Goal: Task Accomplishment & Management: Manage account settings

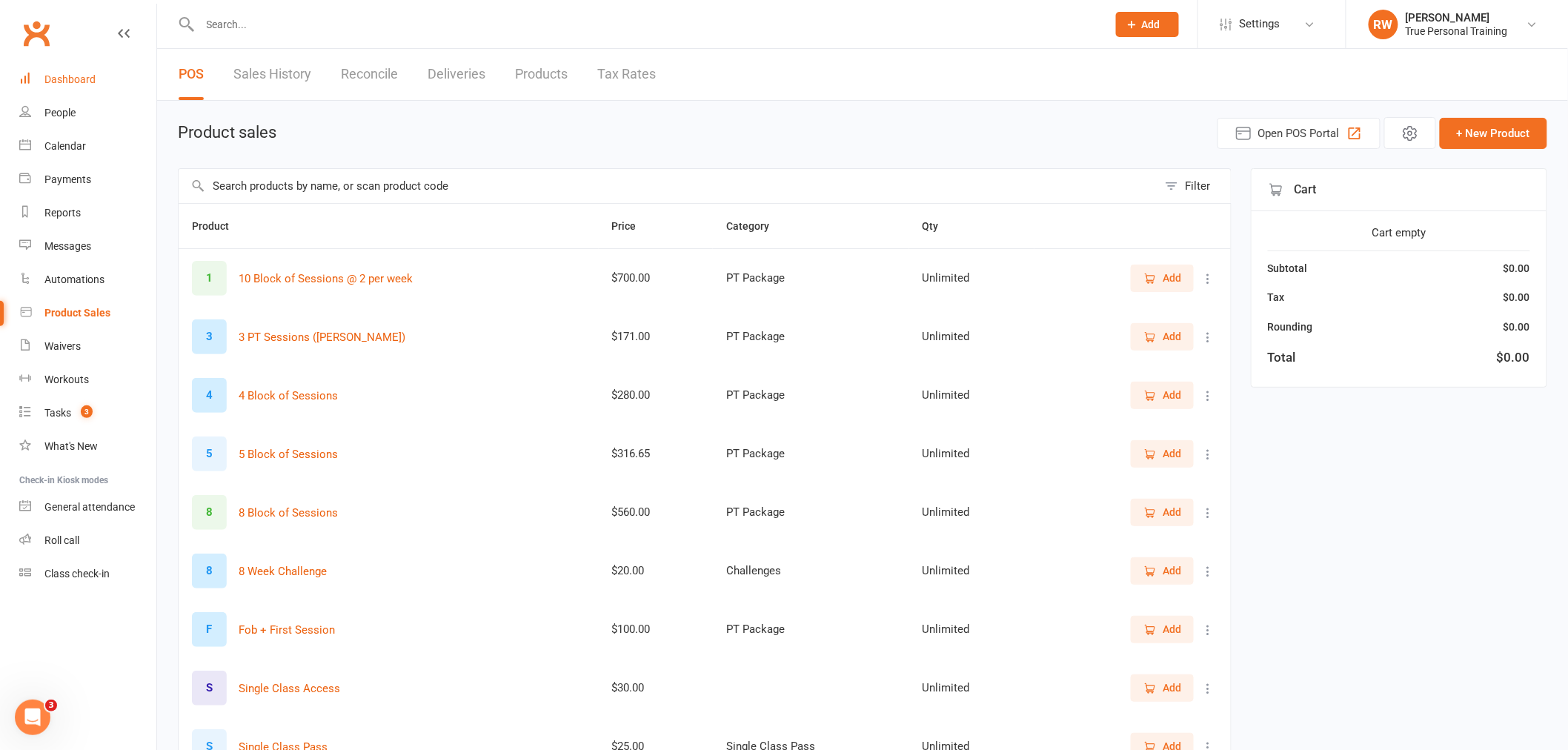
click at [70, 88] on link "Dashboard" at bounding box center [88, 79] width 137 height 33
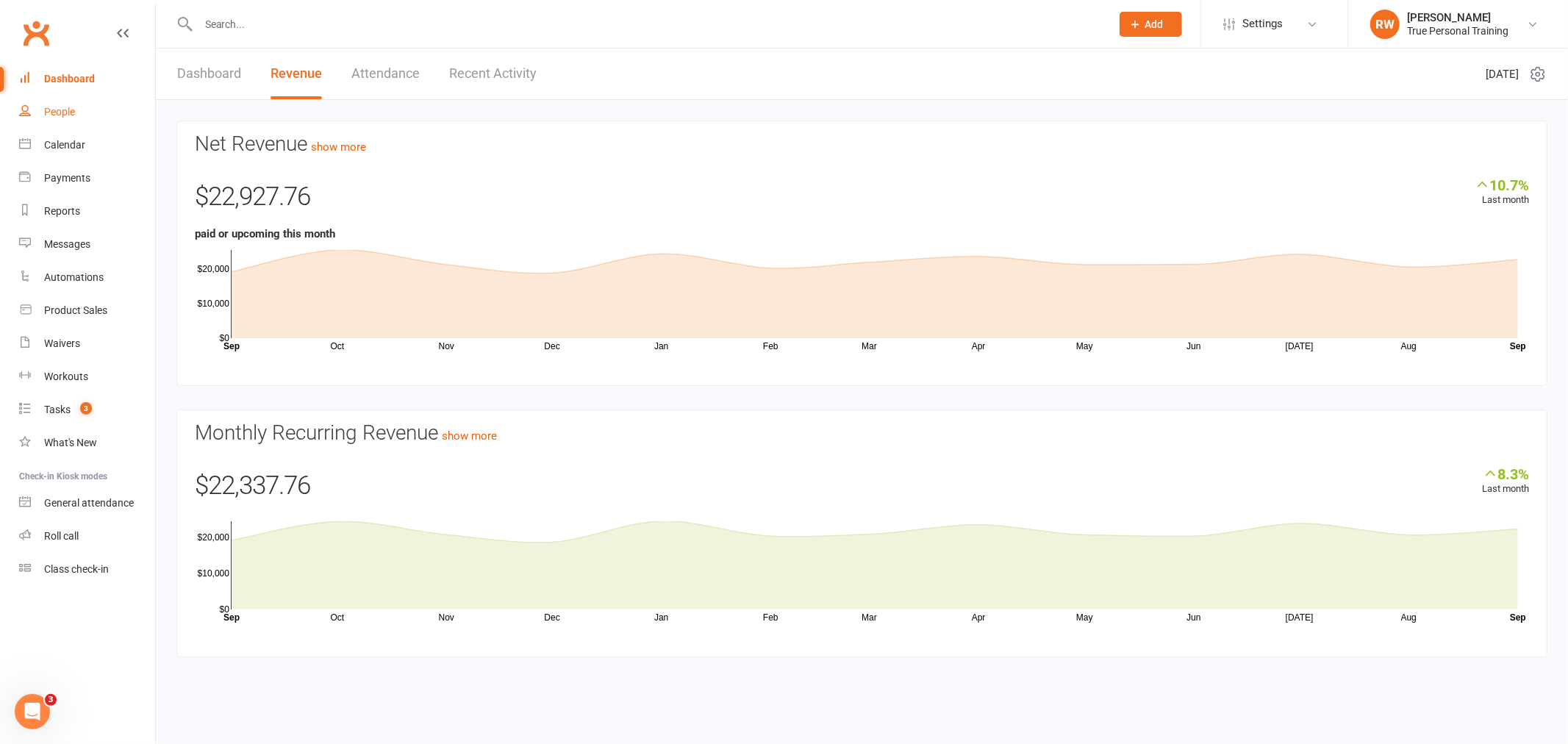
click at [47, 118] on link "People" at bounding box center [88, 112] width 136 height 33
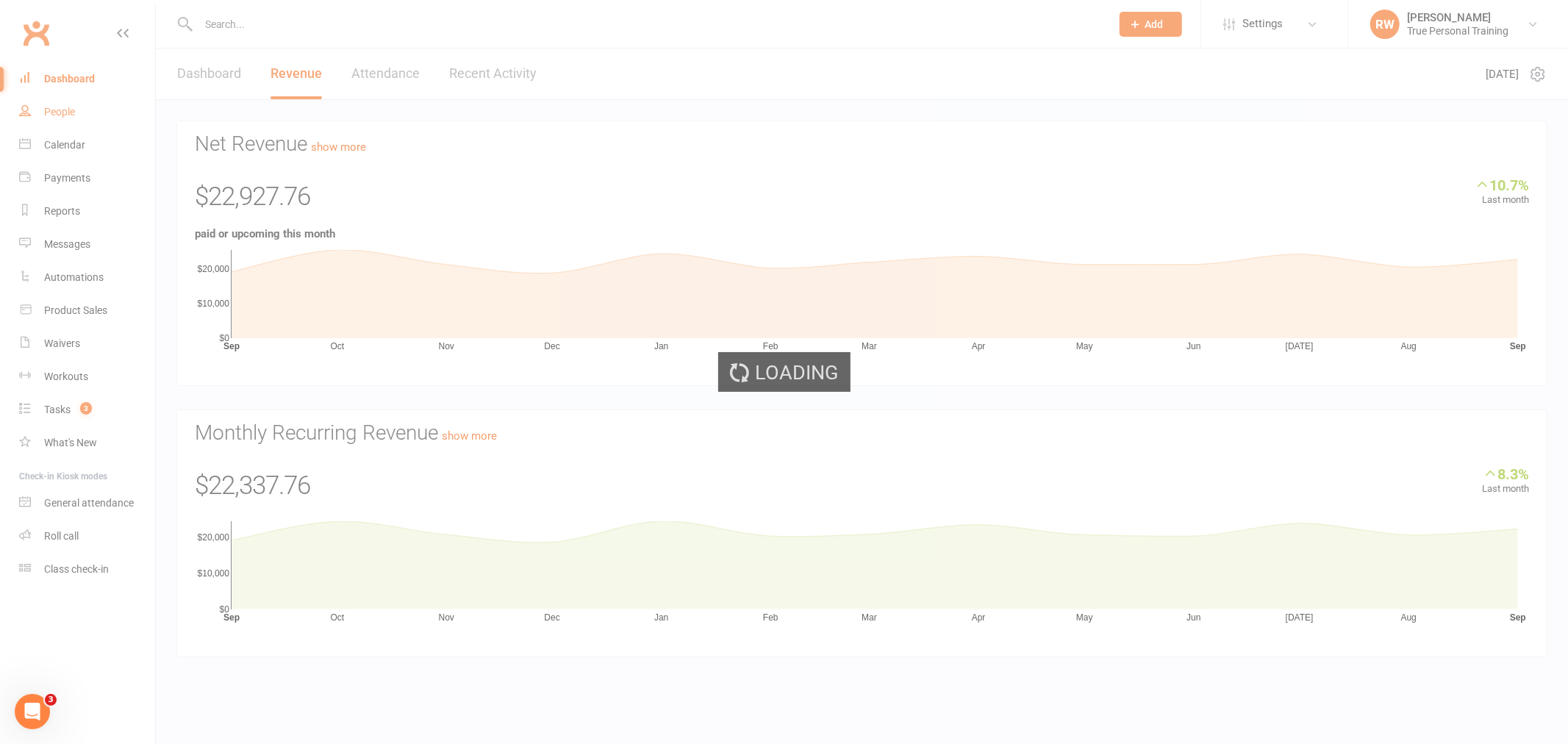
select select "100"
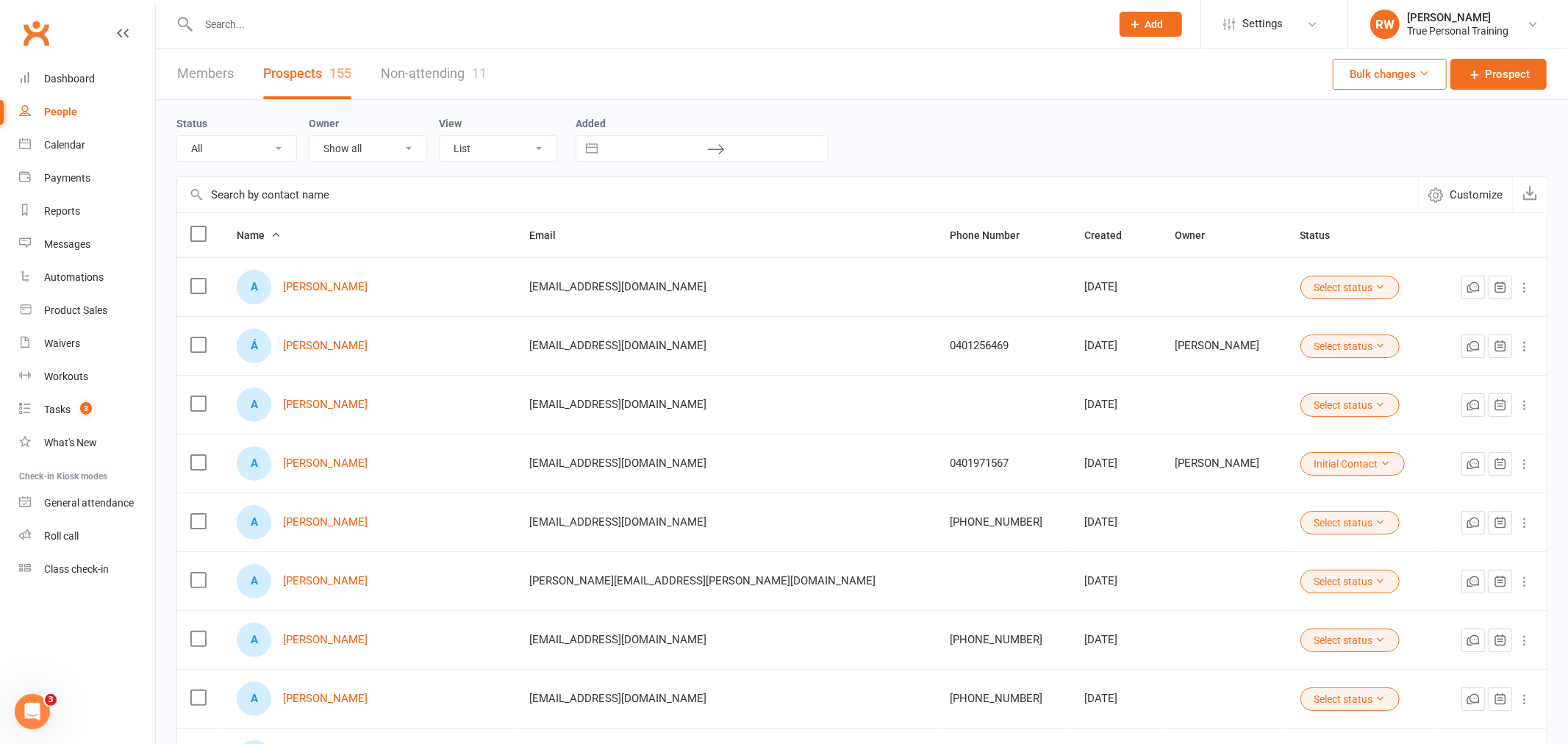
drag, startPoint x: 347, startPoint y: 20, endPoint x: 241, endPoint y: 56, distance: 111.9
click at [347, 20] on input "text" at bounding box center [647, 24] width 907 height 20
click at [226, 66] on link "Members 89" at bounding box center [216, 74] width 79 height 51
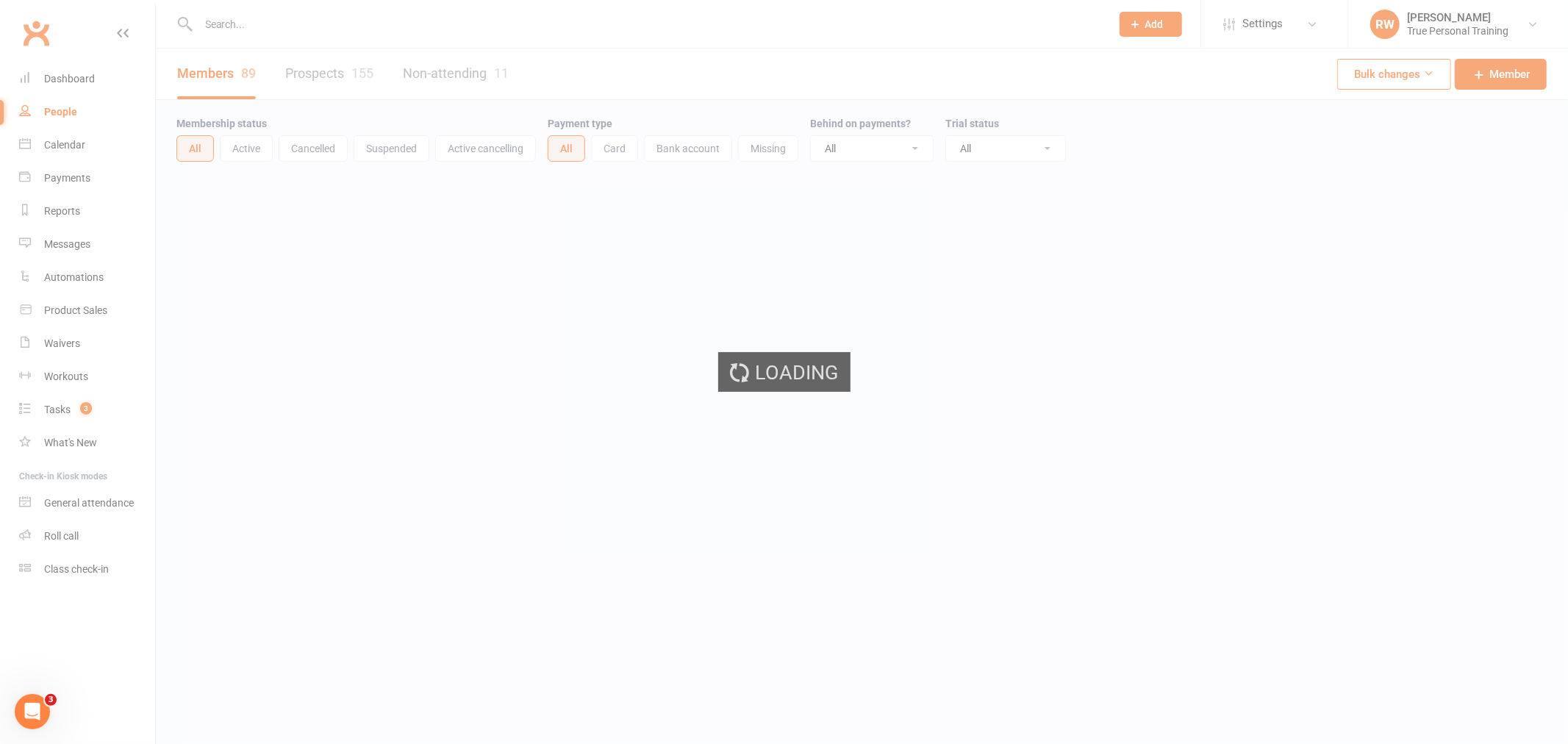
select select "100"
click at [294, 26] on div "Loading" at bounding box center [784, 372] width 1568 height 744
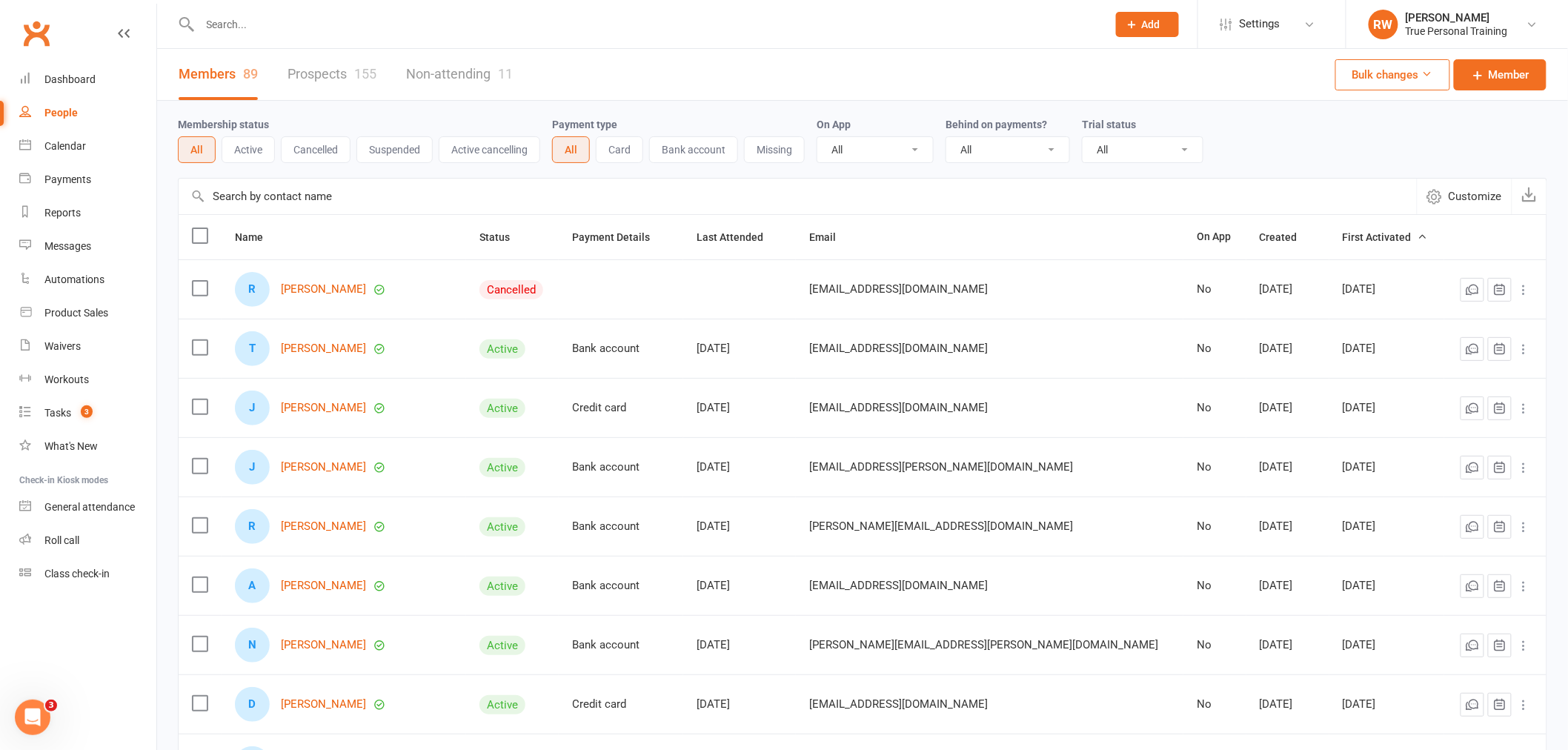
click at [237, 27] on input "text" at bounding box center [646, 24] width 901 height 20
type input "[PERSON_NAME]"
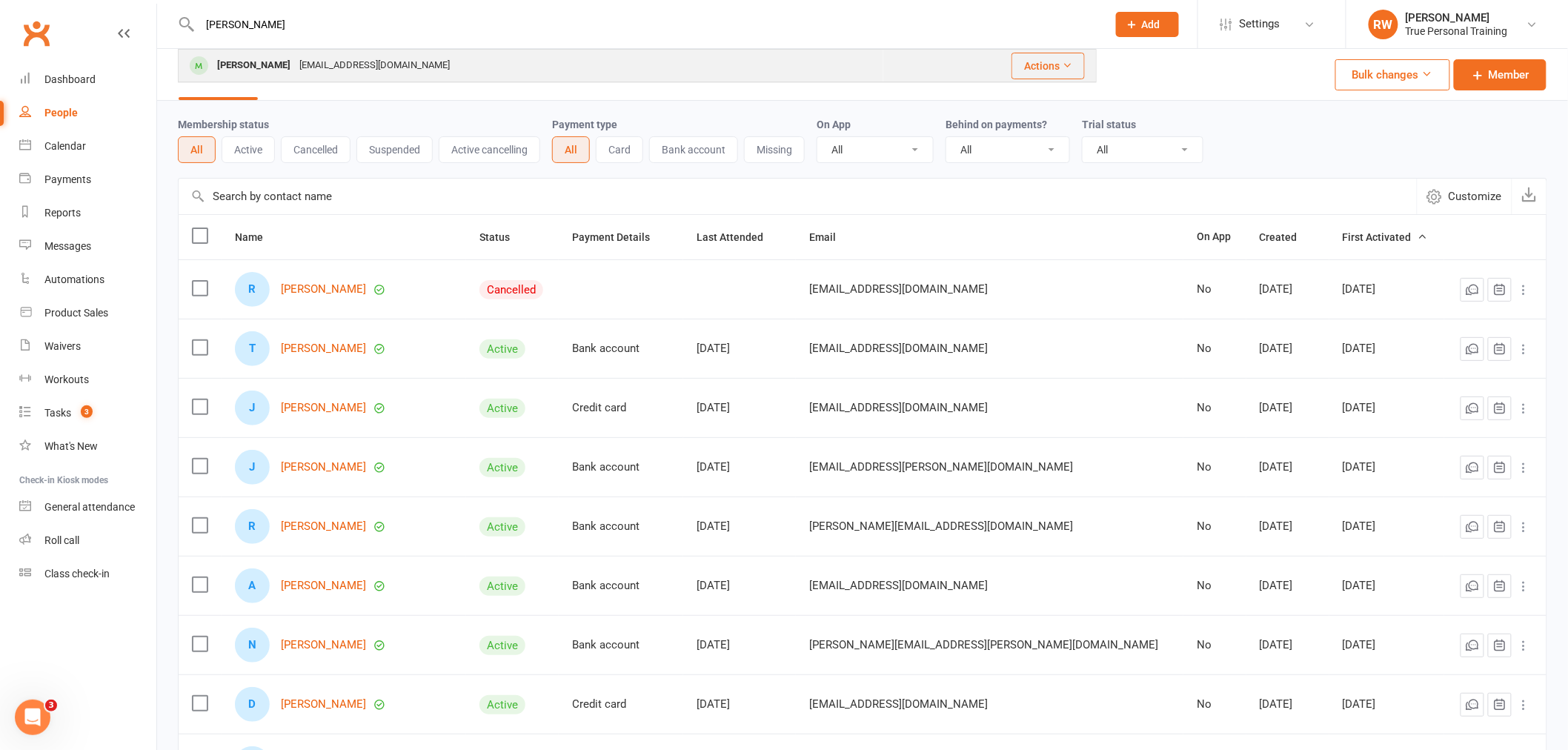
click at [295, 67] on div "[EMAIL_ADDRESS][DOMAIN_NAME]" at bounding box center [374, 66] width 159 height 21
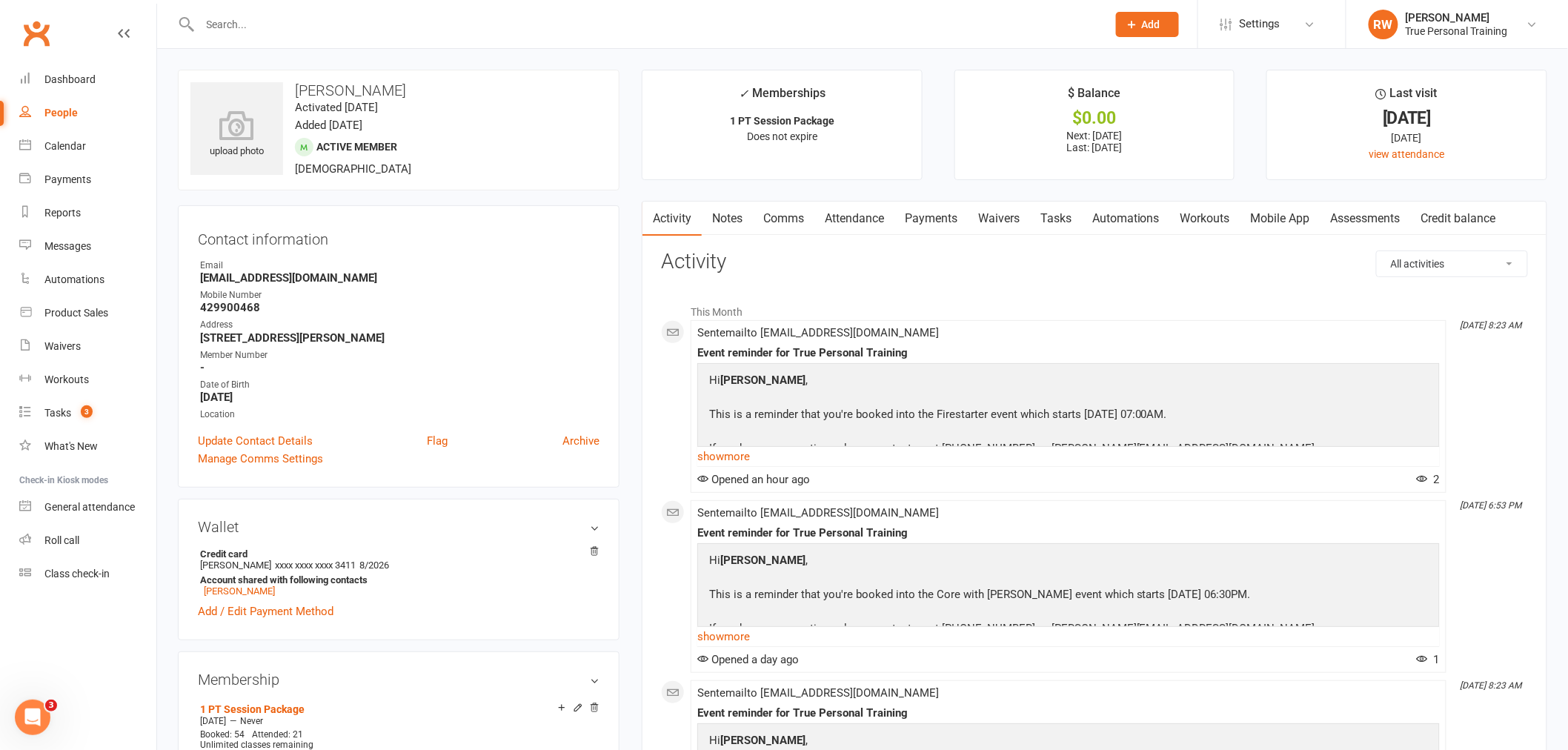
click at [1191, 219] on link "Workouts" at bounding box center [1205, 218] width 70 height 34
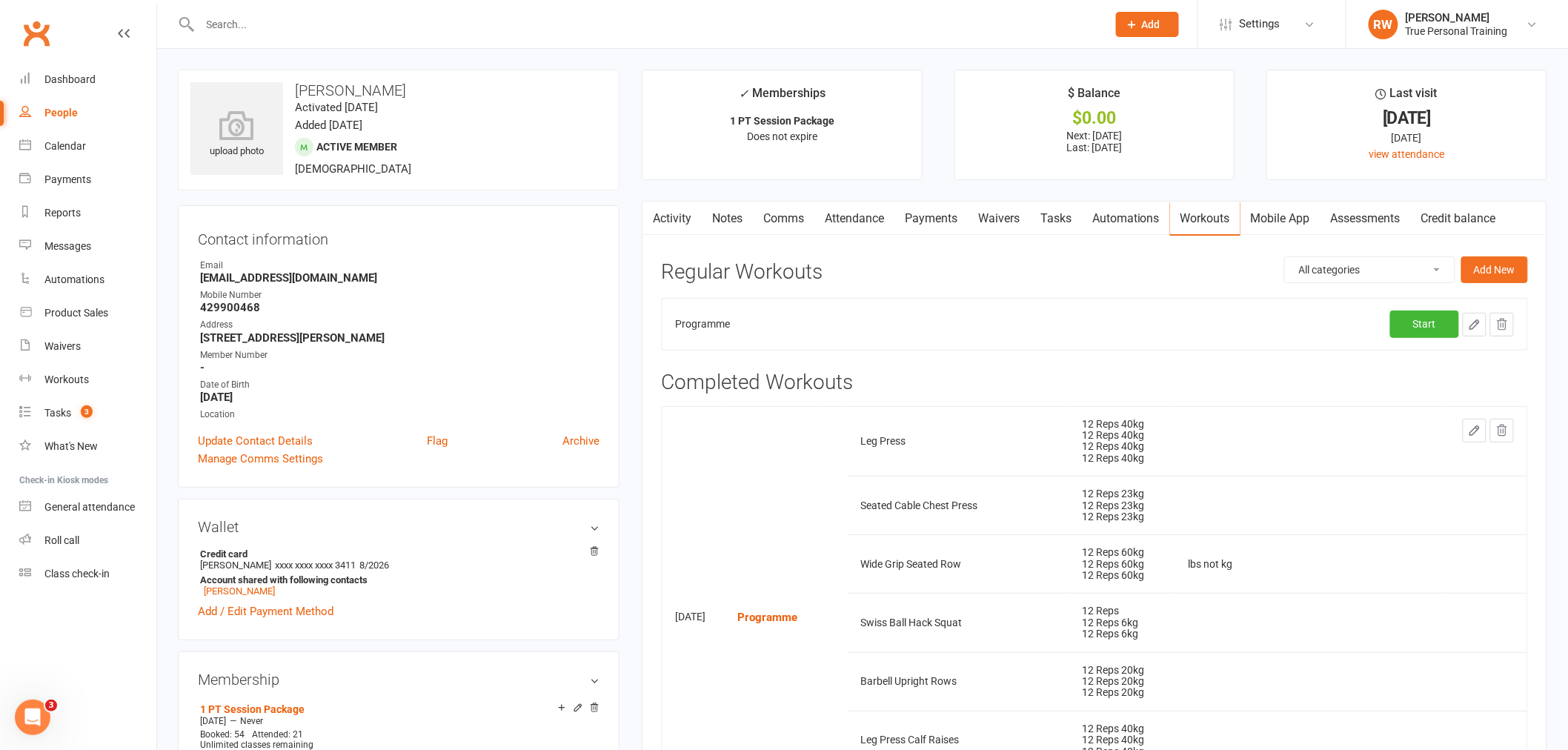
click at [1475, 324] on icon "button" at bounding box center [1475, 324] width 14 height 14
select select "Kilograms"
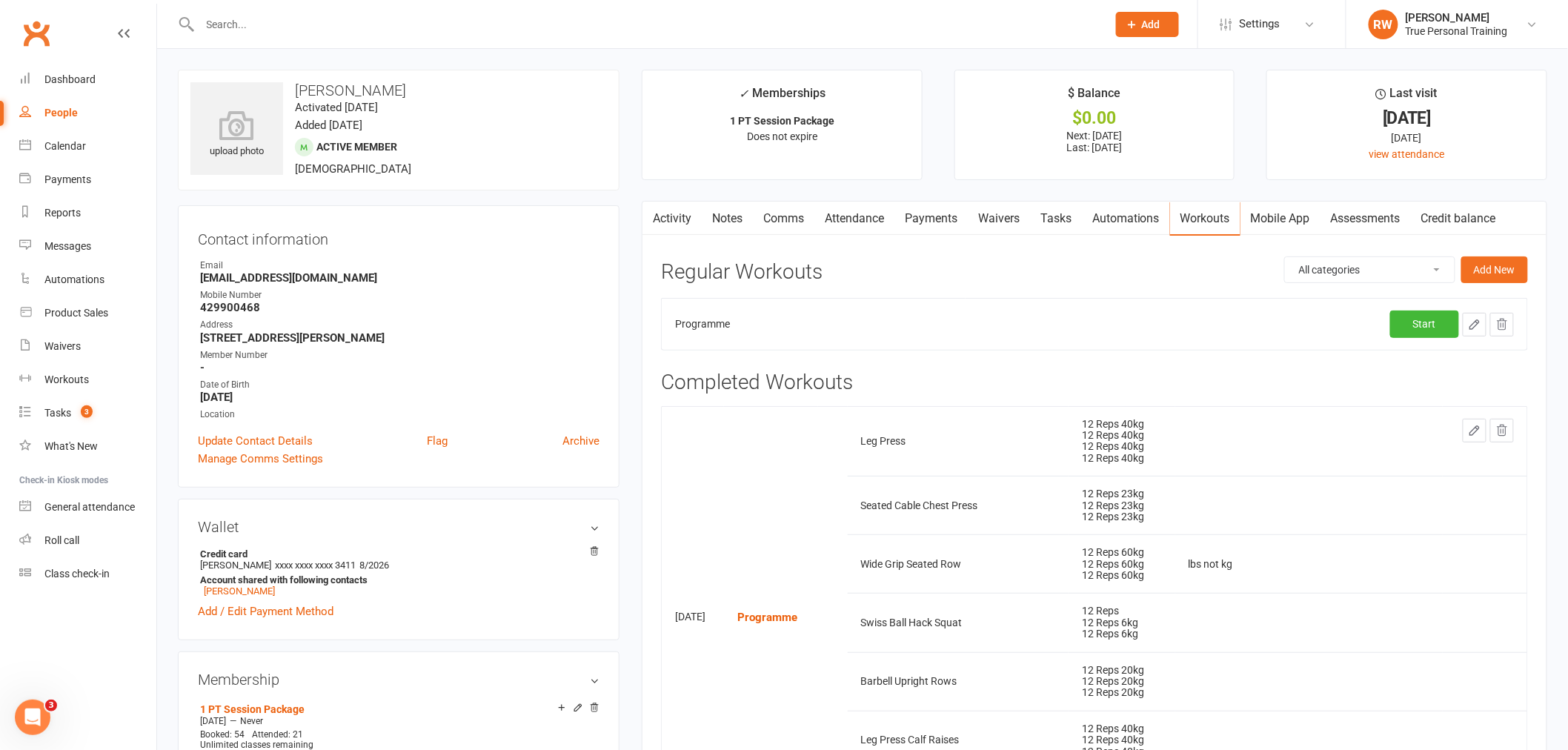
select select "Kilograms"
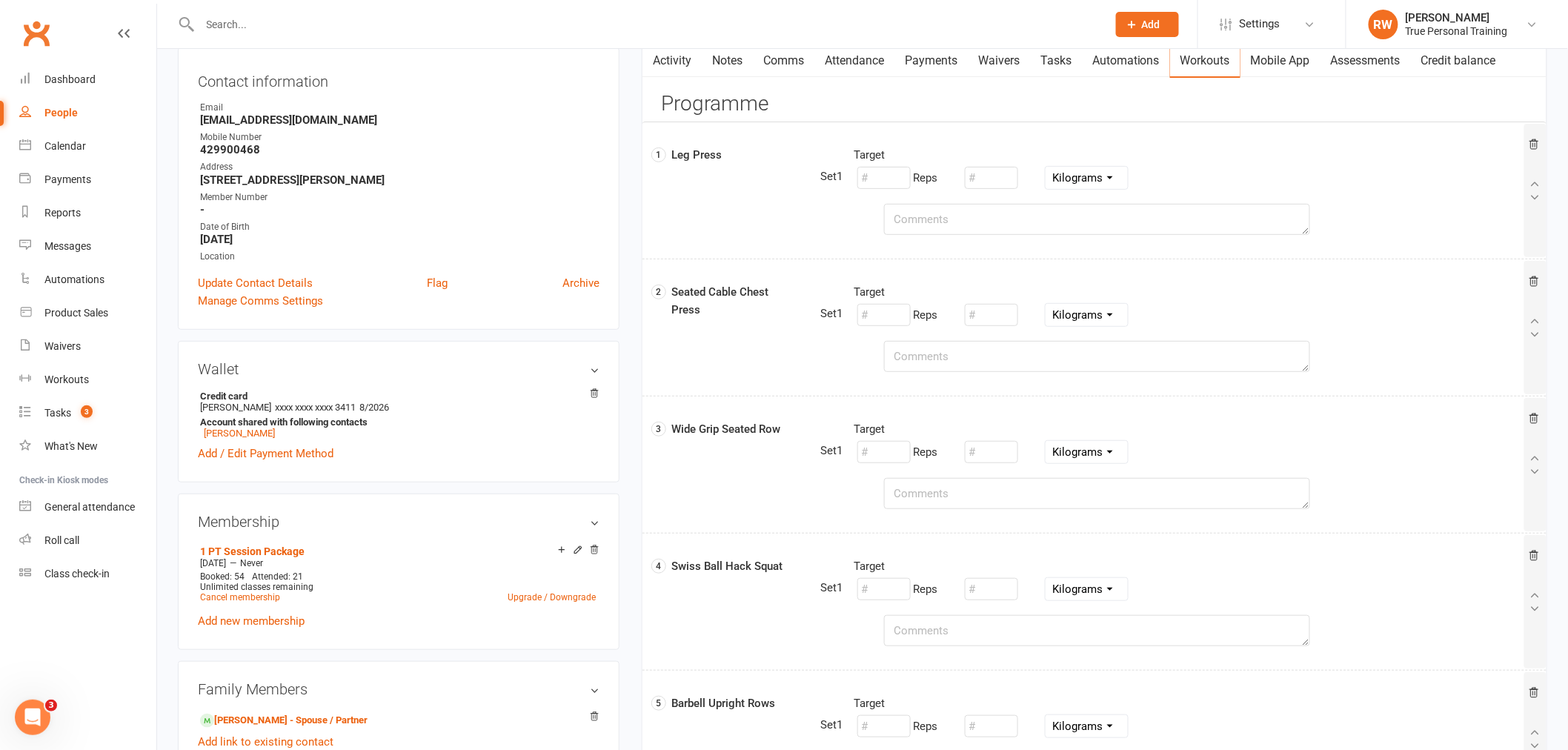
scroll to position [164, 0]
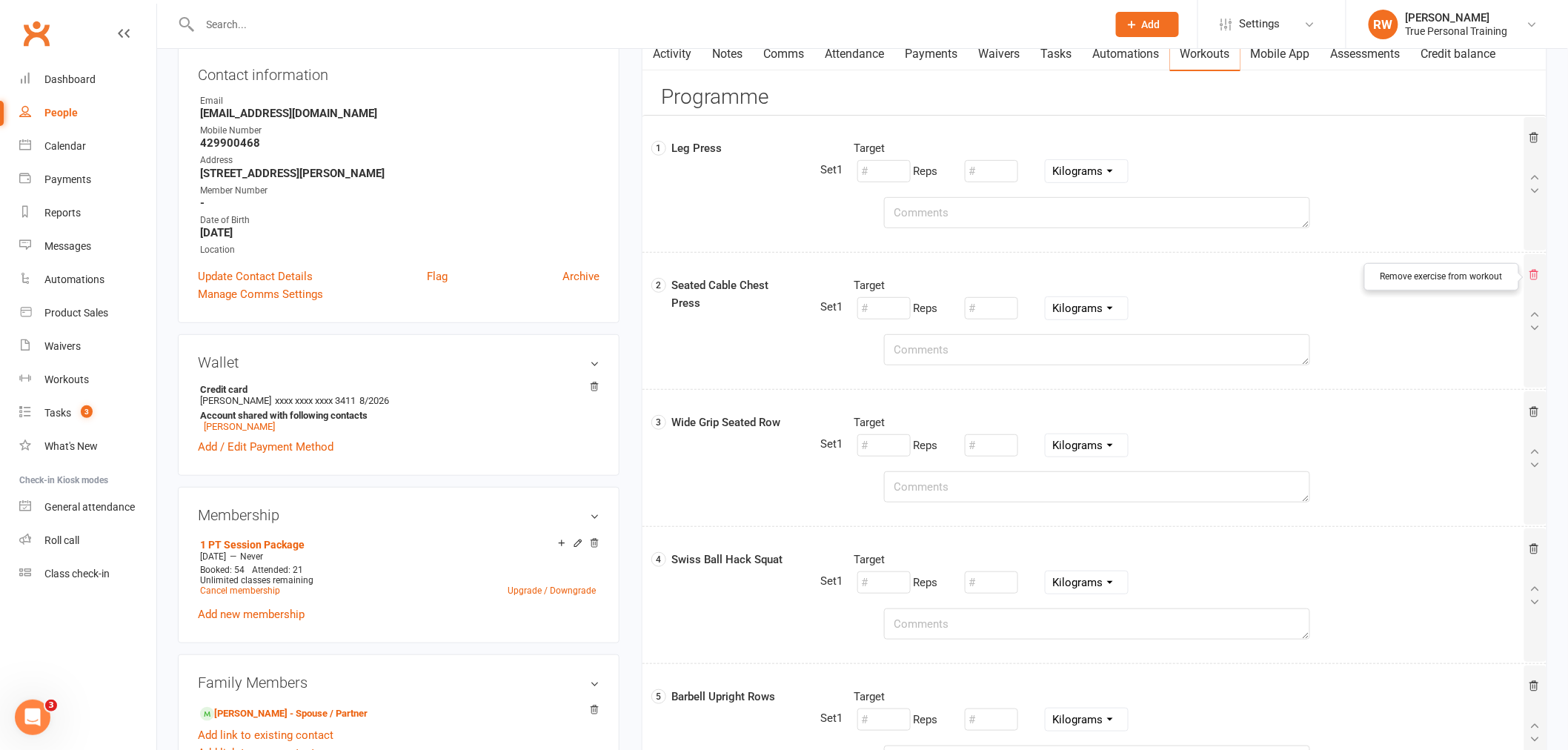
click at [1536, 279] on icon at bounding box center [1534, 275] width 12 height 12
select select "Kilograms"
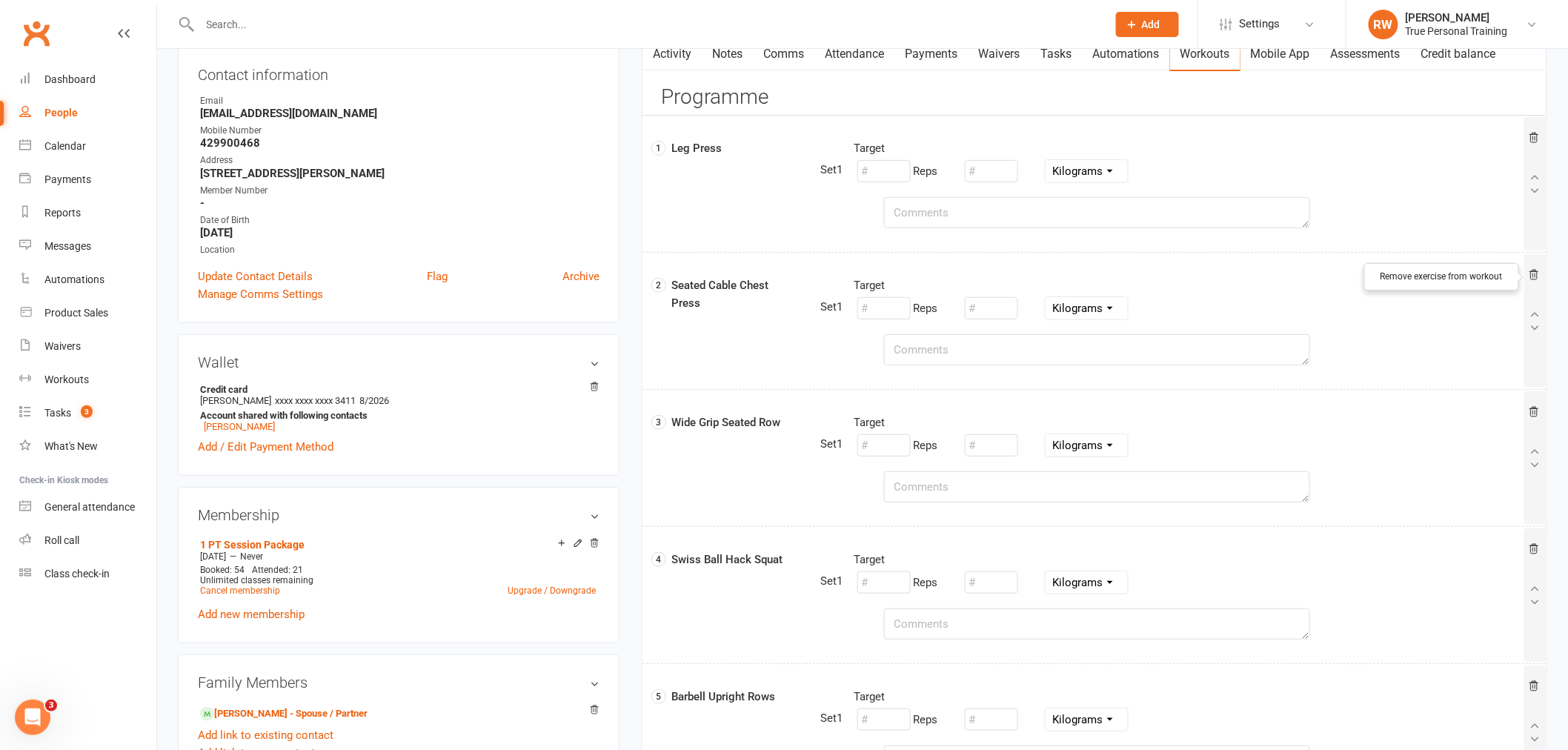
select select "Kilograms"
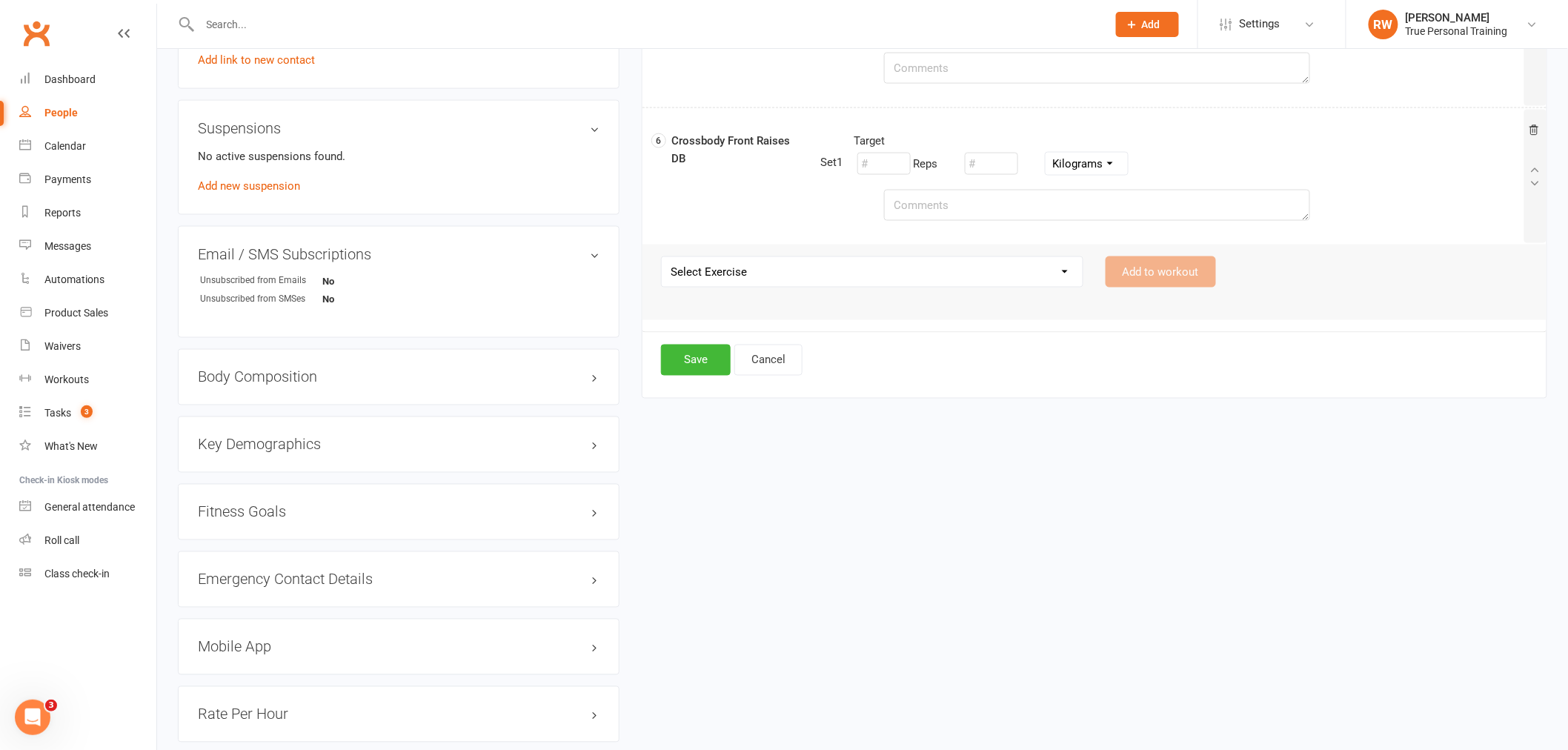
scroll to position [1025, 0]
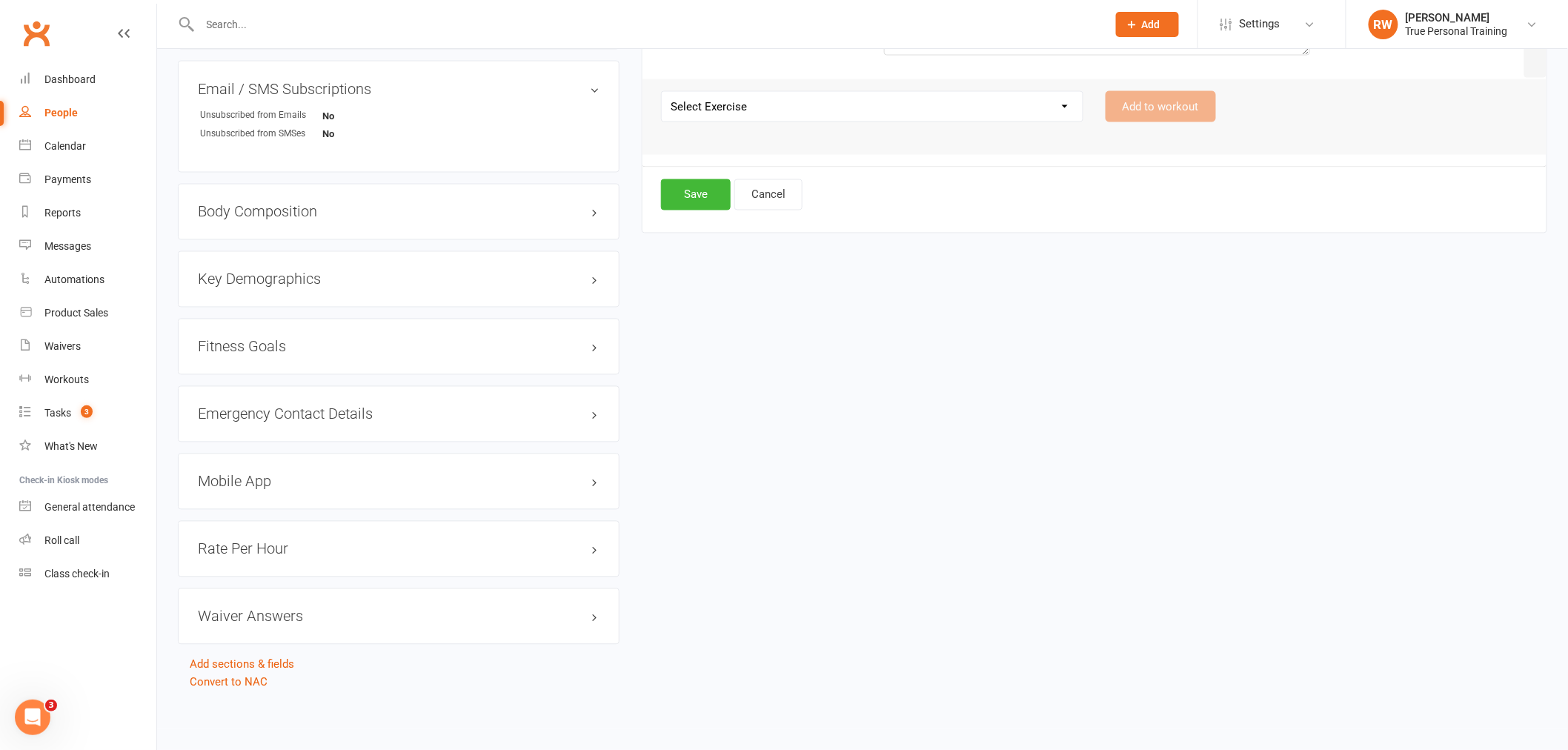
click at [744, 103] on select "Select Exercise 21s 45 Degree Single Arm Row on Cable Back Squat Barbell Uprigh…" at bounding box center [873, 106] width 421 height 29
select select "10768"
click at [662, 92] on select "Select Exercise 21s 45 Degree Single Arm Row on Cable Back Squat Barbell Uprigh…" at bounding box center [873, 106] width 421 height 29
click at [1175, 116] on button "Add to workout" at bounding box center [1161, 106] width 110 height 31
select select
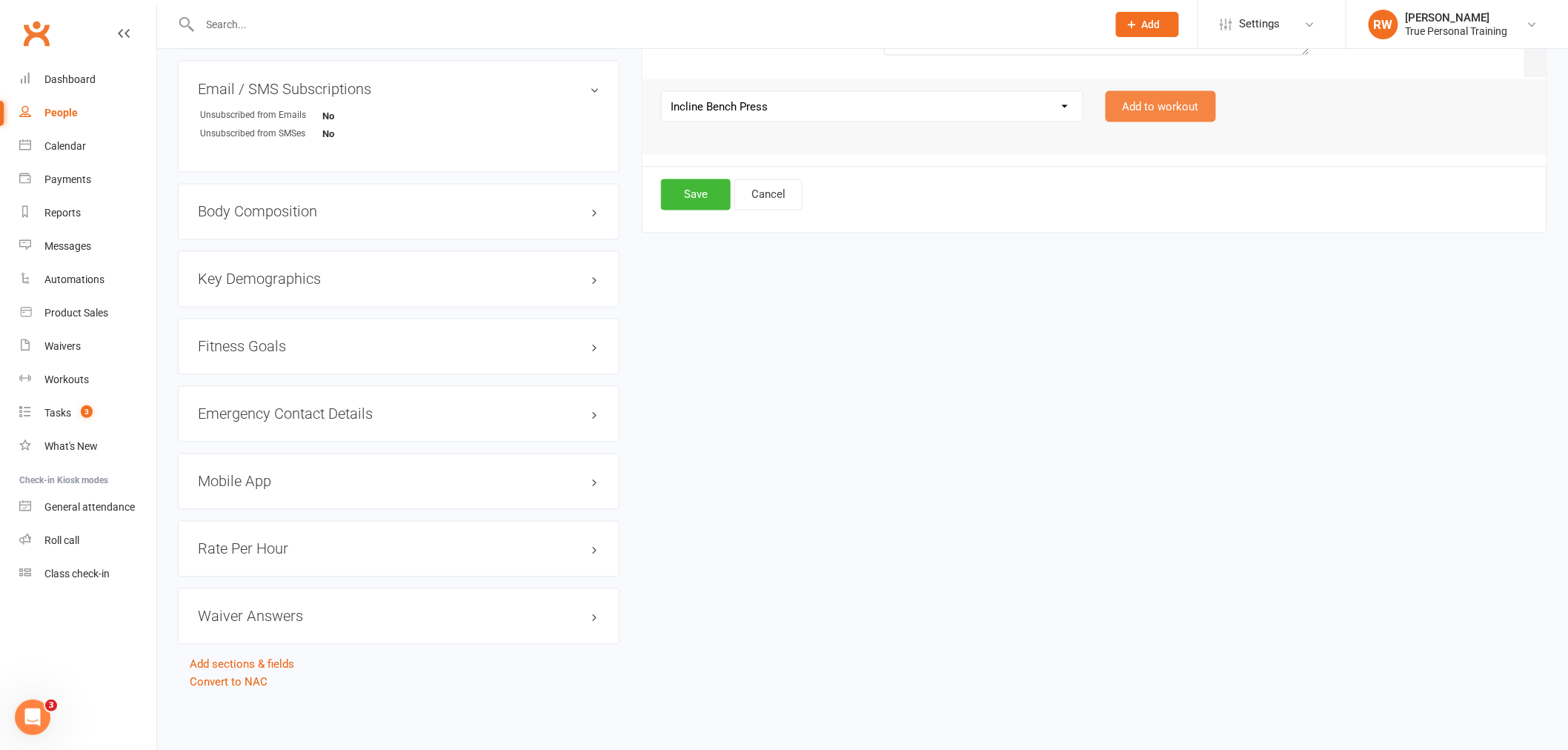
select select "Kilograms"
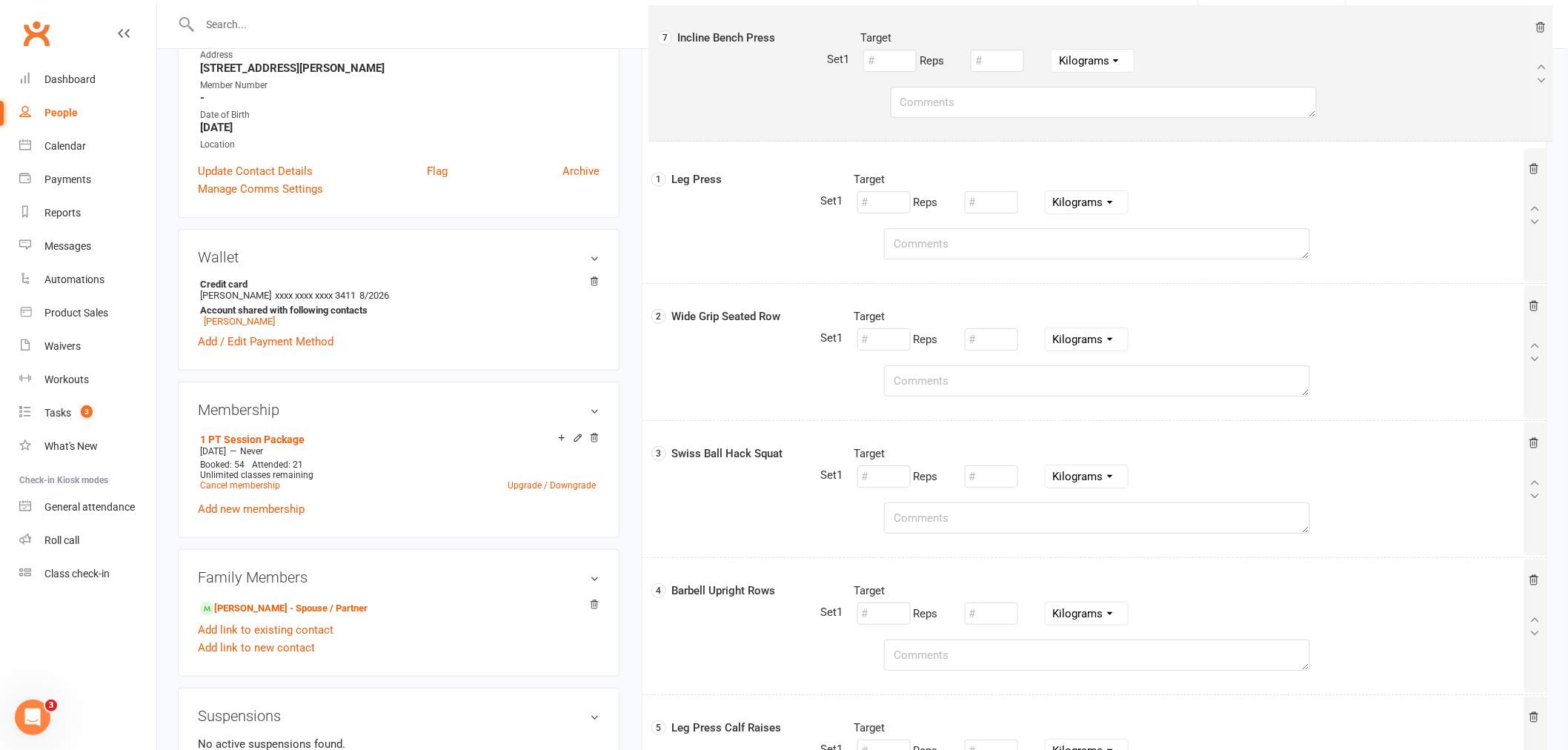
scroll to position [247, 0]
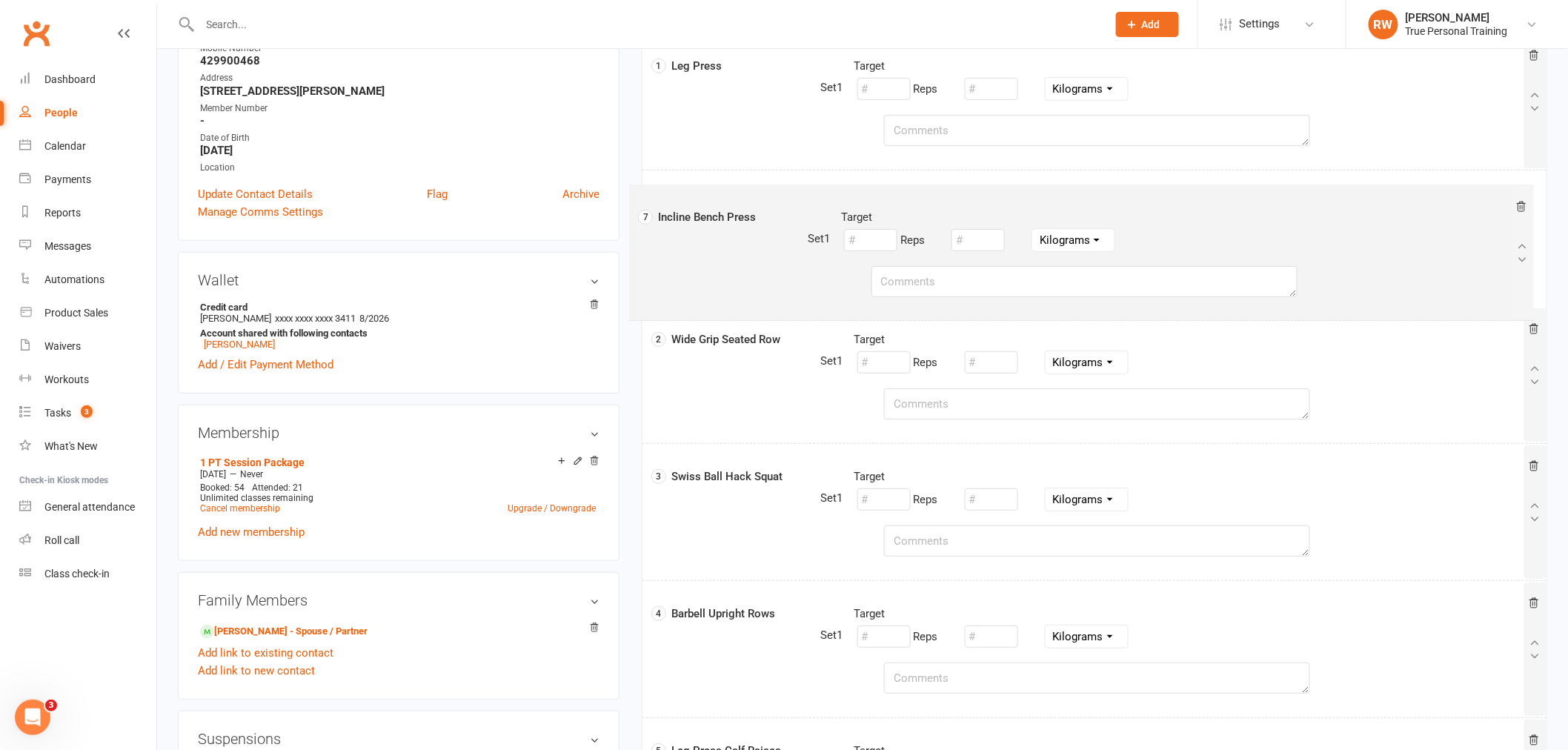
drag, startPoint x: 806, startPoint y: 160, endPoint x: 789, endPoint y: 220, distance: 62.4
click at [789, 220] on div "1 Leg Press Target Reps Pounds Grams Kilograms 2 Wide Grip Seated Row Target Re…" at bounding box center [1095, 512] width 880 height 958
select select "Kilograms"
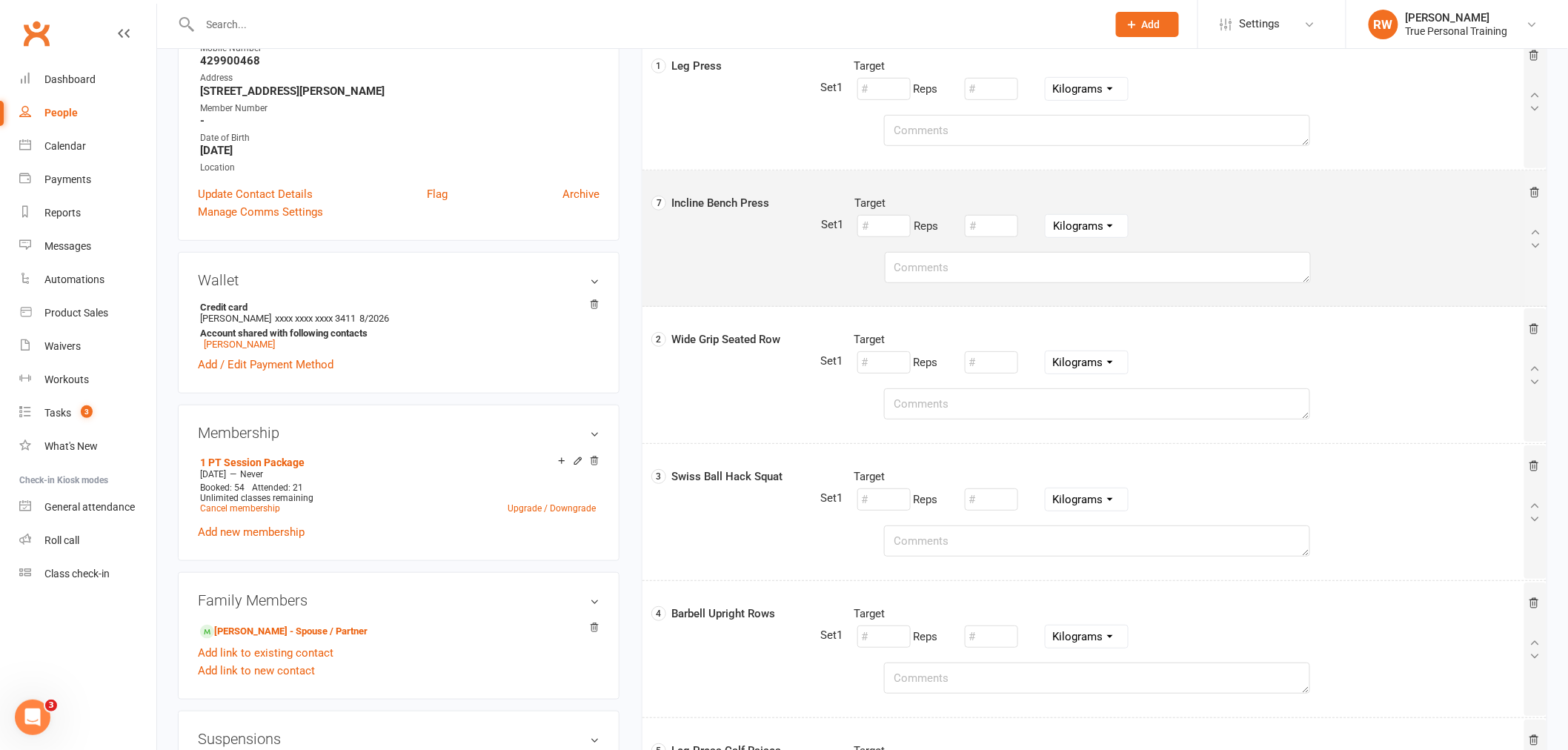
select select "Kilograms"
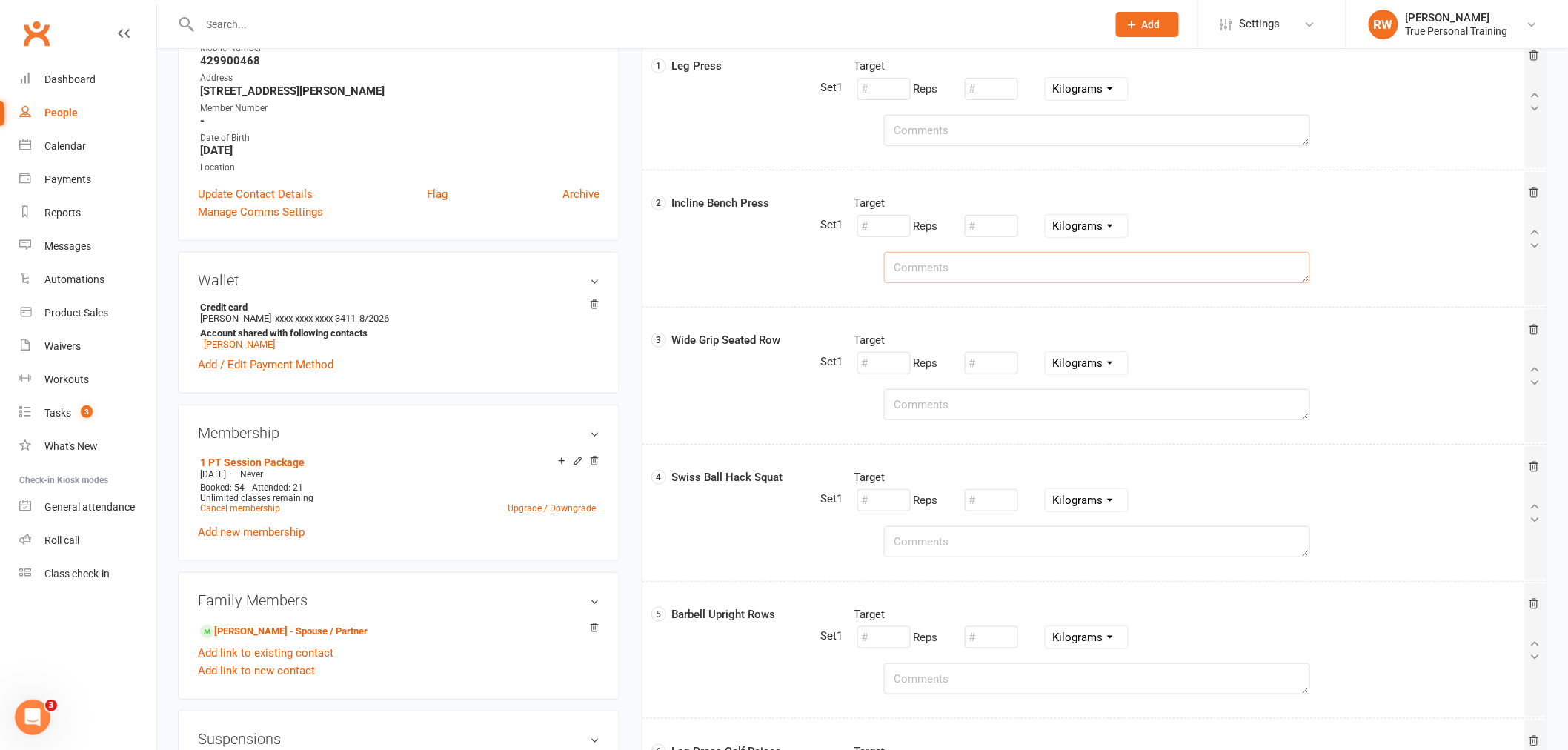
click at [951, 264] on textarea at bounding box center [1097, 267] width 427 height 31
click at [777, 367] on div "3 Wide Grip Seated Row Target Reps Pounds Grams Kilograms" at bounding box center [1098, 360] width 875 height 58
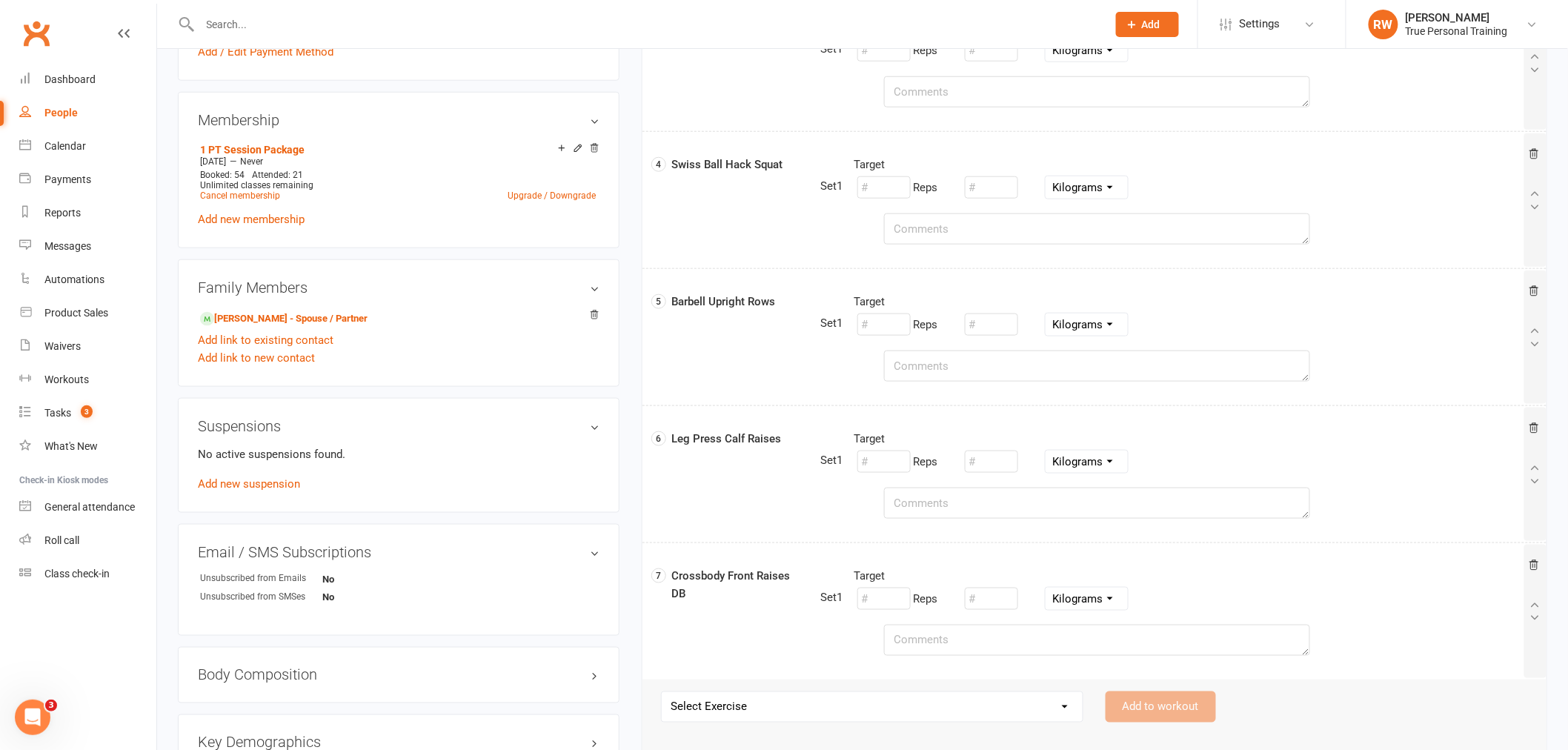
scroll to position [823, 0]
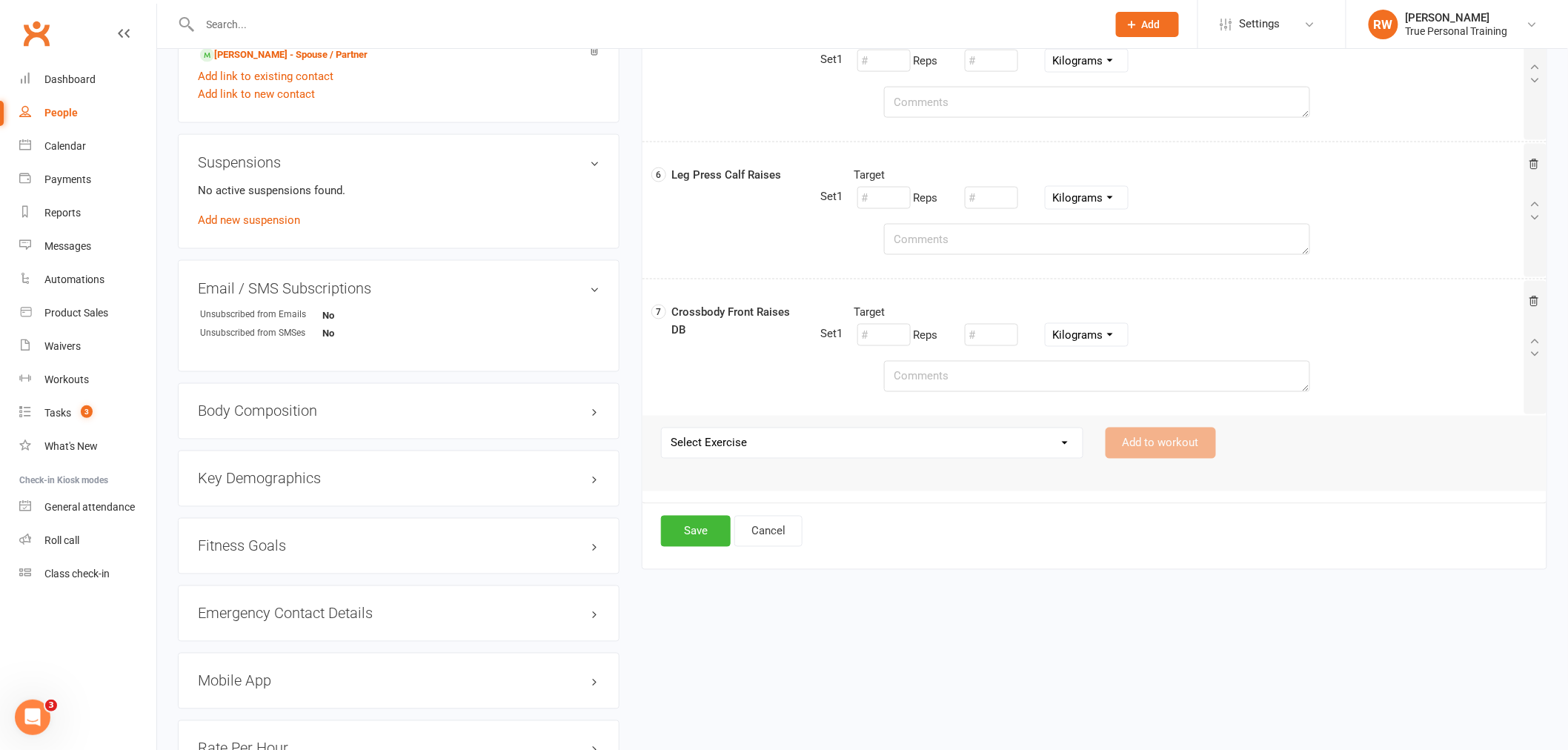
type textarea "with dumbbells"
click at [727, 442] on select "Select Exercise 21s 45 Degree Single Arm Row on Cable Back Squat Barbell Uprigh…" at bounding box center [873, 442] width 421 height 29
click at [710, 527] on button "Save" at bounding box center [696, 530] width 69 height 31
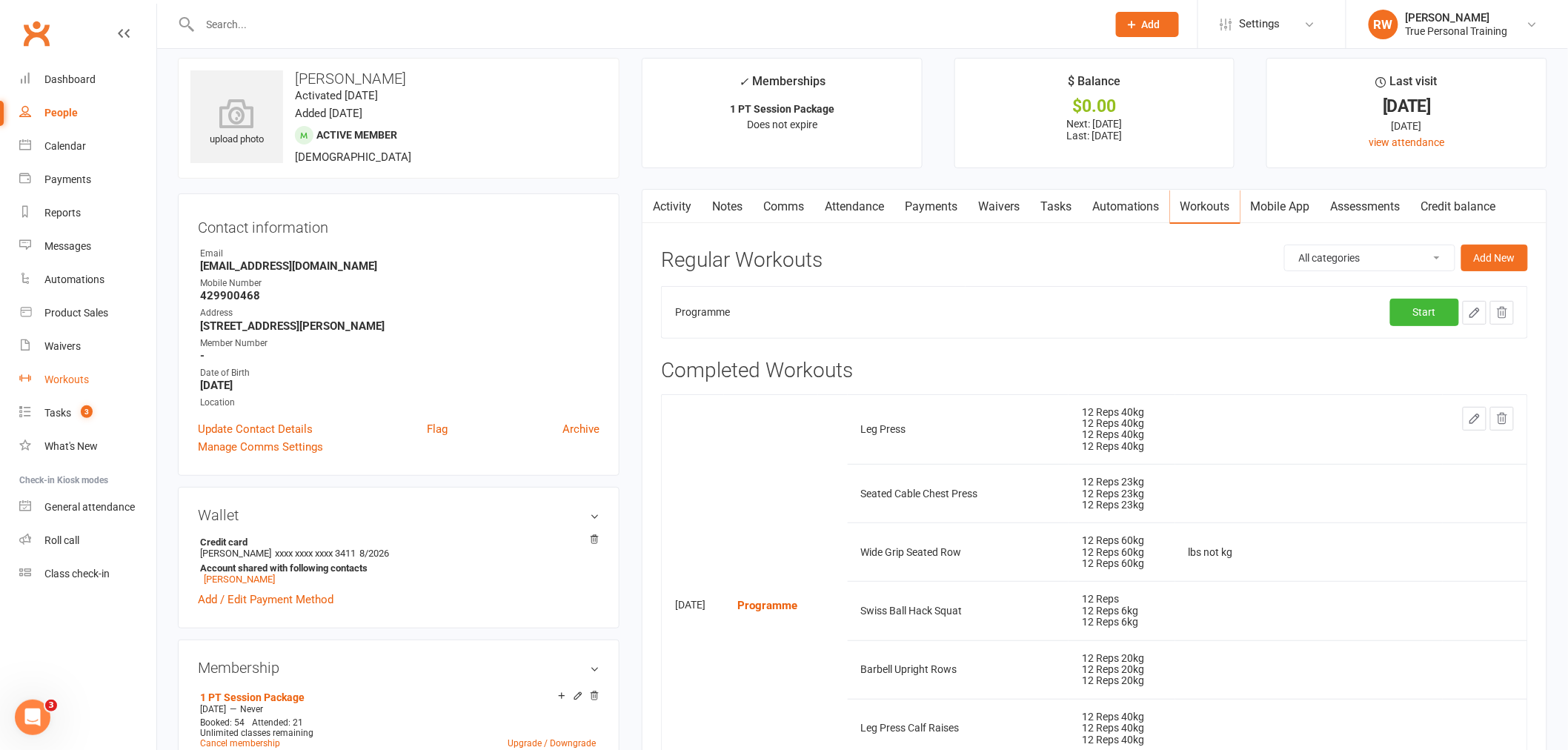
scroll to position [0, 0]
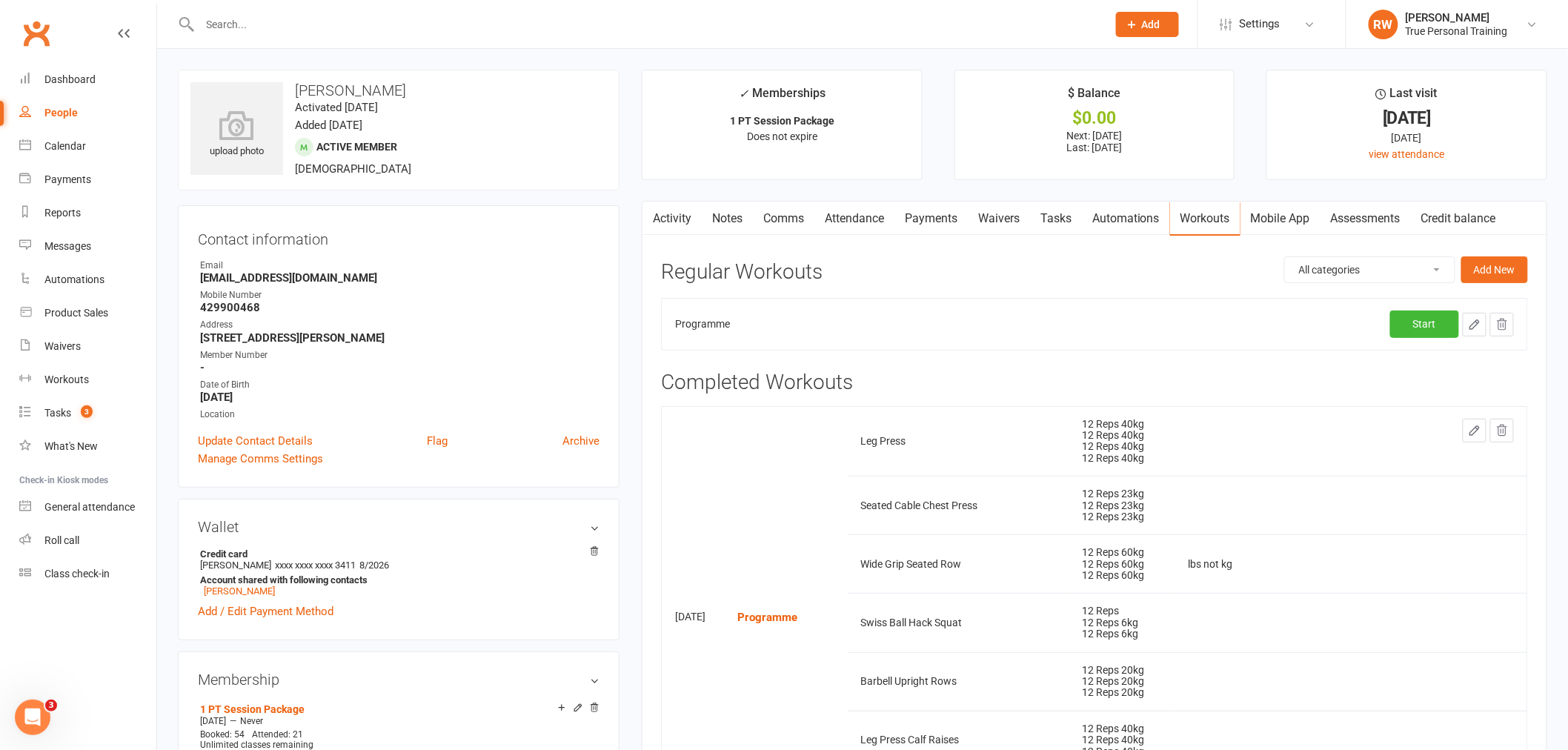
click at [1474, 320] on icon "button" at bounding box center [1475, 324] width 14 height 14
select select "Kilograms"
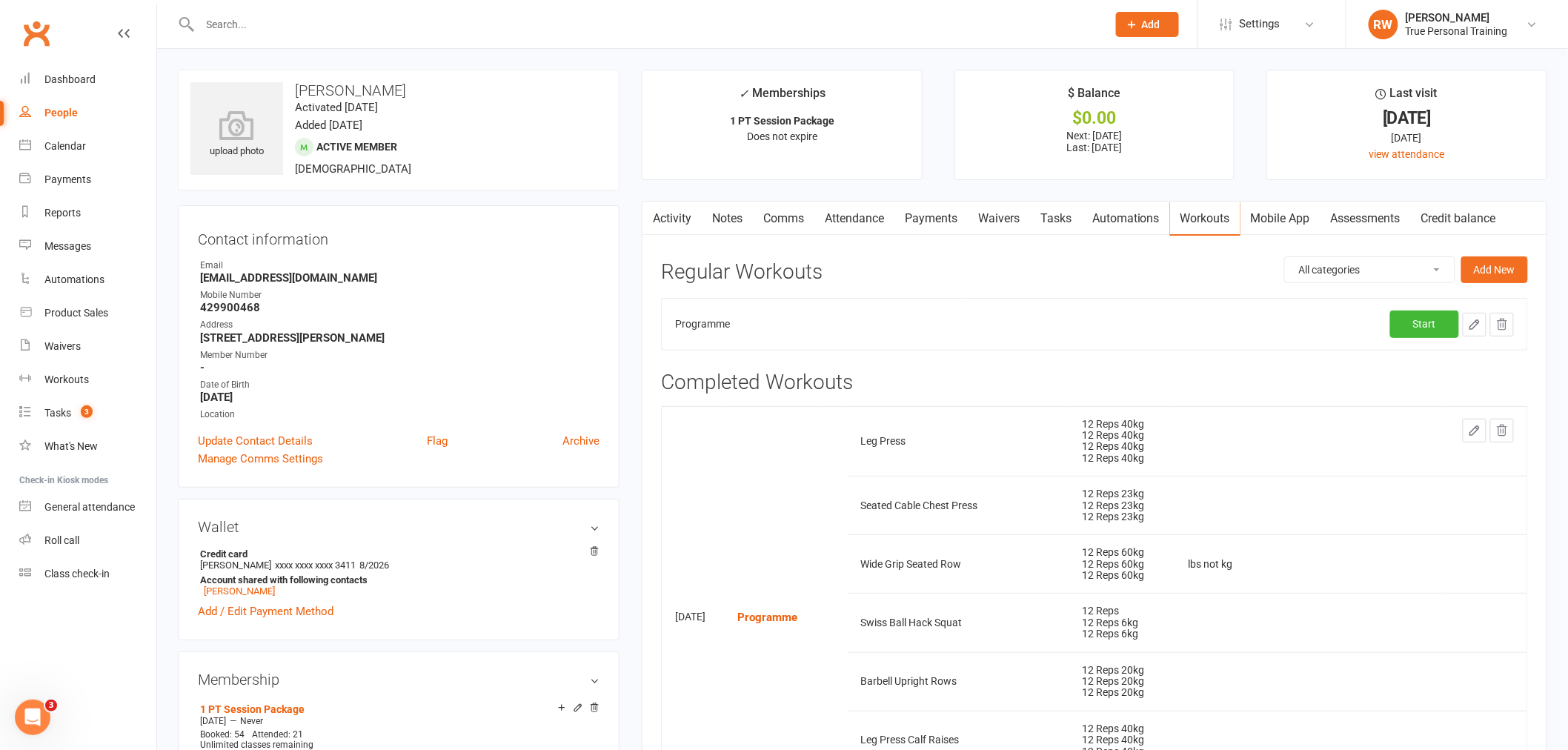
select select "Kilograms"
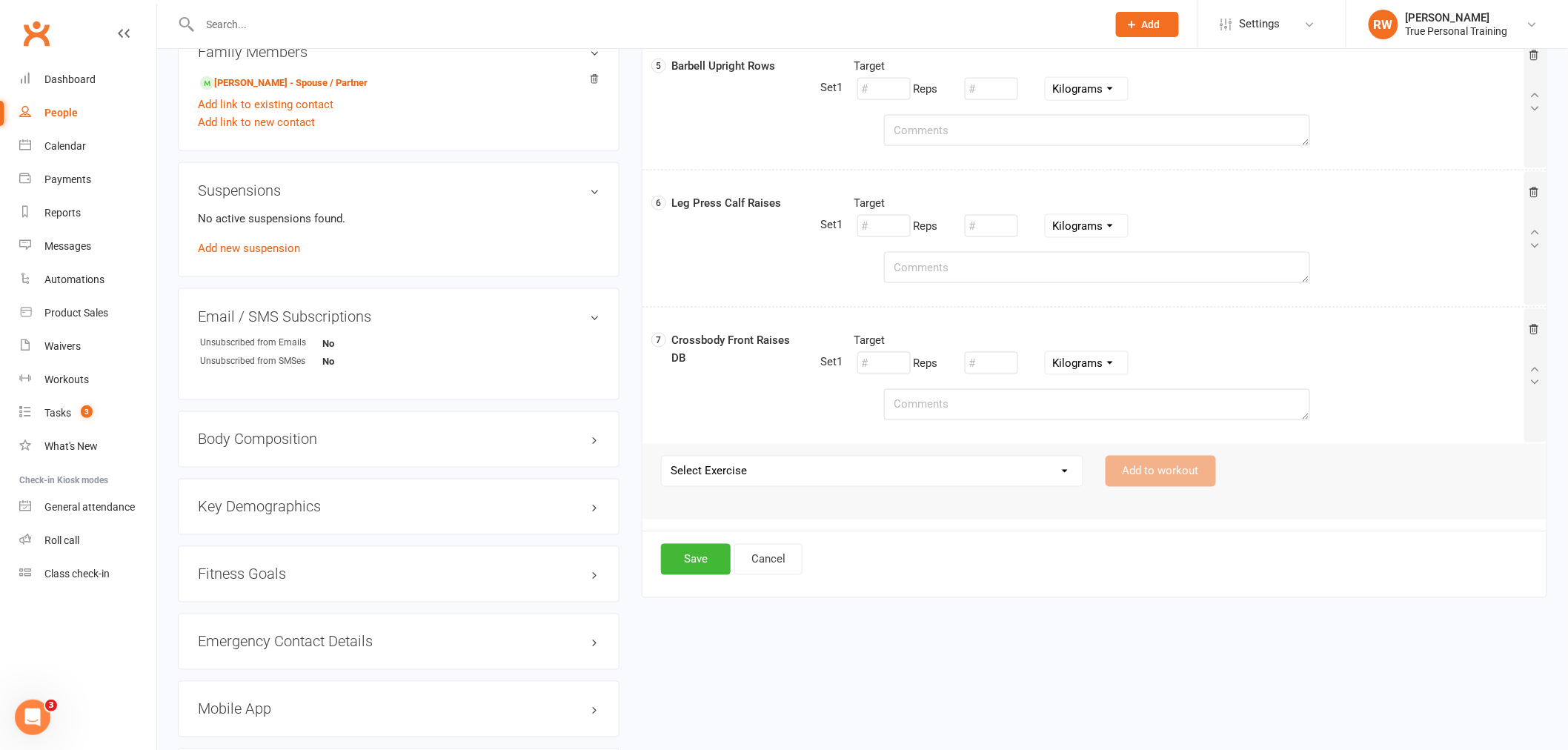
scroll to position [823, 0]
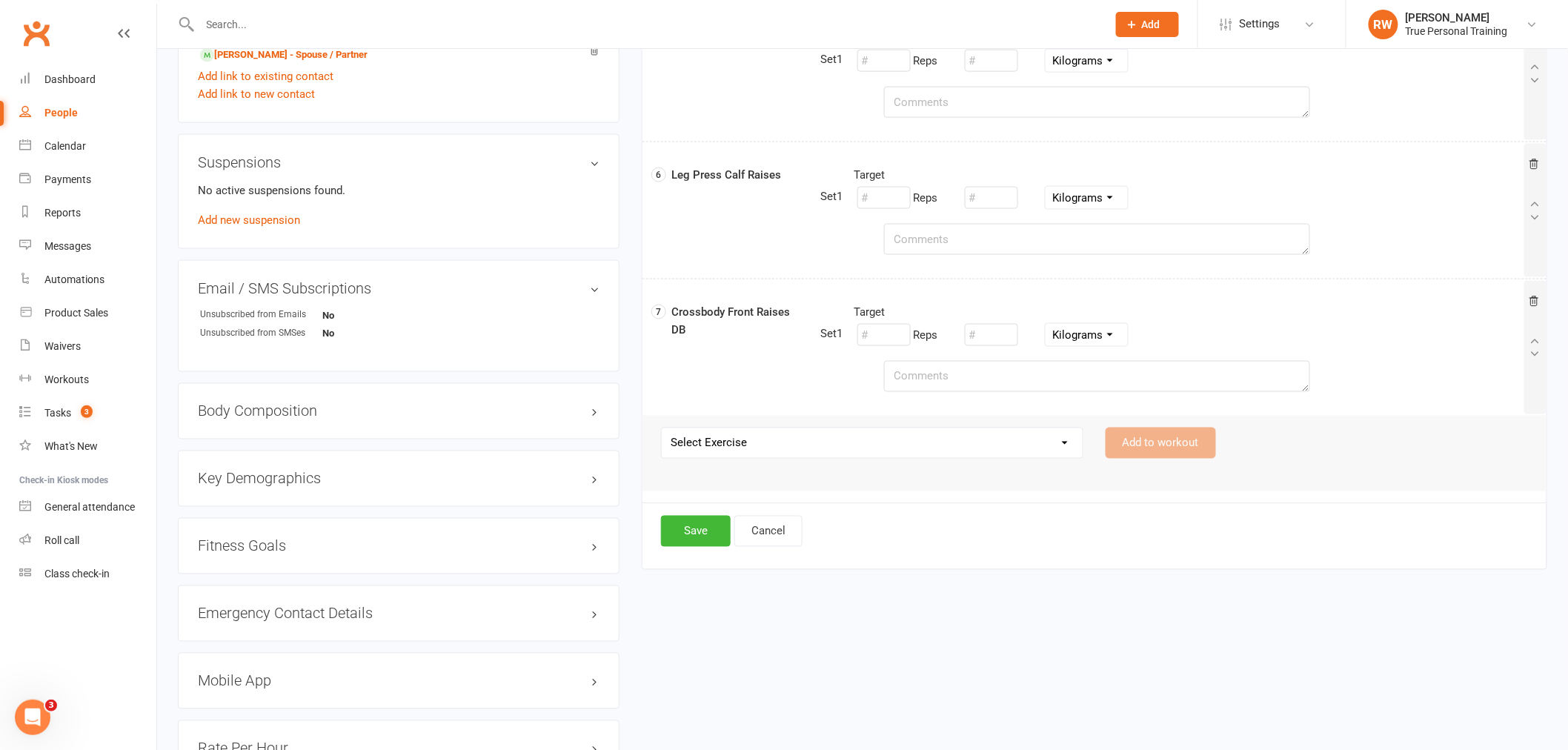
click at [753, 437] on select "Select Exercise 21s 45 Degree Single Arm Row on Cable Assisted Chin Ups with Ba…" at bounding box center [873, 442] width 421 height 29
select select "12457"
click at [662, 429] on select "Select Exercise 21s 45 Degree Single Arm Row on Cable Assisted Chin Ups with Ba…" at bounding box center [873, 442] width 421 height 29
click at [1176, 447] on button "Add to workout" at bounding box center [1161, 442] width 110 height 31
select select
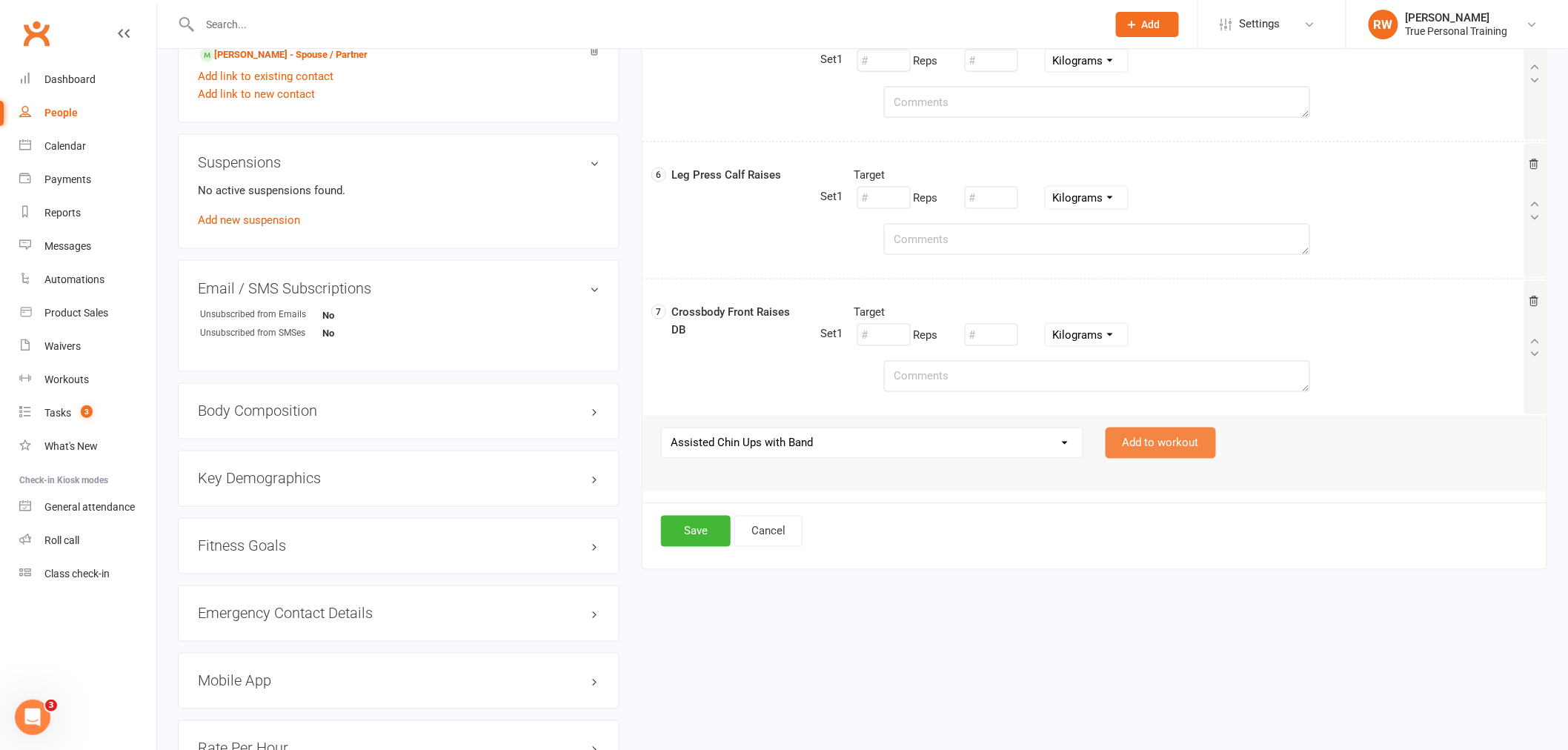
select select "Kilograms"
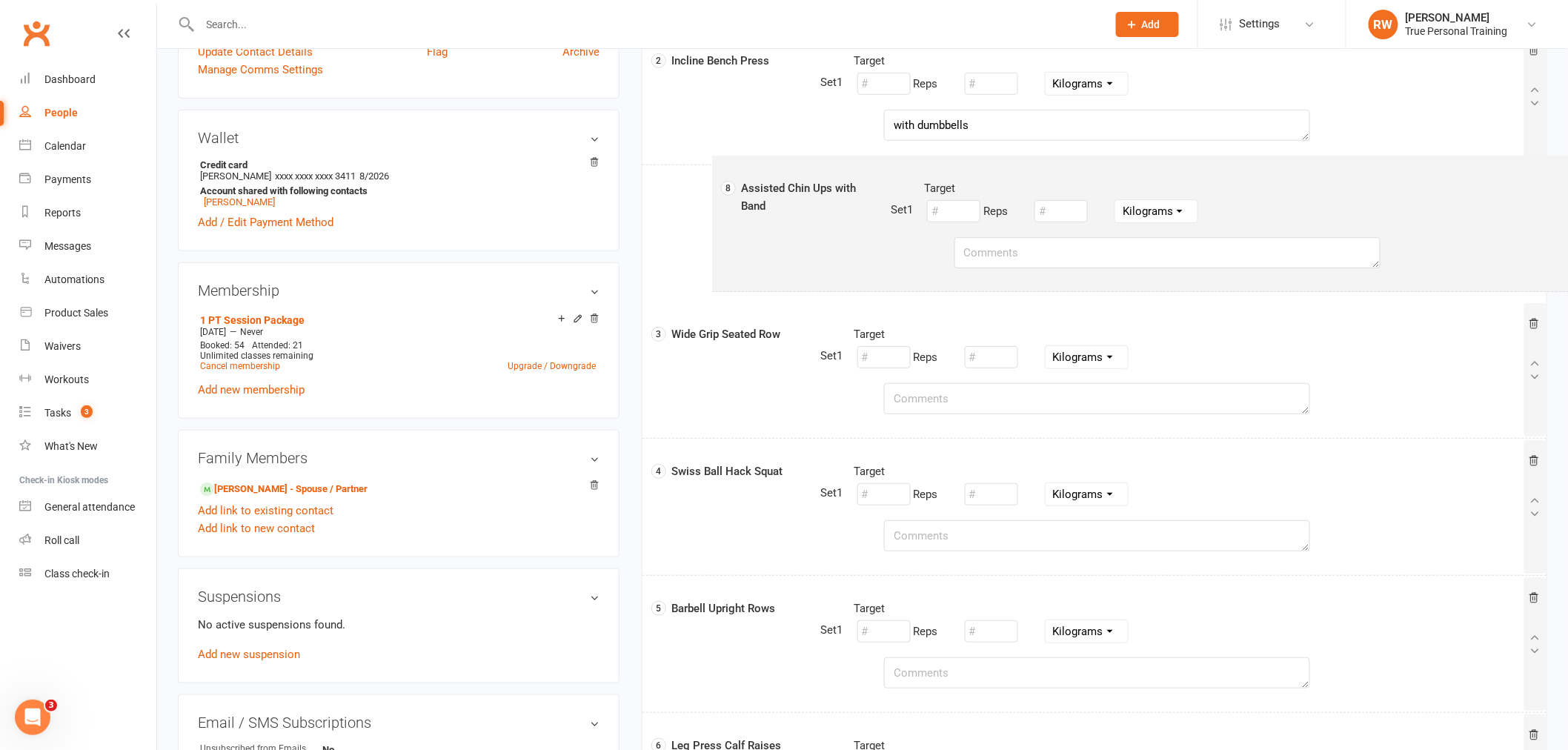
scroll to position [386, 0]
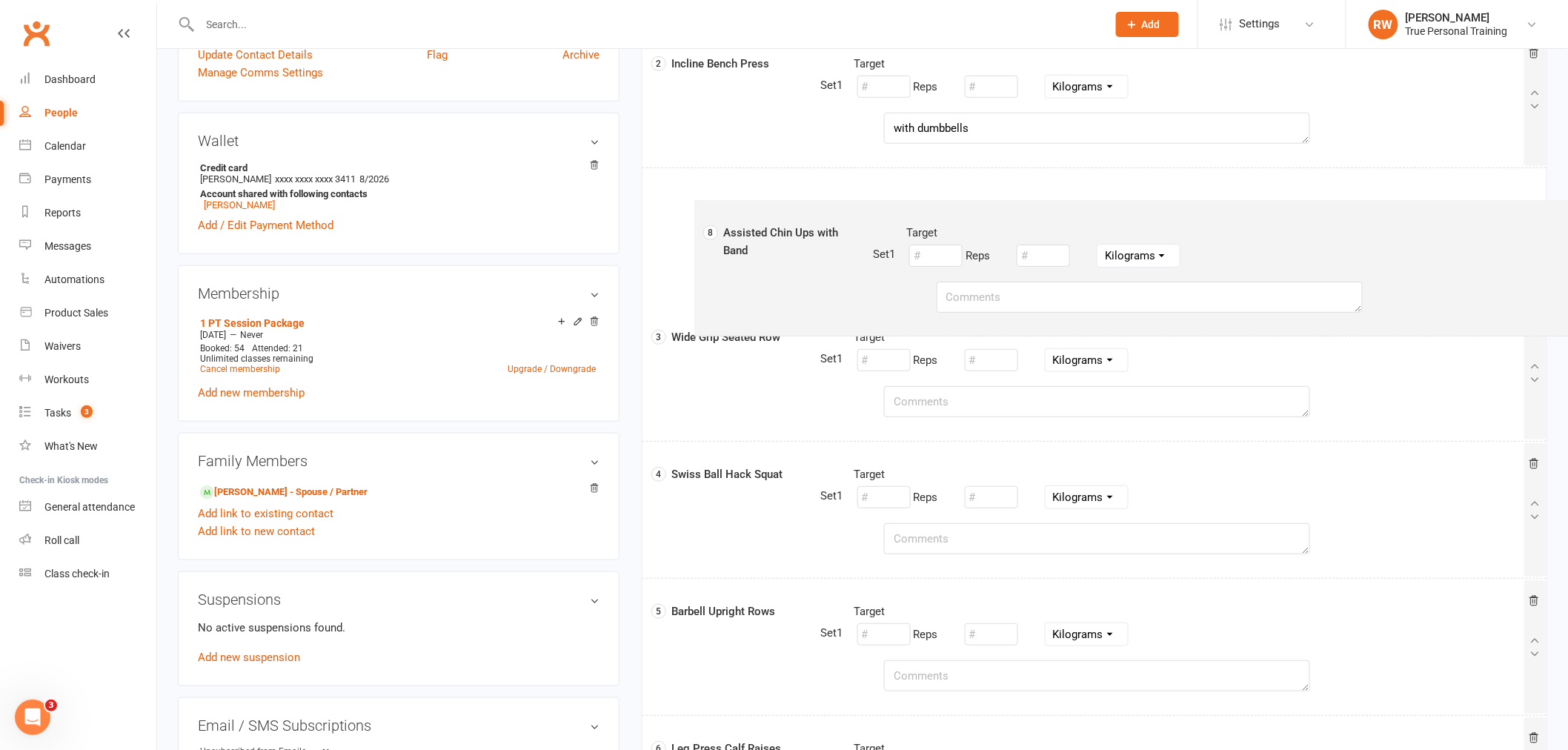
drag, startPoint x: 784, startPoint y: 491, endPoint x: 835, endPoint y: 263, distance: 233.6
click at [835, 263] on div "1 Leg Press Target Reps Pounds Grams Kilograms 2 Incline Bench Press Target Rep…" at bounding box center [1095, 442] width 880 height 1096
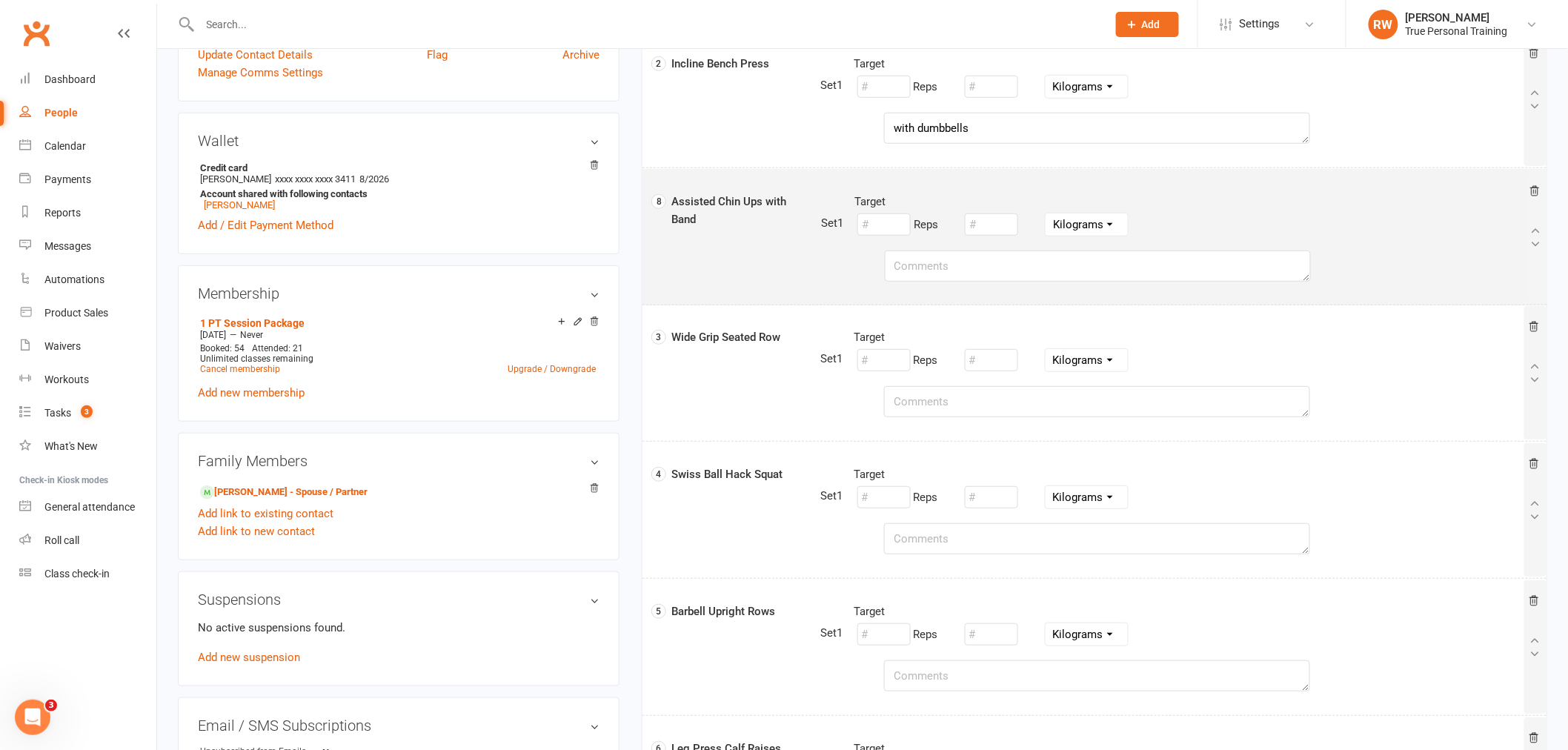
select select "Kilograms"
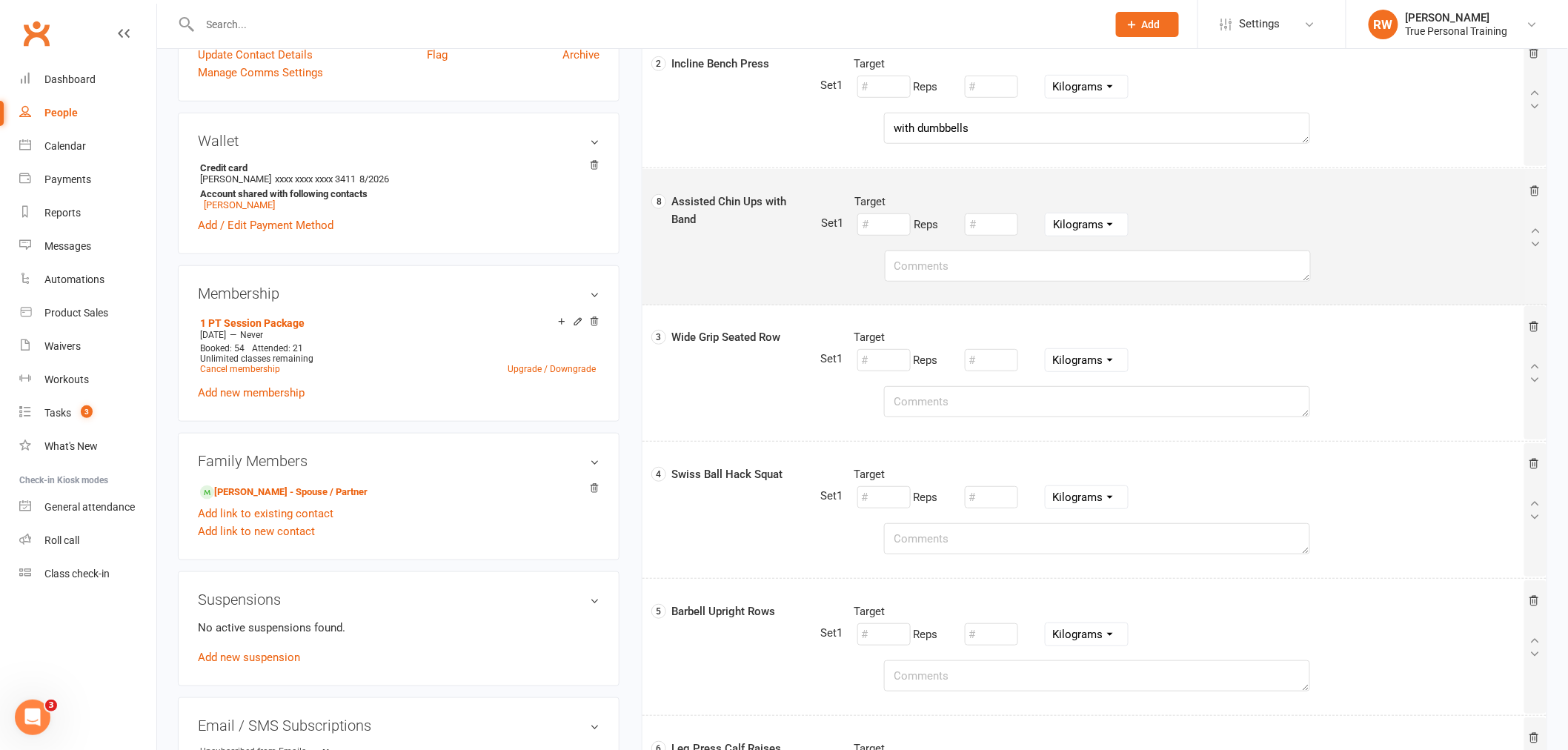
select select "Kilograms"
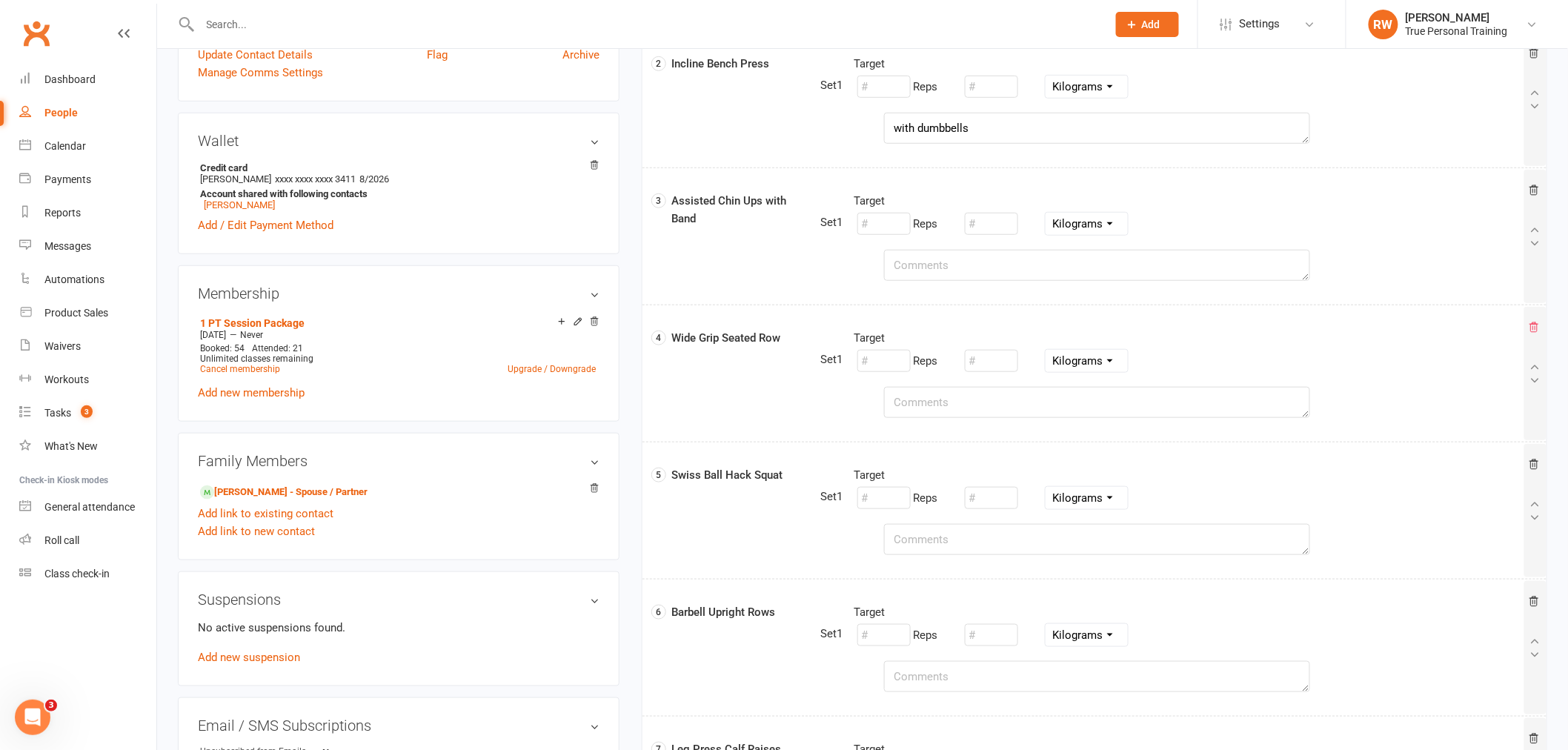
click at [1535, 332] on icon at bounding box center [1534, 327] width 8 height 10
select select "Kilograms"
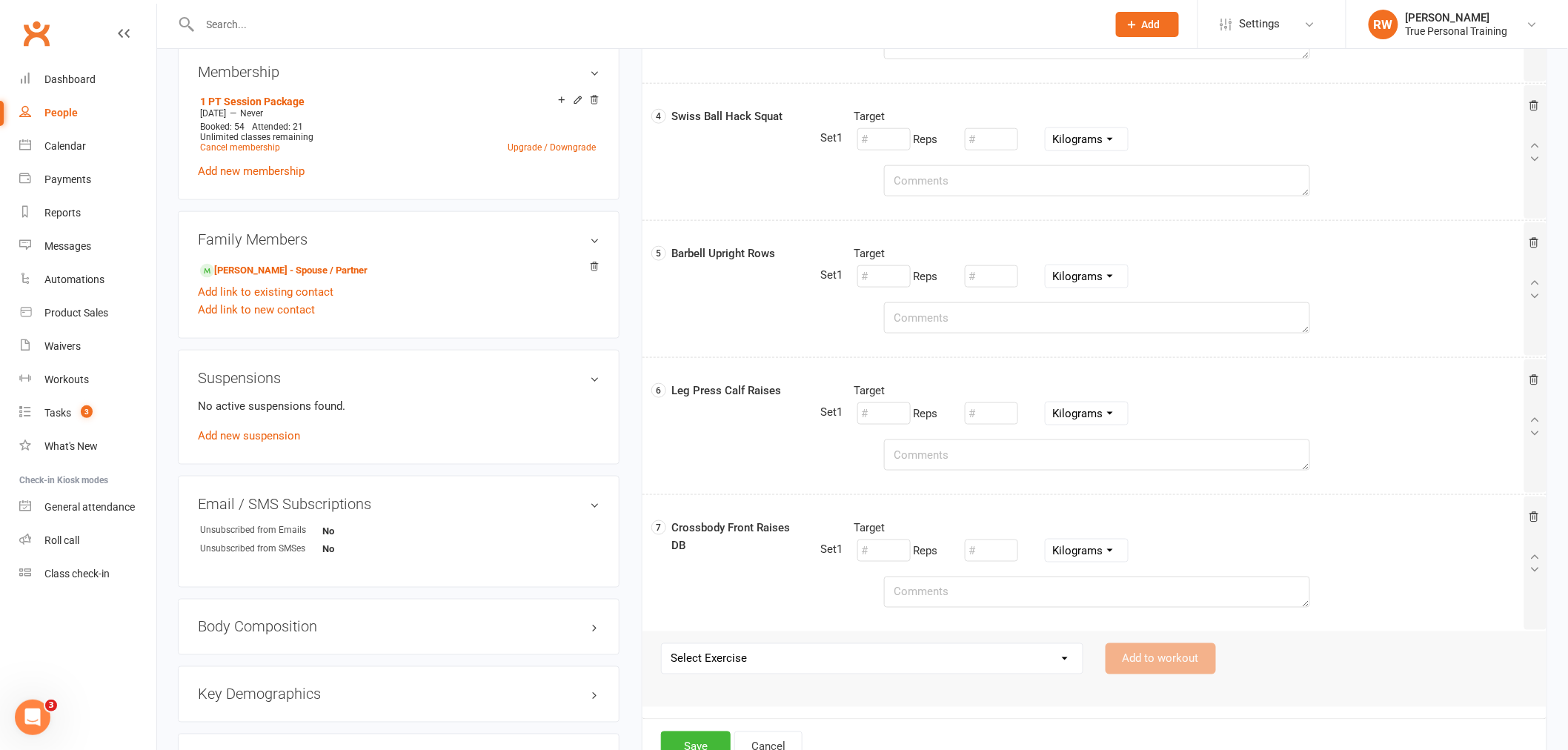
scroll to position [632, 0]
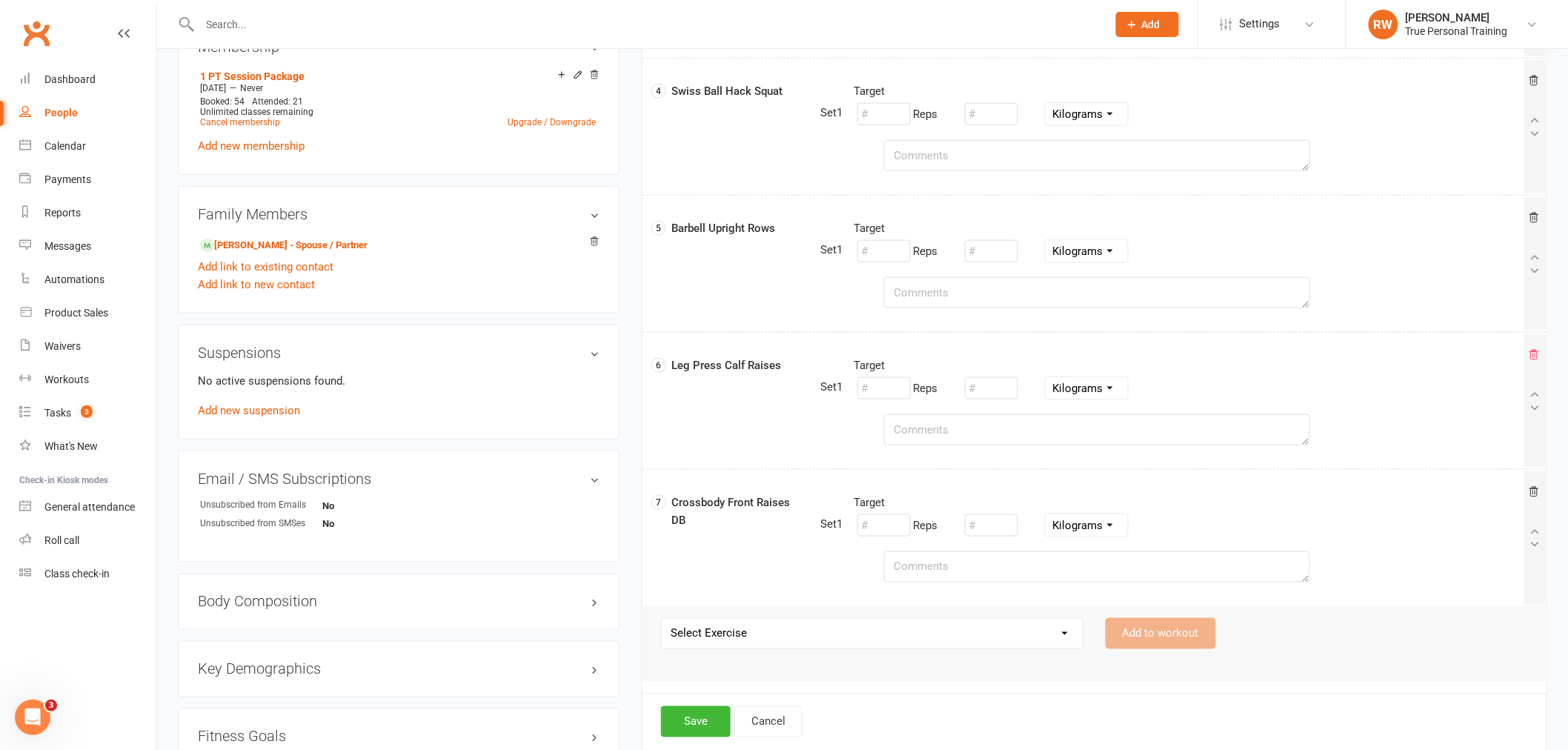
click at [1539, 355] on icon at bounding box center [1534, 355] width 12 height 12
select select "Kilograms"
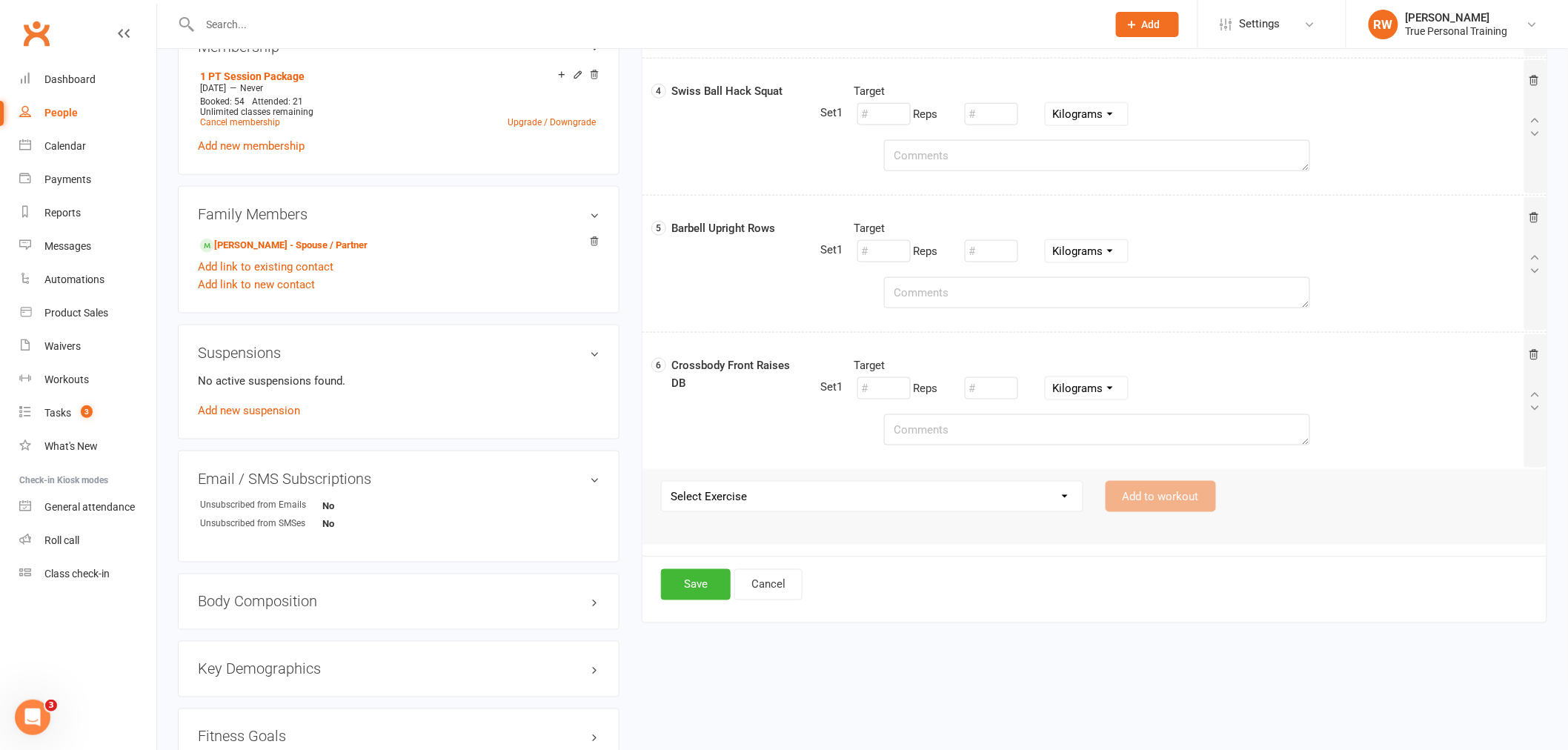
click at [753, 491] on select "Select Exercise 21s 45 Degree Single Arm Row on Cable Assisted Chin Ups with Ba…" at bounding box center [873, 496] width 421 height 29
click at [1084, 652] on div "upload photo [PERSON_NAME] Activated [DATE] Added [DATE] Active member [DEMOGRA…" at bounding box center [863, 259] width 1392 height 1644
click at [697, 579] on button "Save" at bounding box center [696, 584] width 69 height 31
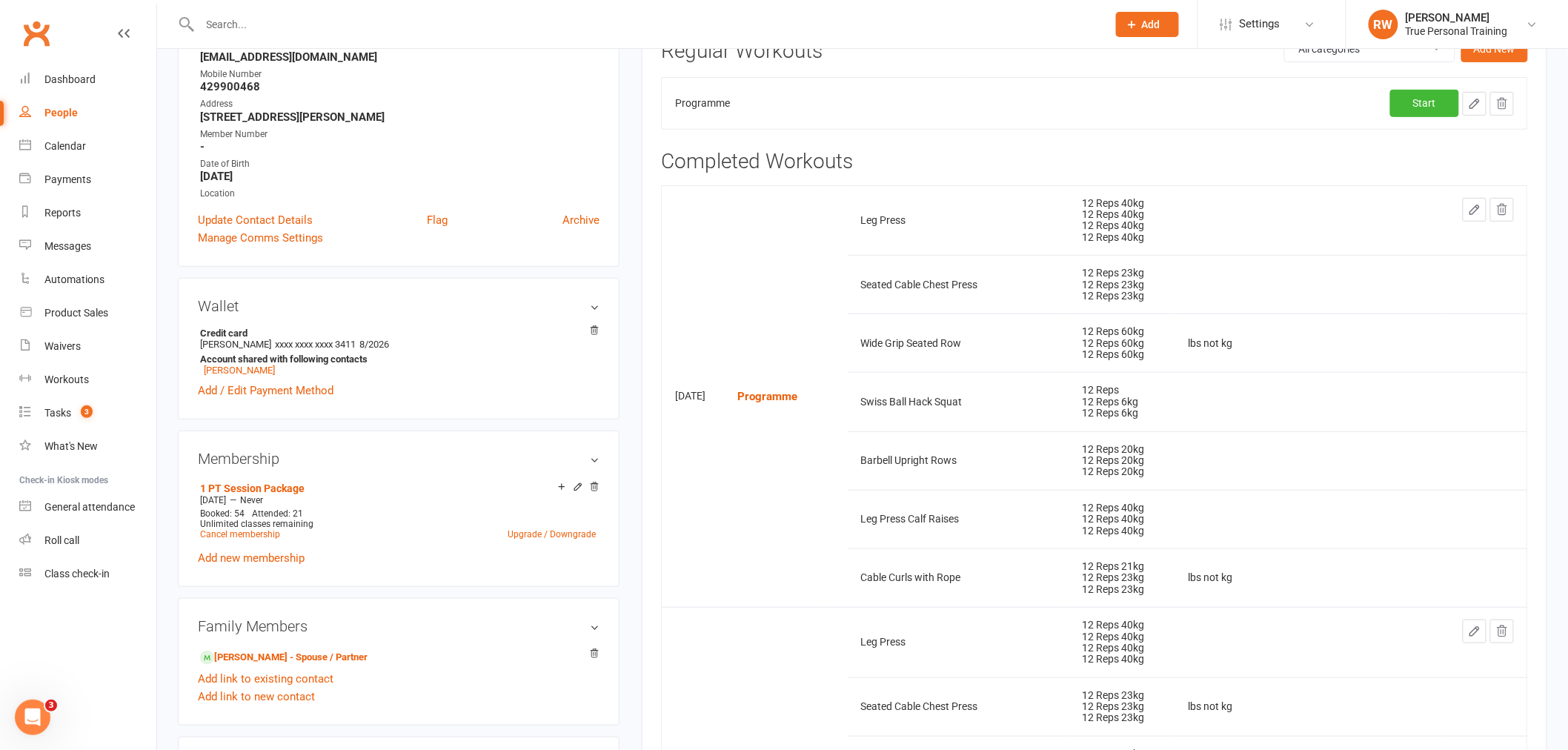
scroll to position [0, 0]
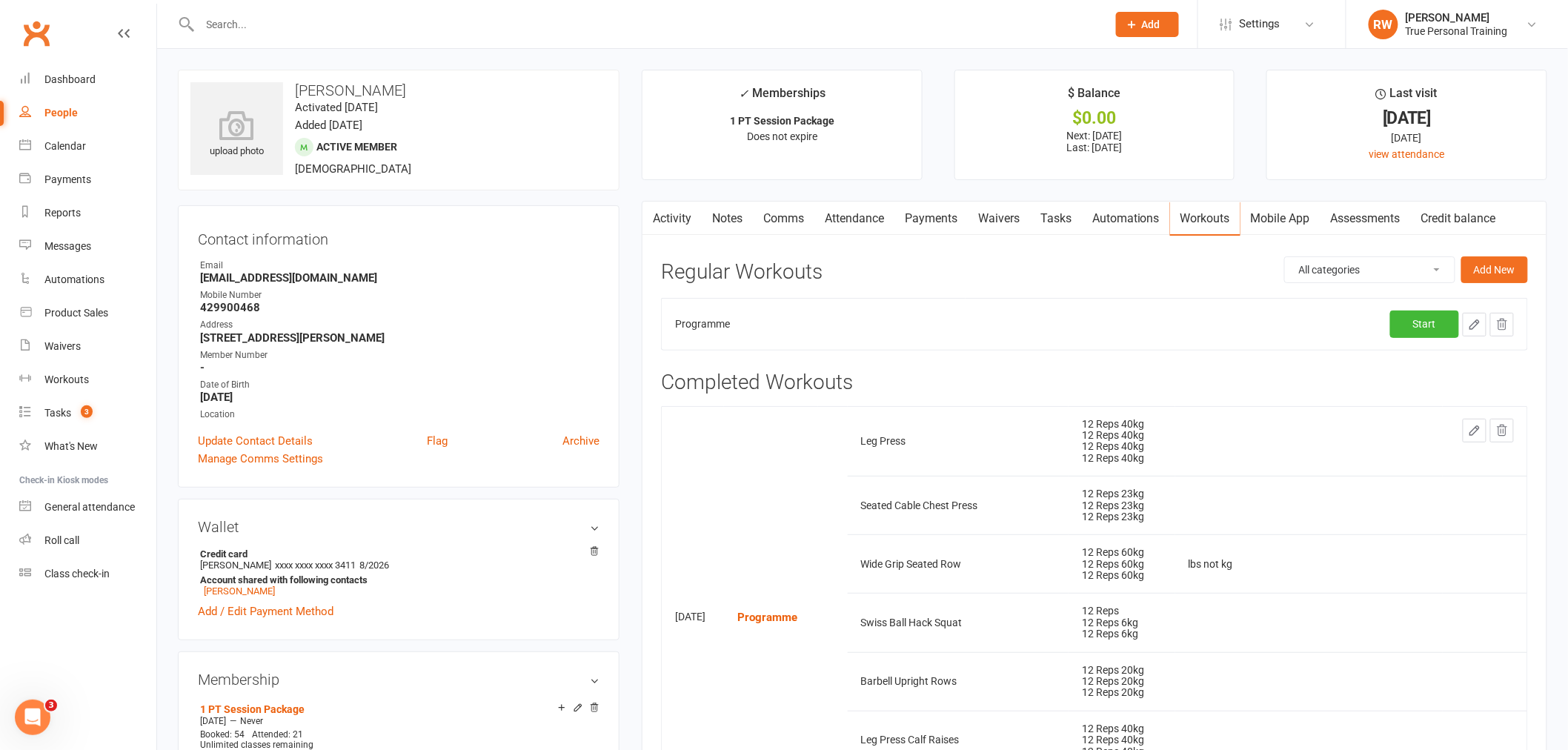
click at [1492, 324] on button "button" at bounding box center [1502, 324] width 23 height 23
click at [1474, 324] on icon "button" at bounding box center [1475, 324] width 9 height 9
select select "Kilograms"
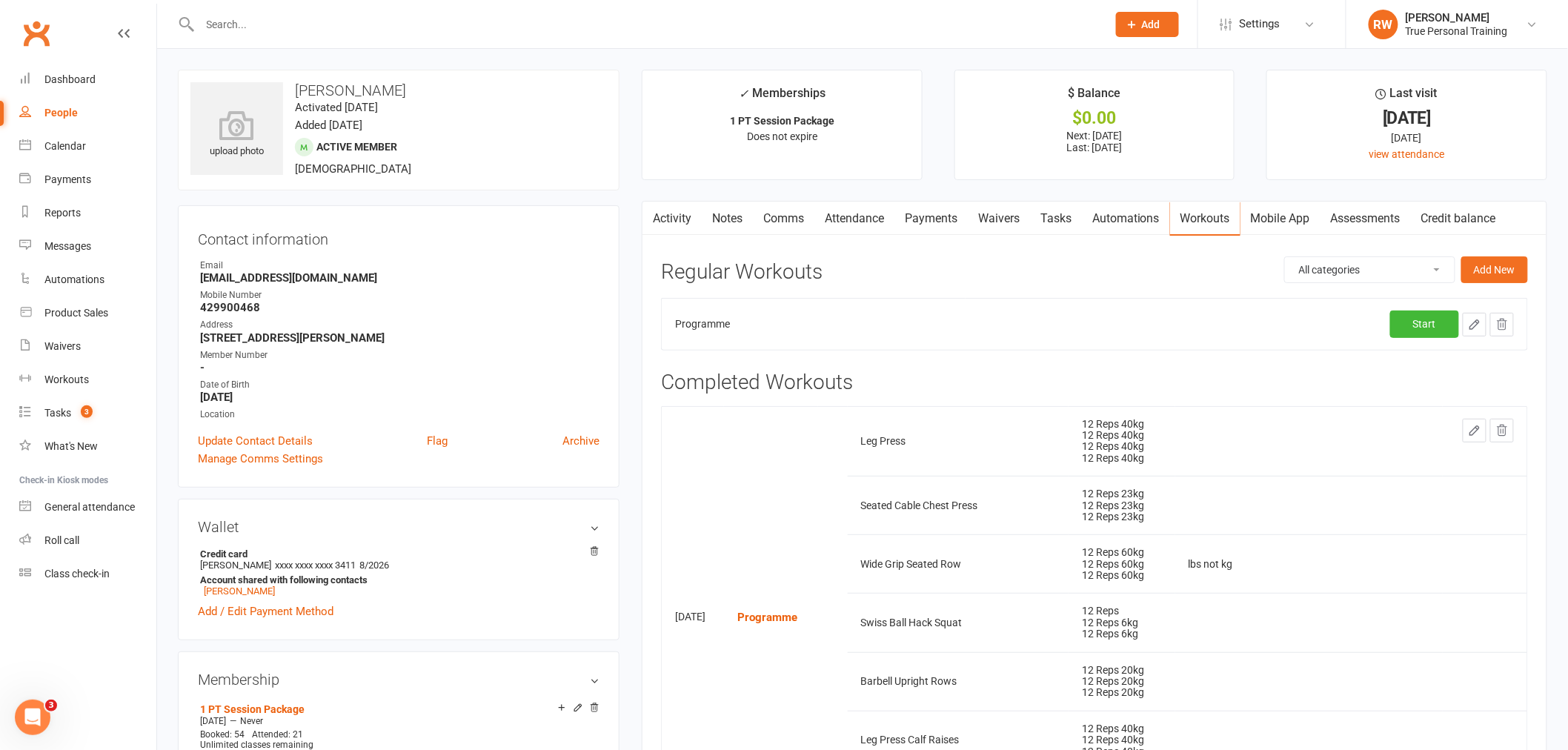
select select "Kilograms"
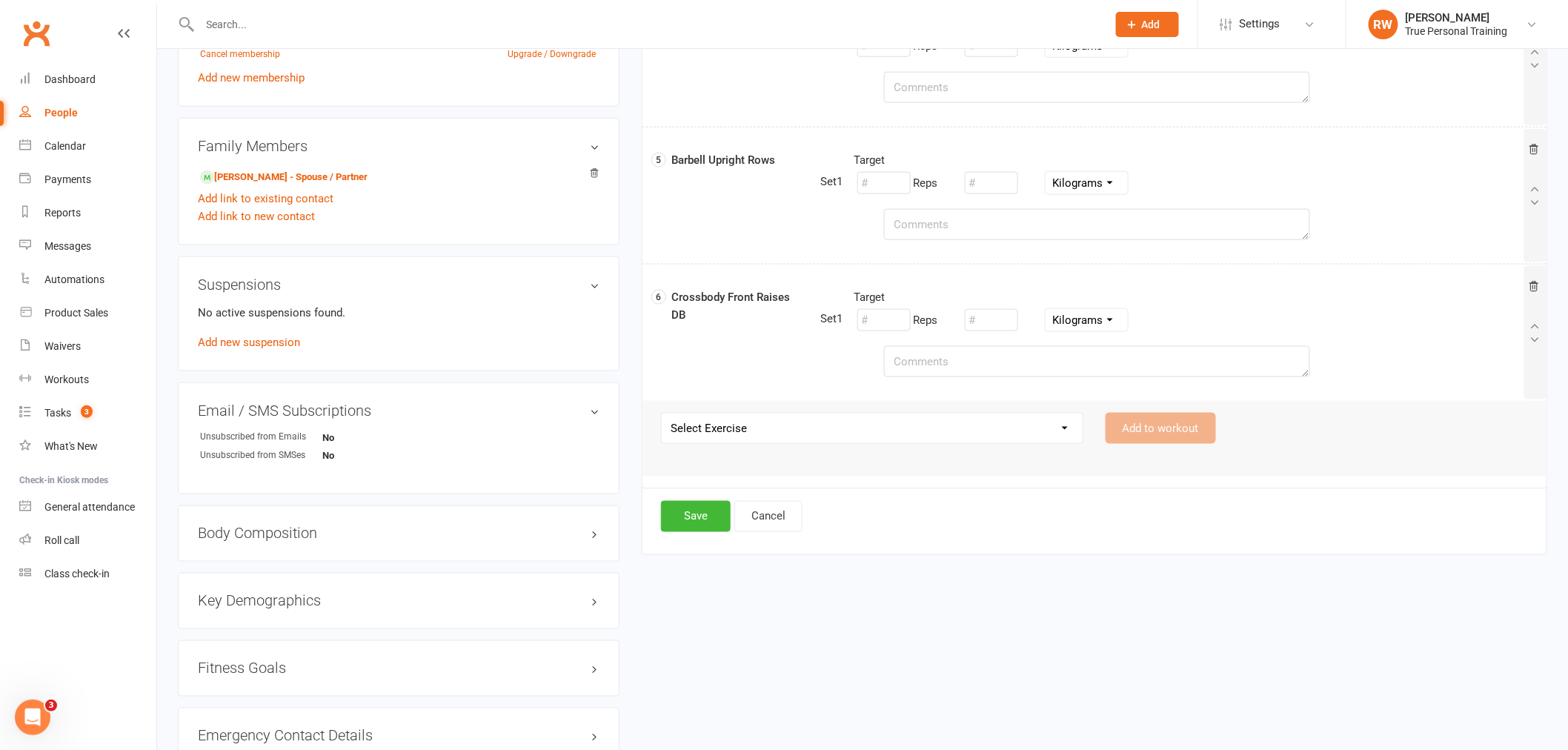
scroll to position [905, 0]
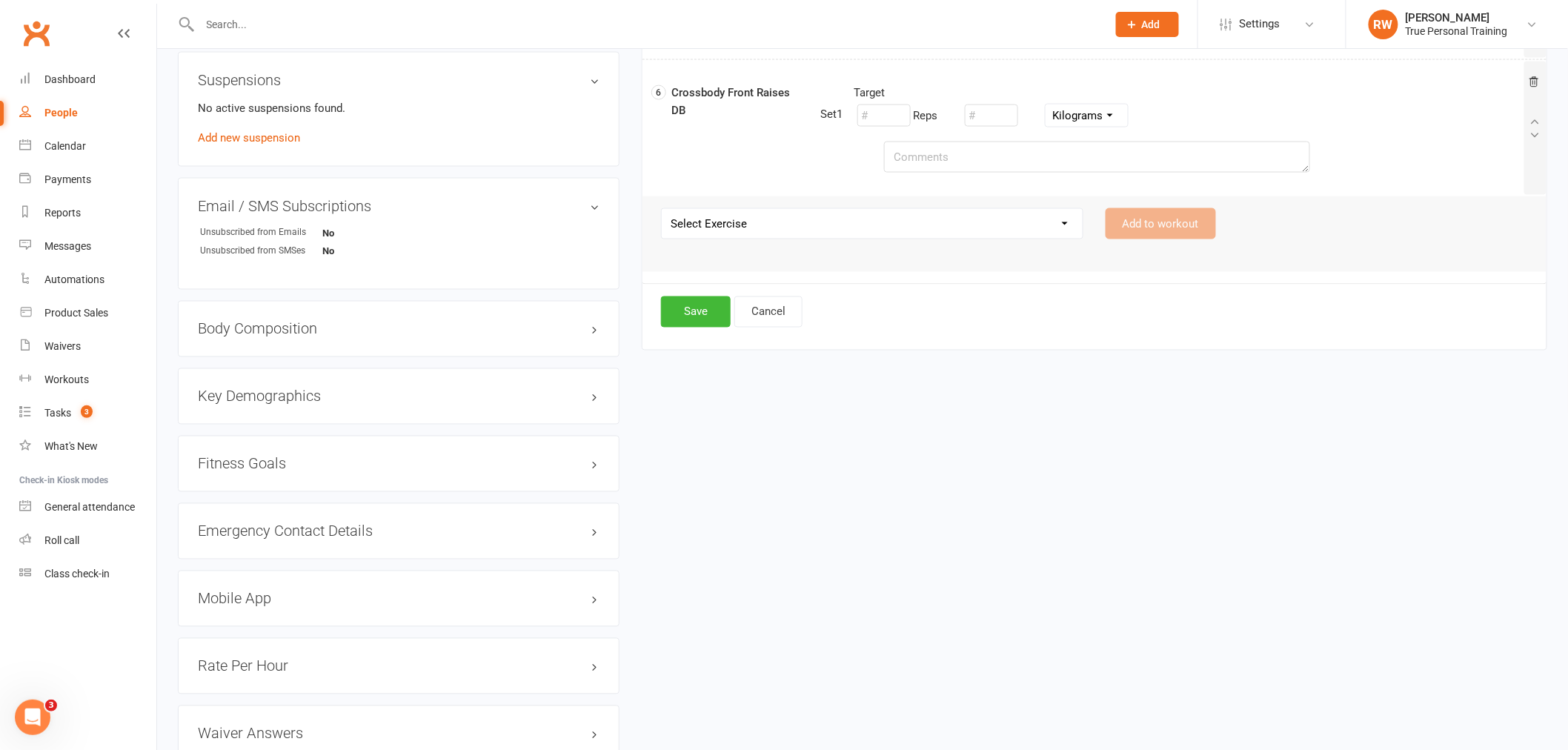
click at [740, 223] on select "Select Exercise 21s 45 Degree Single Arm Row on Cable Assisted Chin Ups with Ba…" at bounding box center [873, 223] width 421 height 29
select select "12458"
click at [662, 210] on select "Select Exercise 21s 45 Degree Single Arm Row on Cable Assisted Chin Ups with Ba…" at bounding box center [873, 223] width 421 height 29
click at [1202, 219] on button "Add to workout" at bounding box center [1161, 223] width 110 height 31
select select
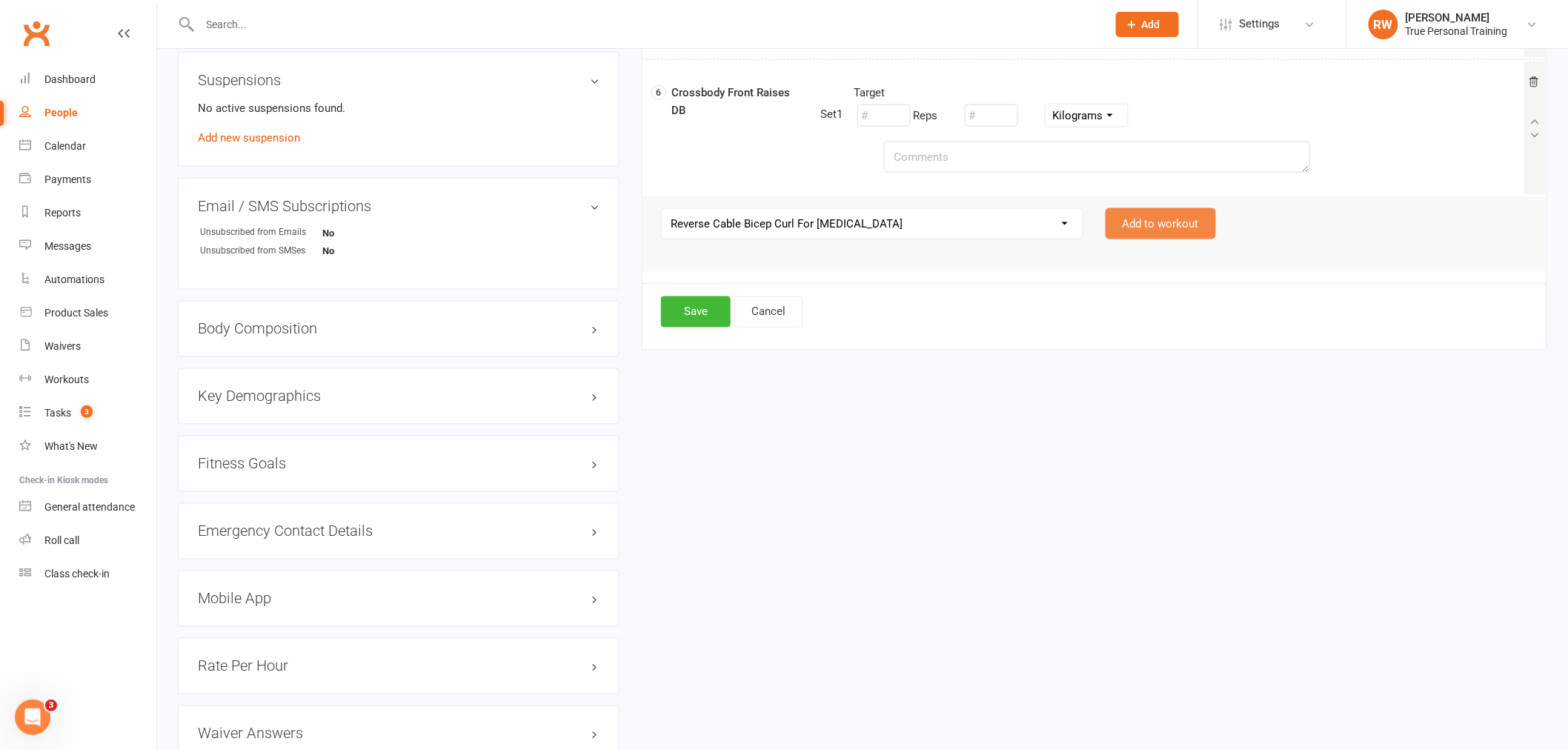
select select "Kilograms"
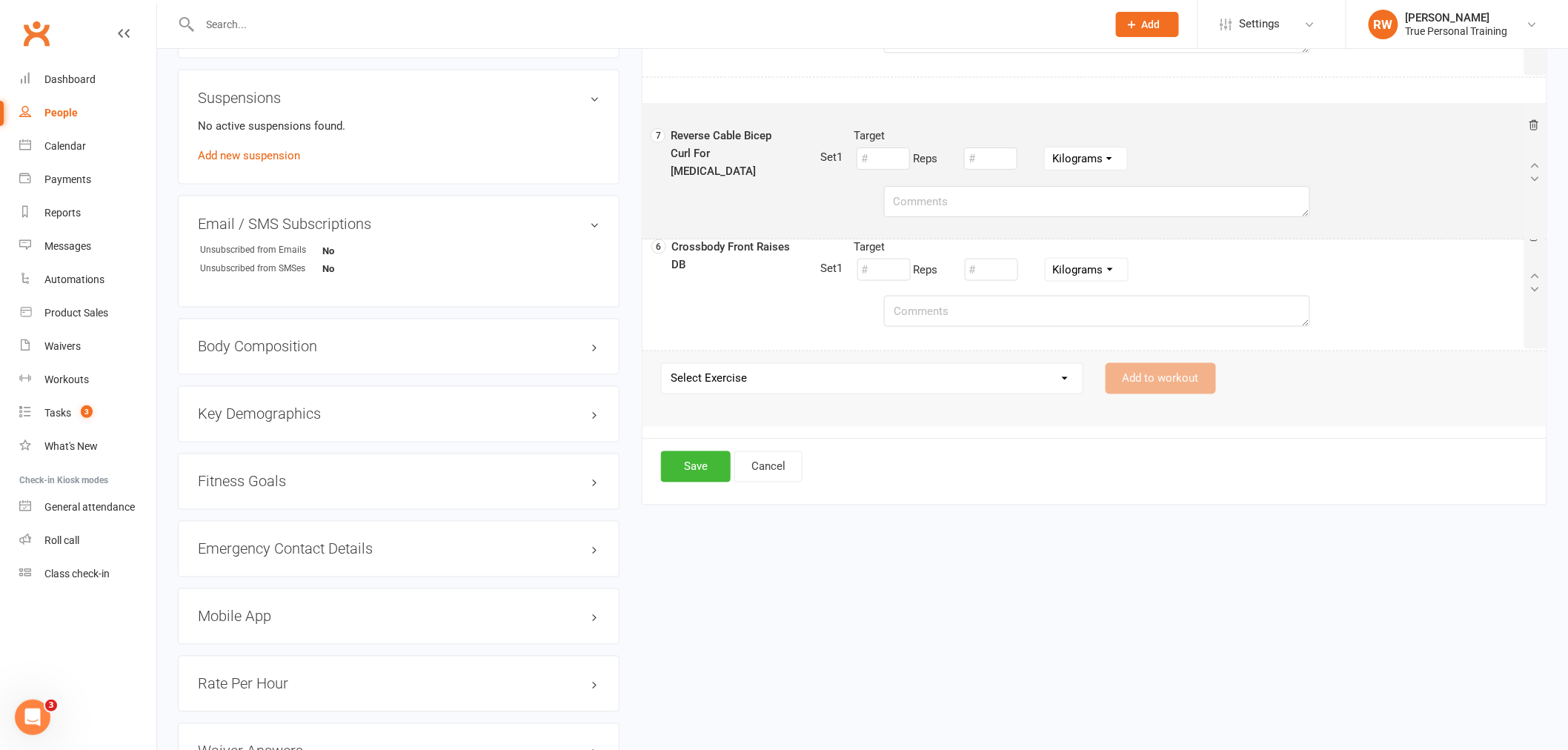
drag, startPoint x: 810, startPoint y: 261, endPoint x: 810, endPoint y: 154, distance: 107.0
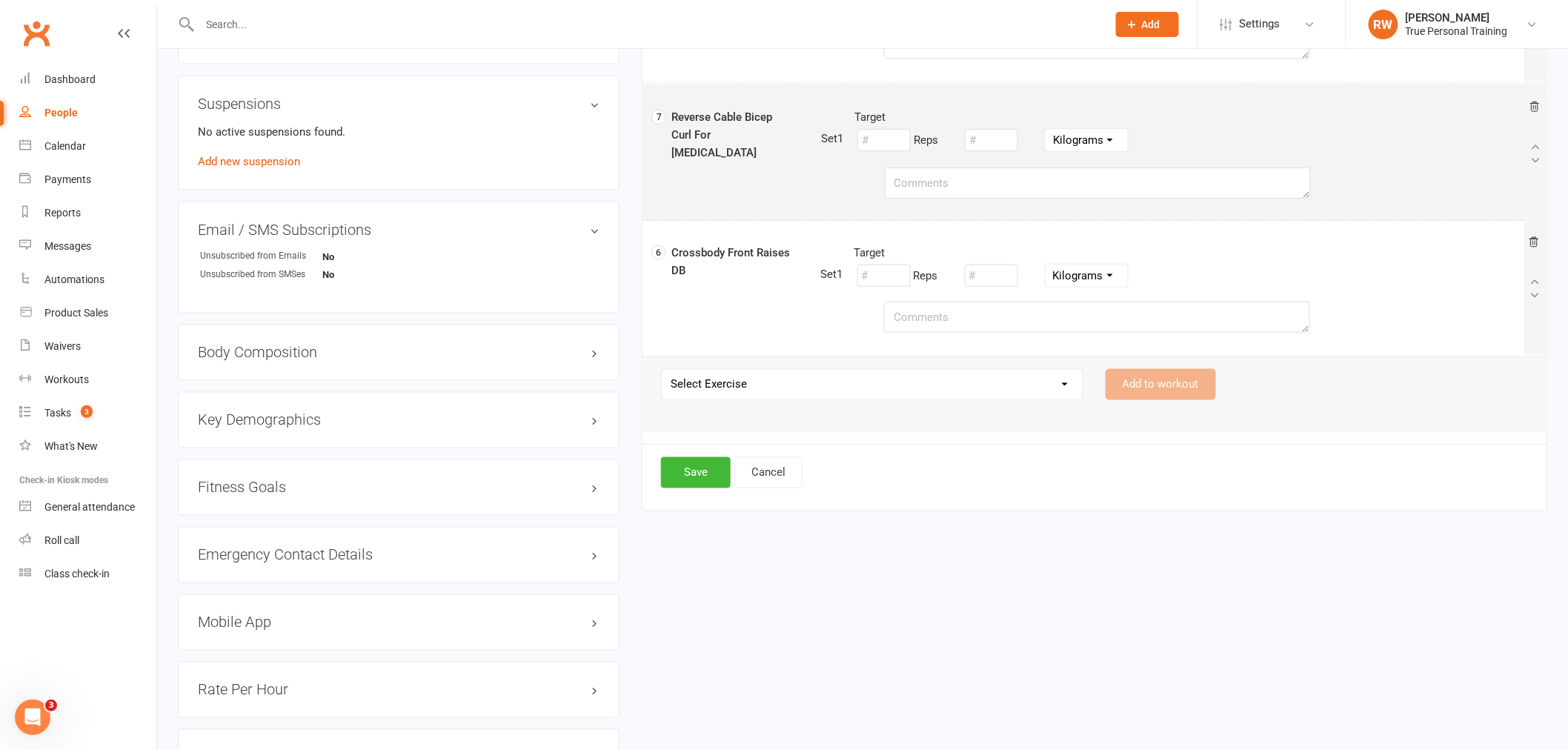
select select "Kilograms"
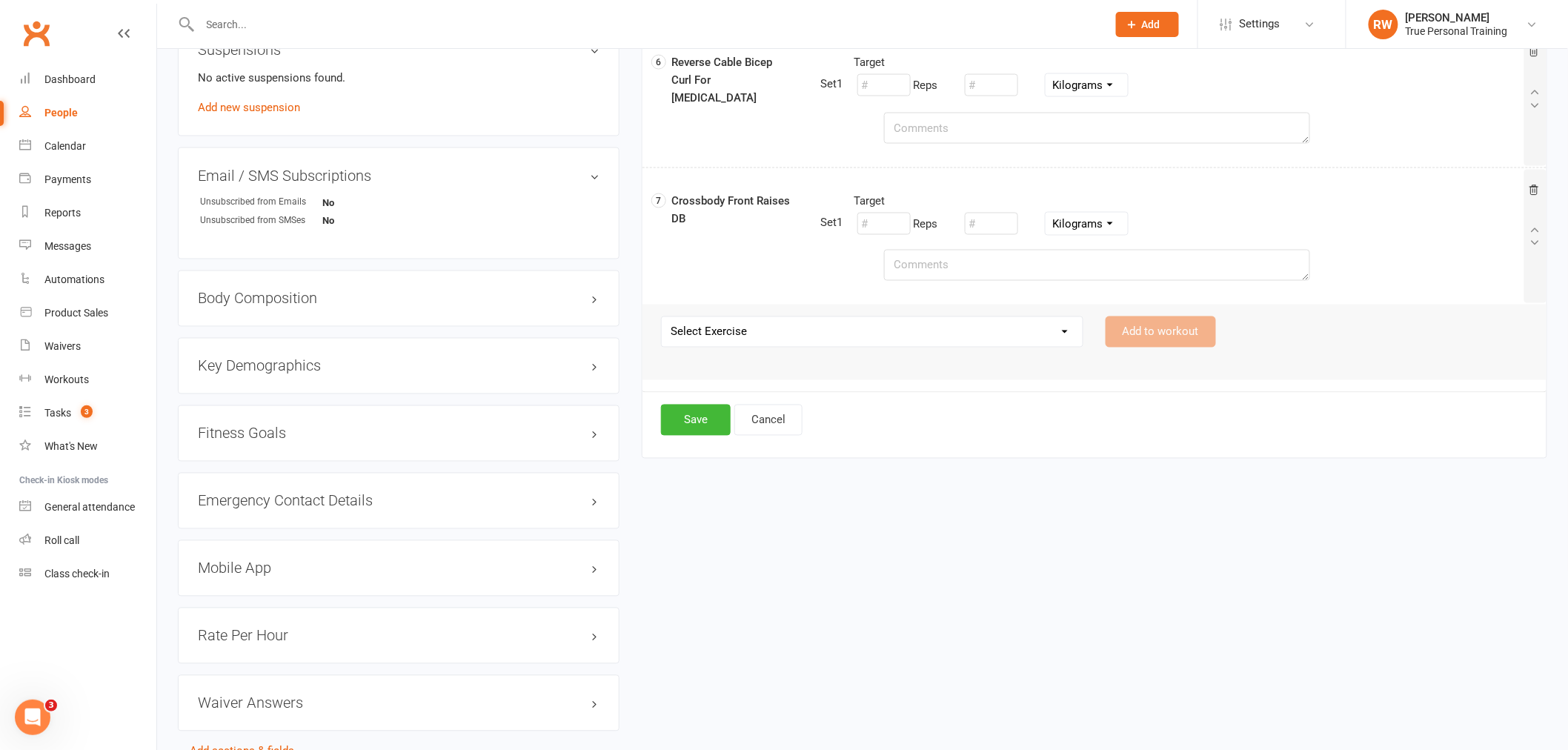
scroll to position [1025, 0]
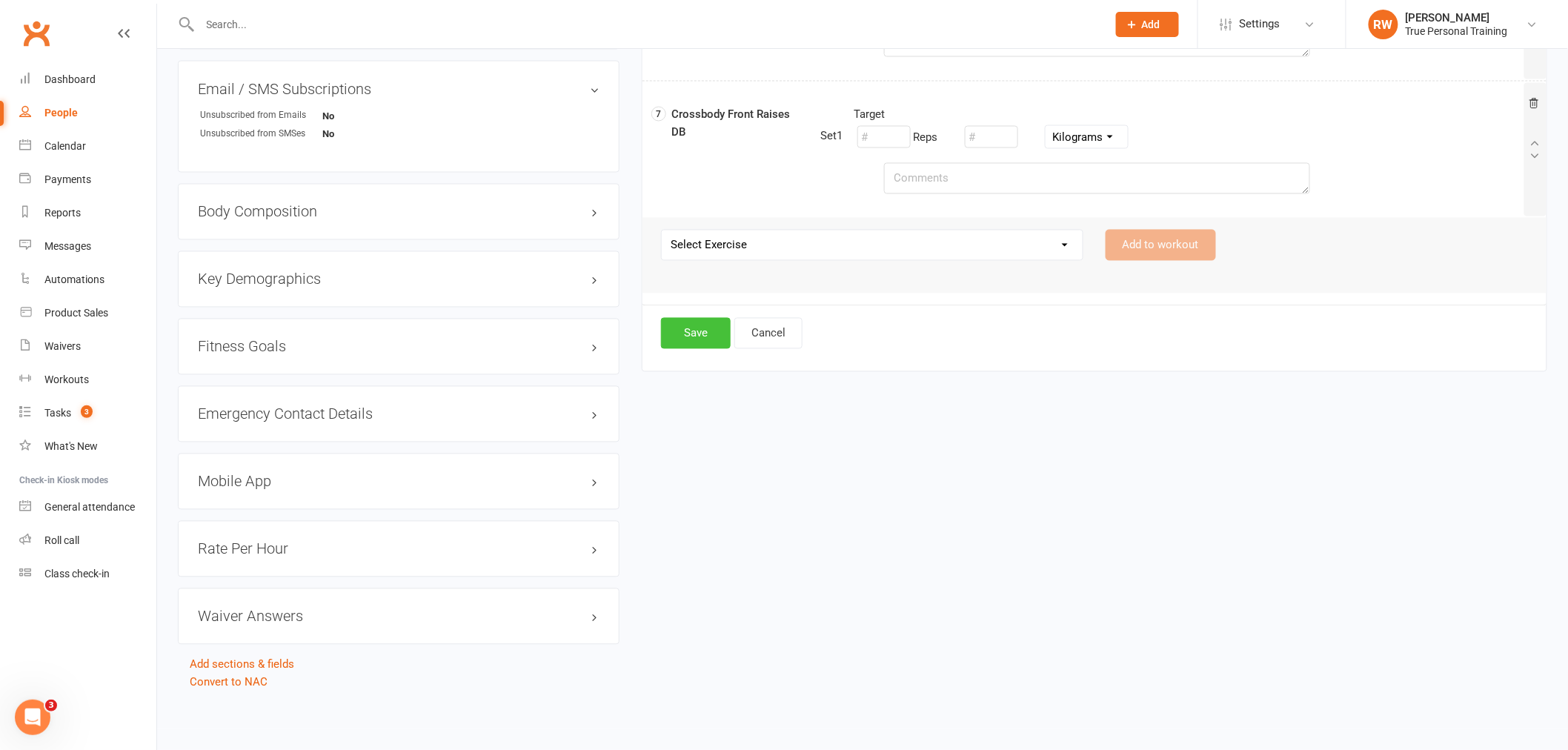
click at [701, 327] on button "Save" at bounding box center [696, 333] width 69 height 31
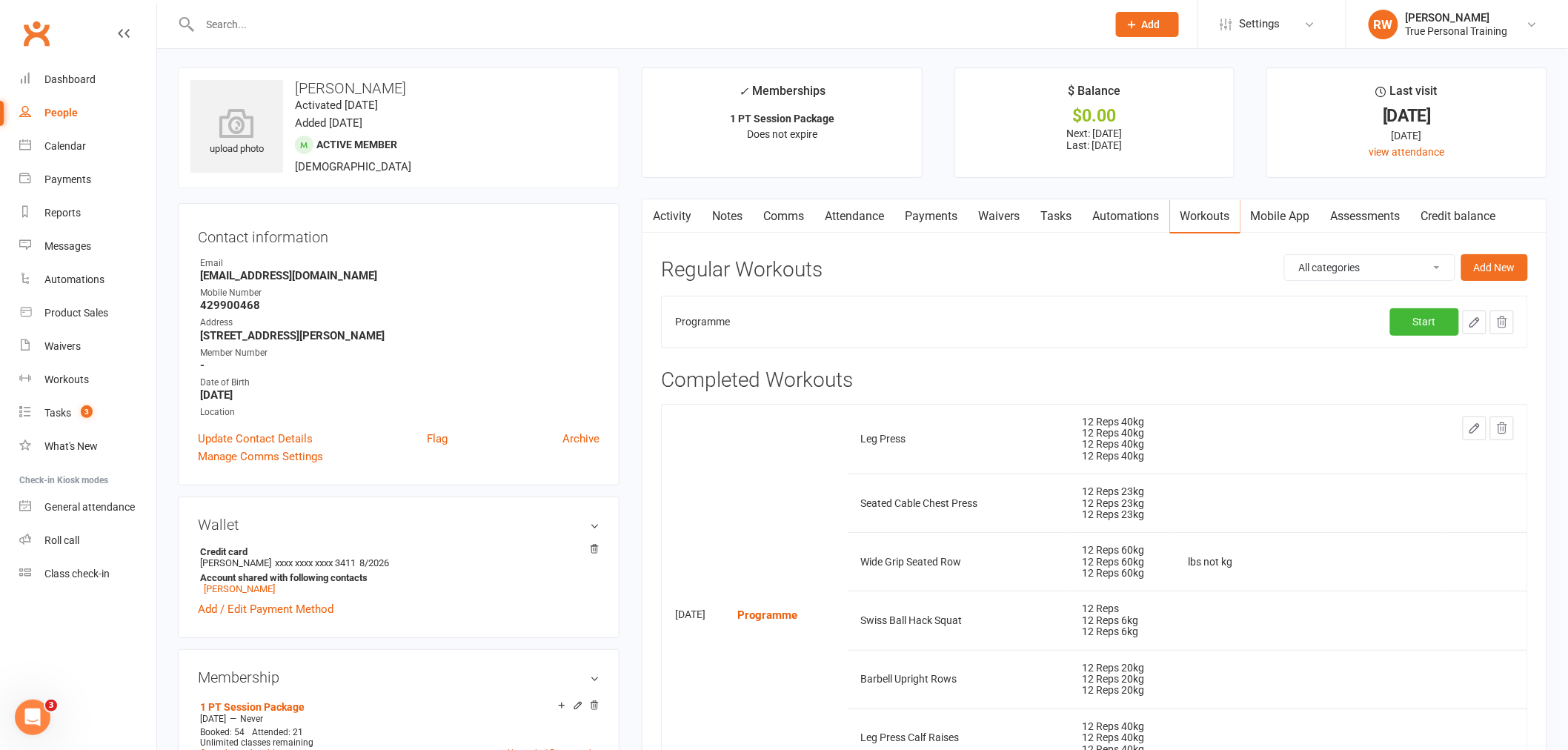
scroll to position [0, 0]
click at [1436, 316] on link "Start" at bounding box center [1425, 323] width 69 height 26
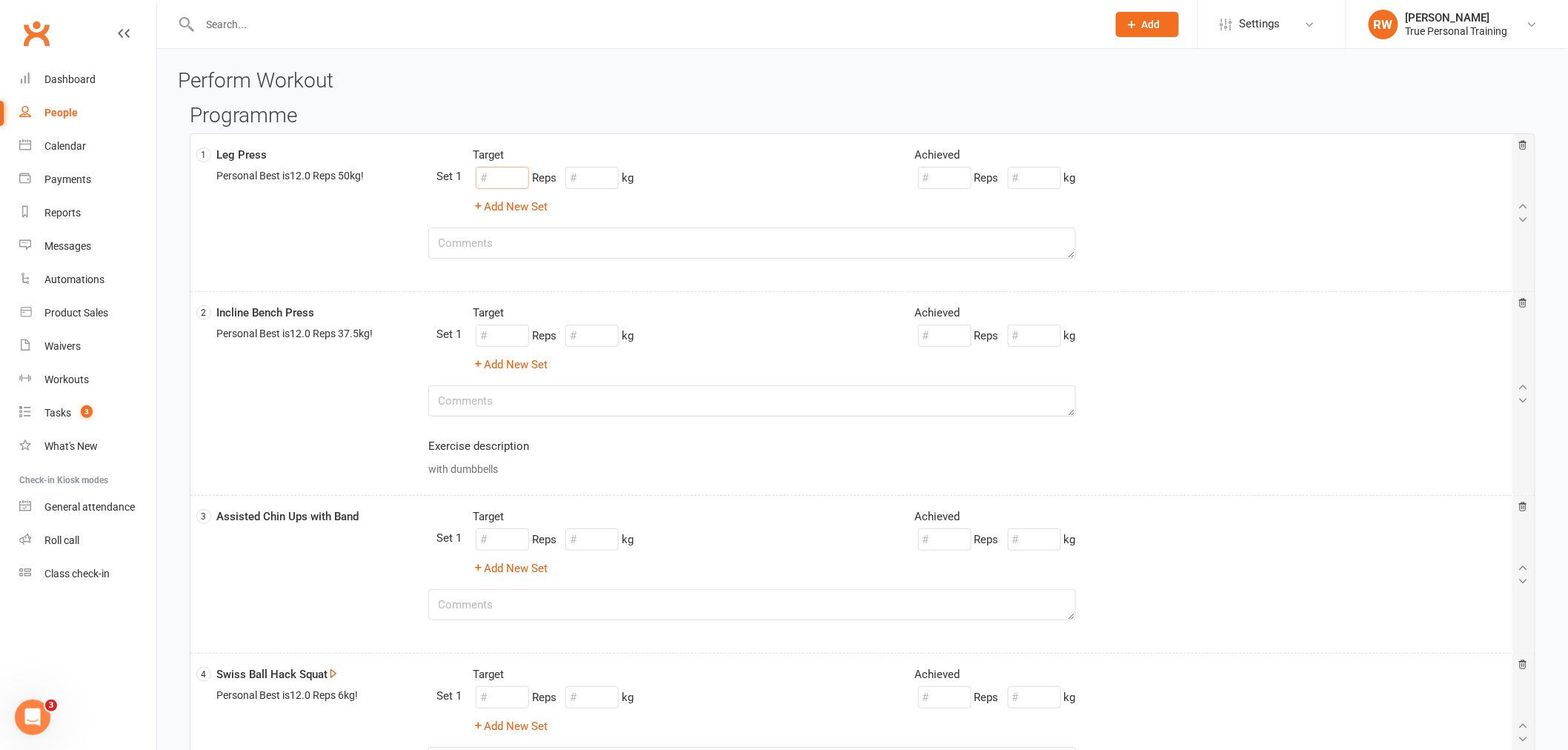
click at [488, 172] on input "number" at bounding box center [502, 177] width 54 height 22
type input "12"
click at [597, 176] on input "number" at bounding box center [592, 177] width 54 height 22
type input "40"
click at [1135, 179] on span "Target" at bounding box center [1137, 177] width 29 height 12
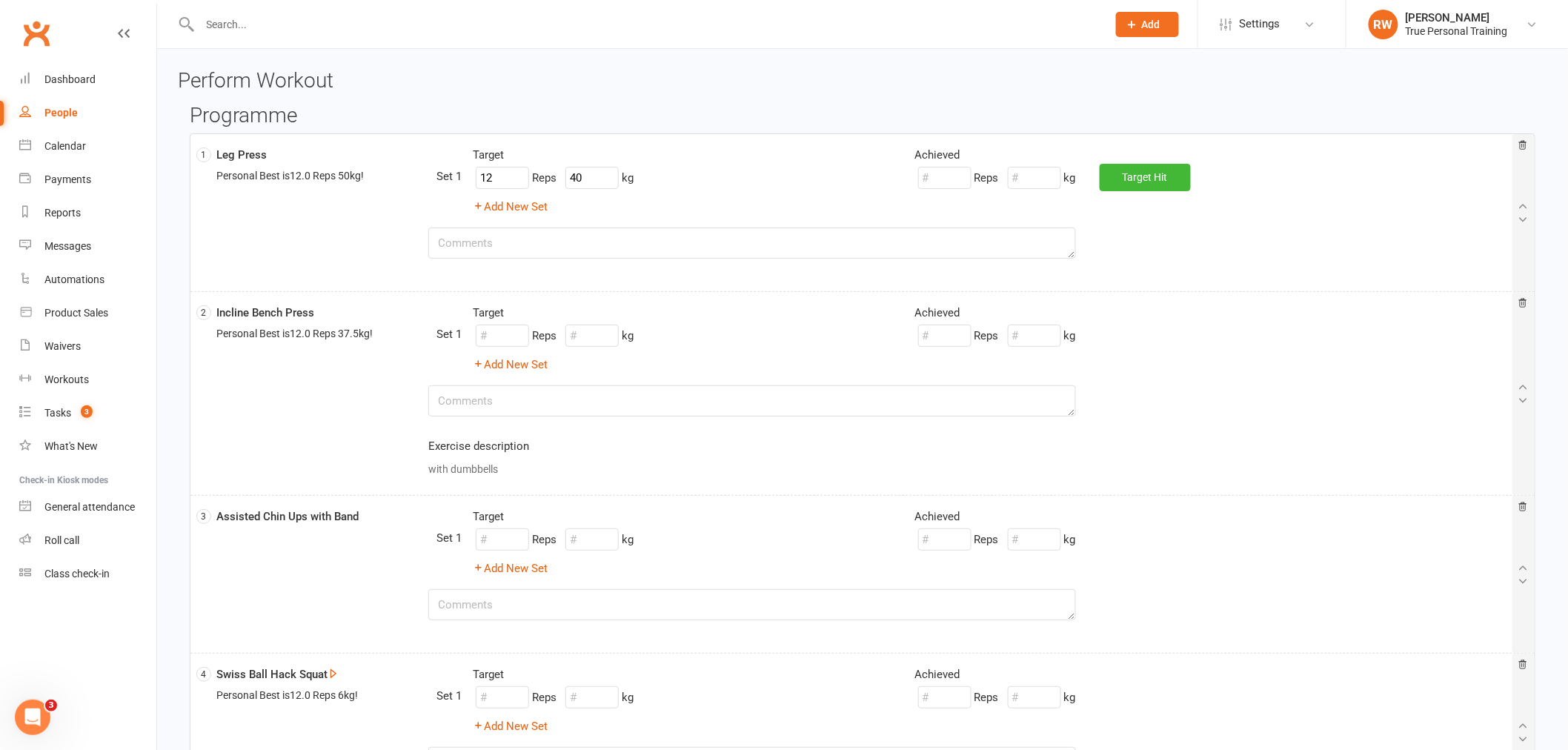
type input "12"
type input "40"
click at [494, 211] on button "Add New Set" at bounding box center [510, 207] width 75 height 18
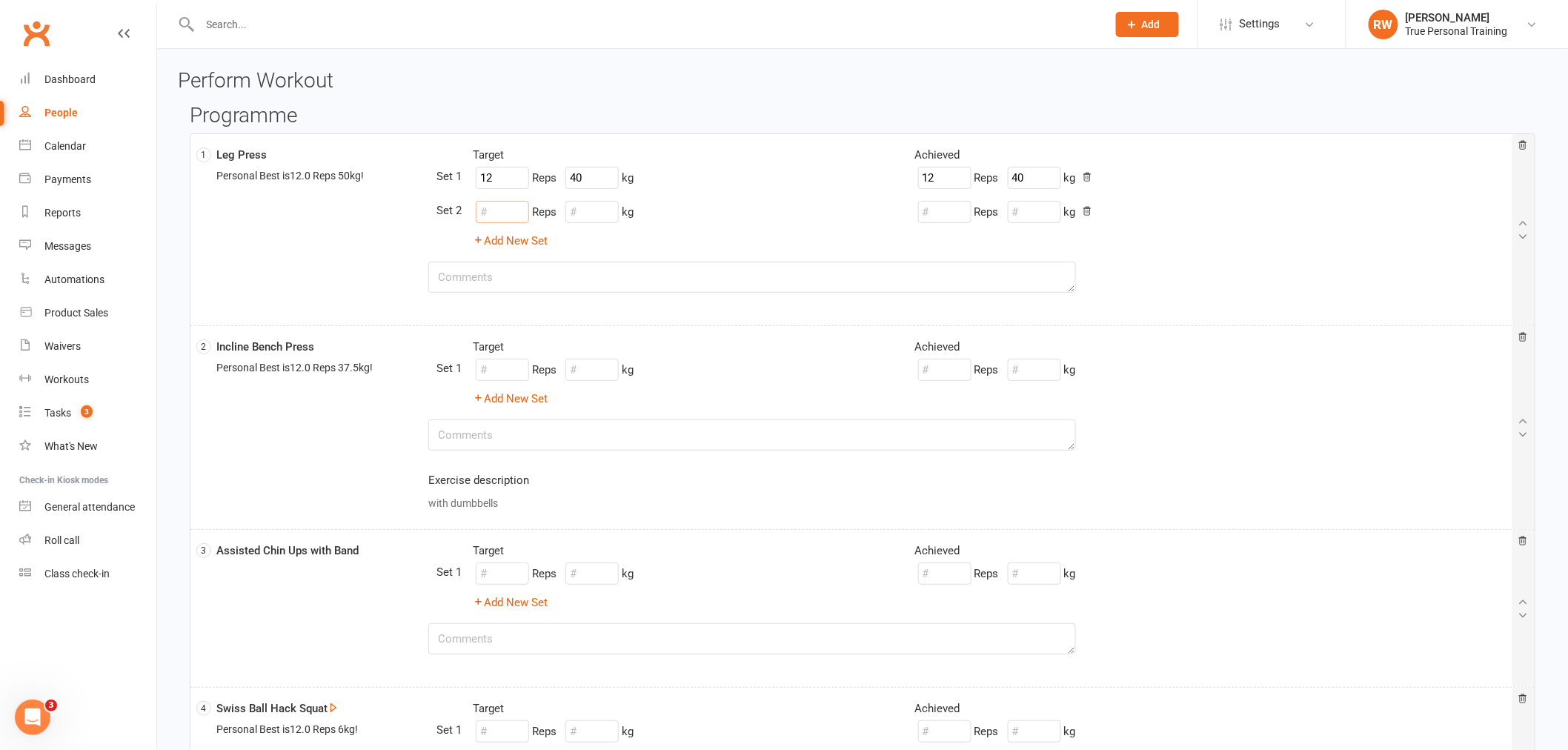
click at [502, 204] on input "number" at bounding box center [502, 211] width 54 height 22
type input "12"
click at [590, 208] on input "number" at bounding box center [592, 211] width 54 height 22
type input "40"
click at [499, 245] on button "Add New Set" at bounding box center [510, 241] width 75 height 18
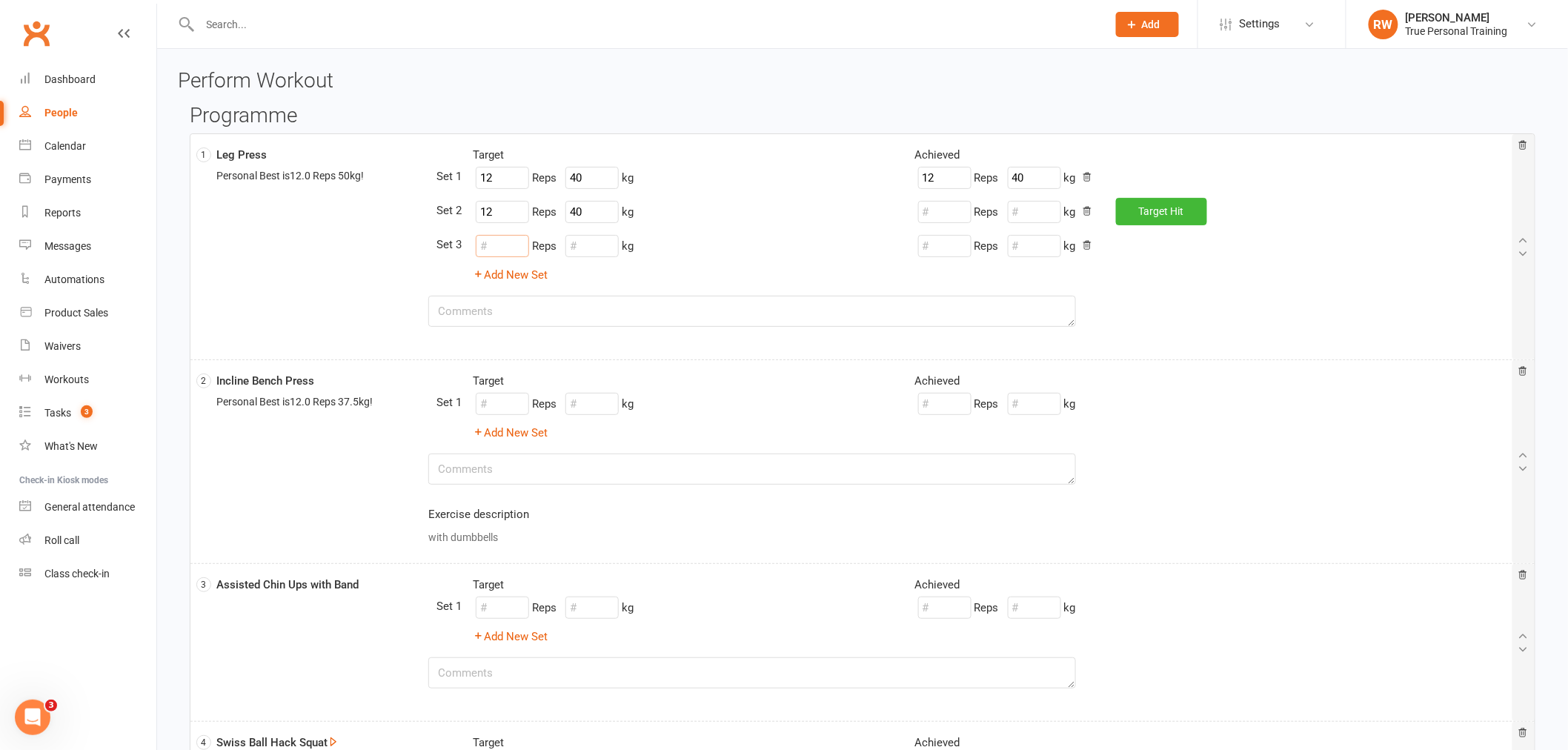
click at [499, 240] on input "number" at bounding box center [502, 245] width 54 height 22
click at [601, 258] on div "12 Reps kg" at bounding box center [553, 245] width 161 height 28
type input "12"
click at [602, 251] on input "number" at bounding box center [592, 245] width 54 height 22
type input "40"
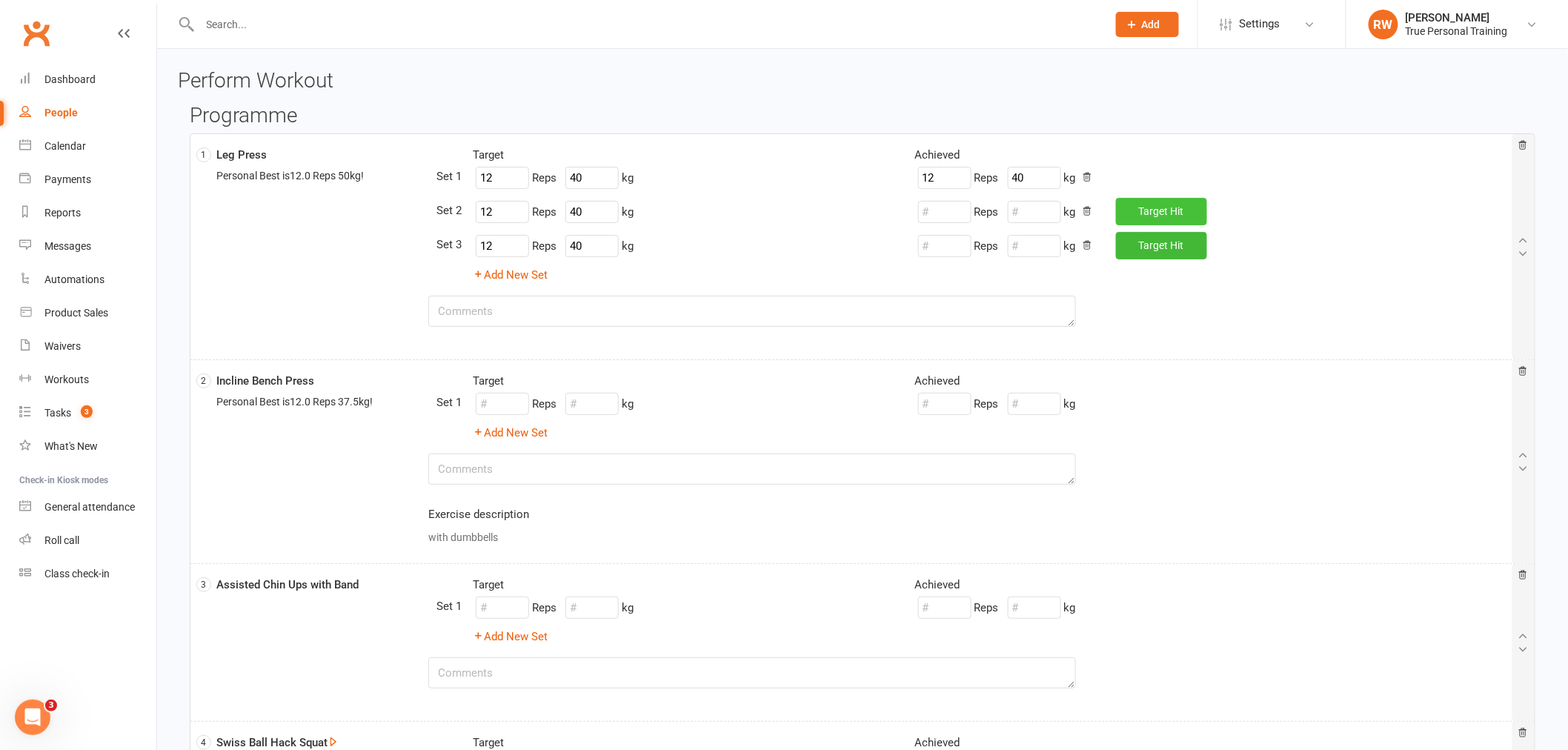
click at [1160, 219] on button "Target Hit" at bounding box center [1162, 211] width 91 height 26
type input "12"
type input "40"
click at [1154, 247] on span "Target" at bounding box center [1154, 245] width 29 height 12
type input "12"
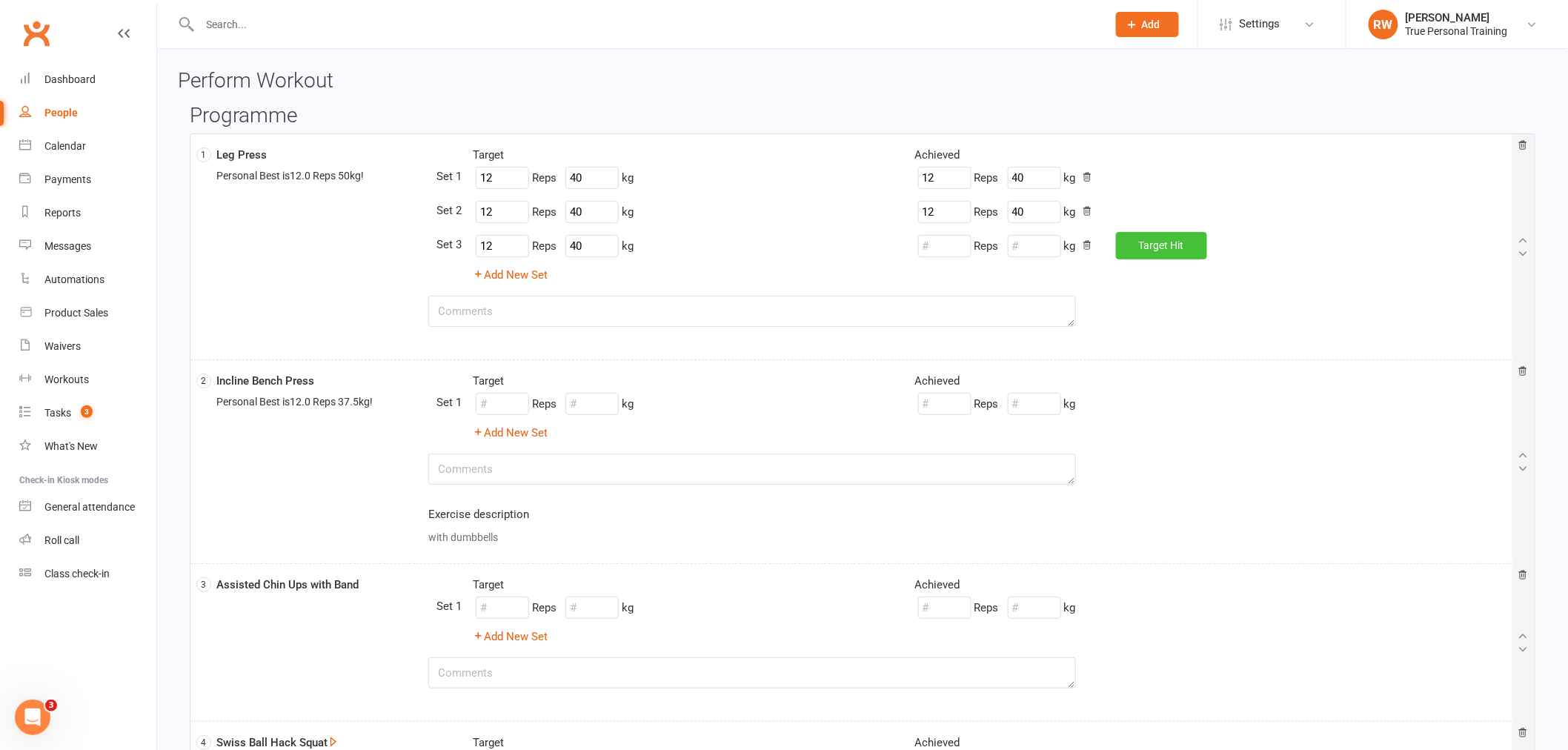
type input "40"
click at [522, 401] on input "number" at bounding box center [502, 403] width 54 height 22
type input "12"
click at [600, 404] on input "number" at bounding box center [592, 403] width 54 height 22
type input "12.5"
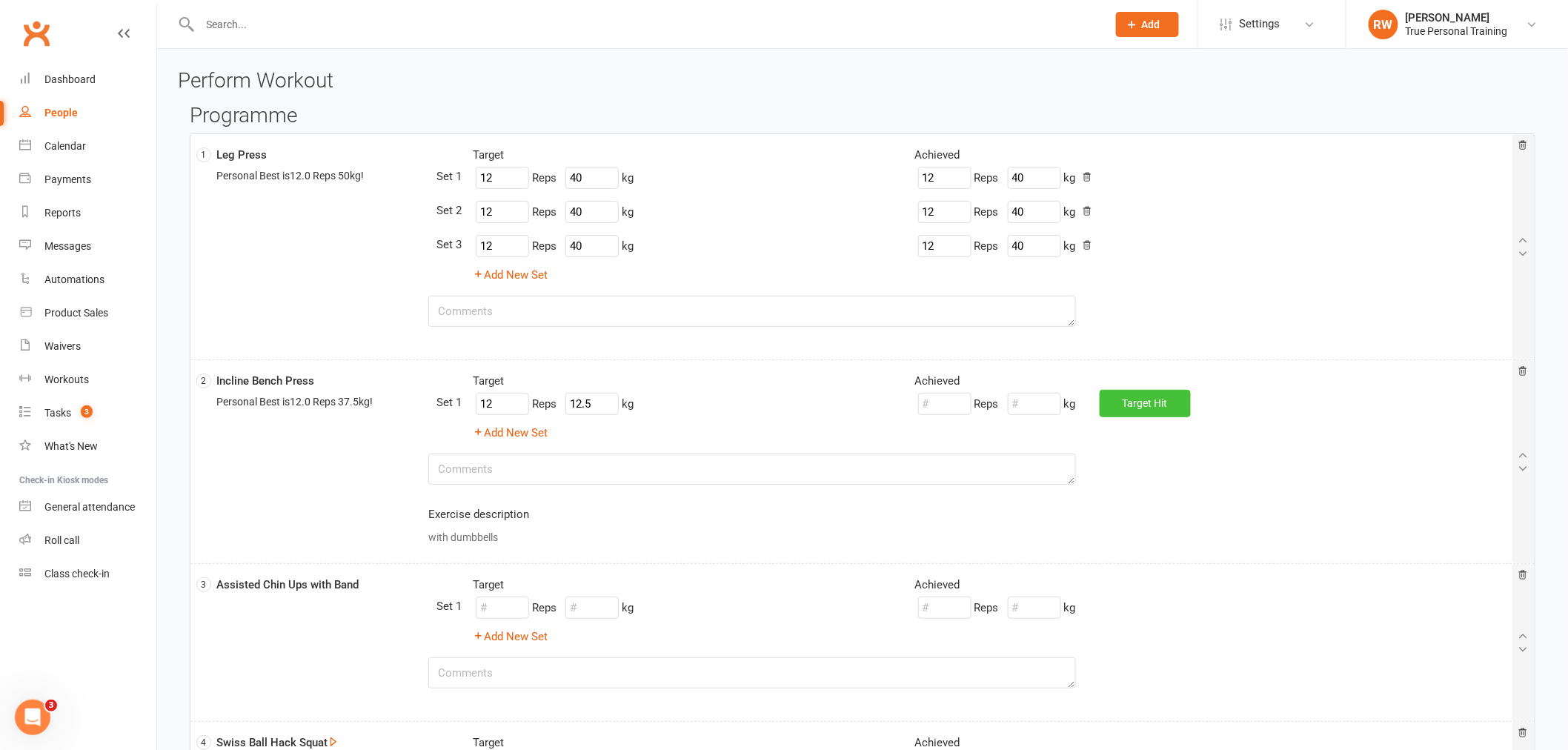
click at [1155, 410] on button "Target Hit" at bounding box center [1145, 402] width 91 height 26
type input "12"
type input "12.5"
click at [513, 438] on button "Add New Set" at bounding box center [510, 433] width 75 height 18
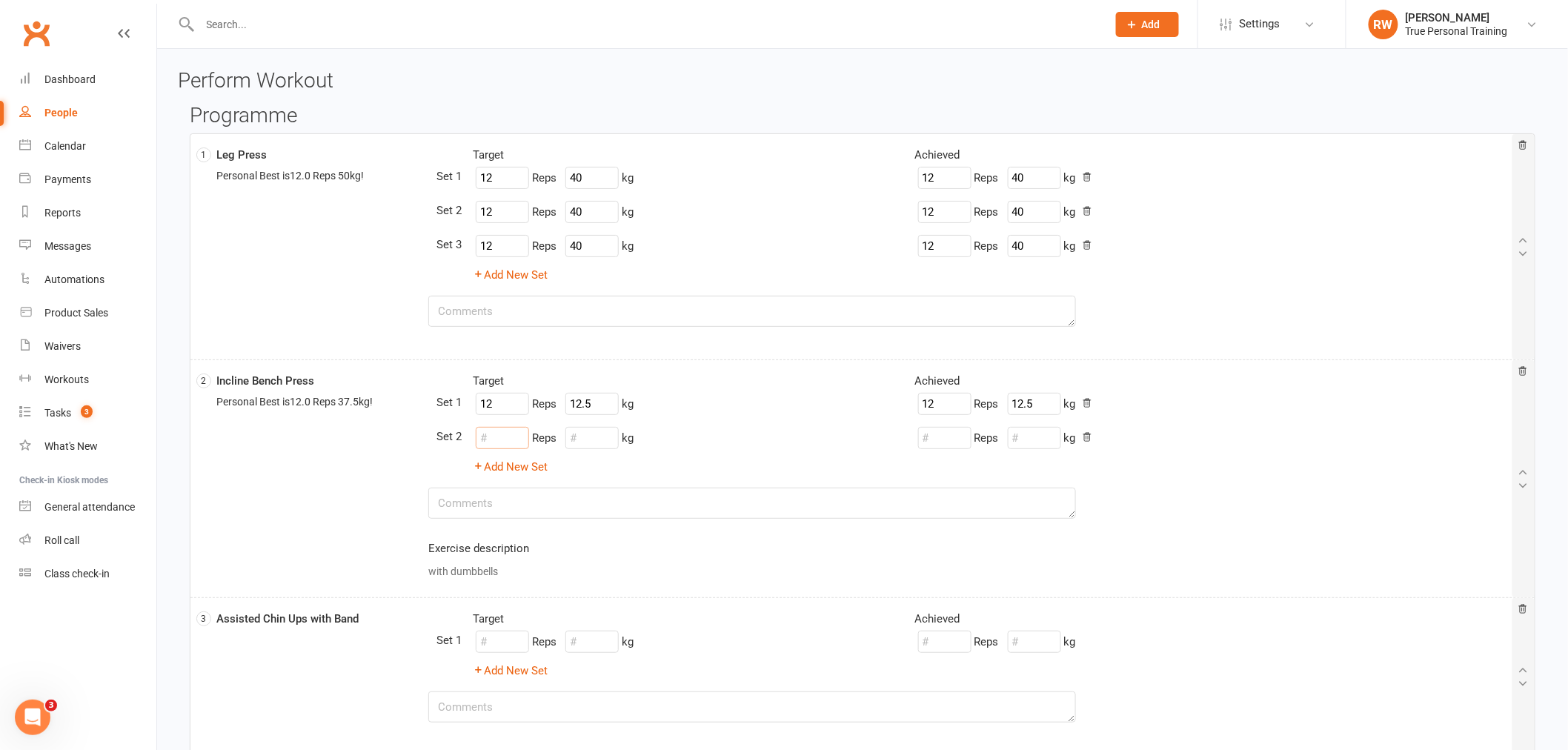
click at [513, 438] on input "number" at bounding box center [502, 438] width 54 height 22
type input "12"
click at [617, 441] on input "number" at bounding box center [592, 438] width 54 height 22
drag, startPoint x: 1116, startPoint y: 424, endPoint x: 1126, endPoint y: 425, distance: 10.0
click at [1117, 424] on div "Reps kg Target Hit" at bounding box center [1126, 438] width 442 height 28
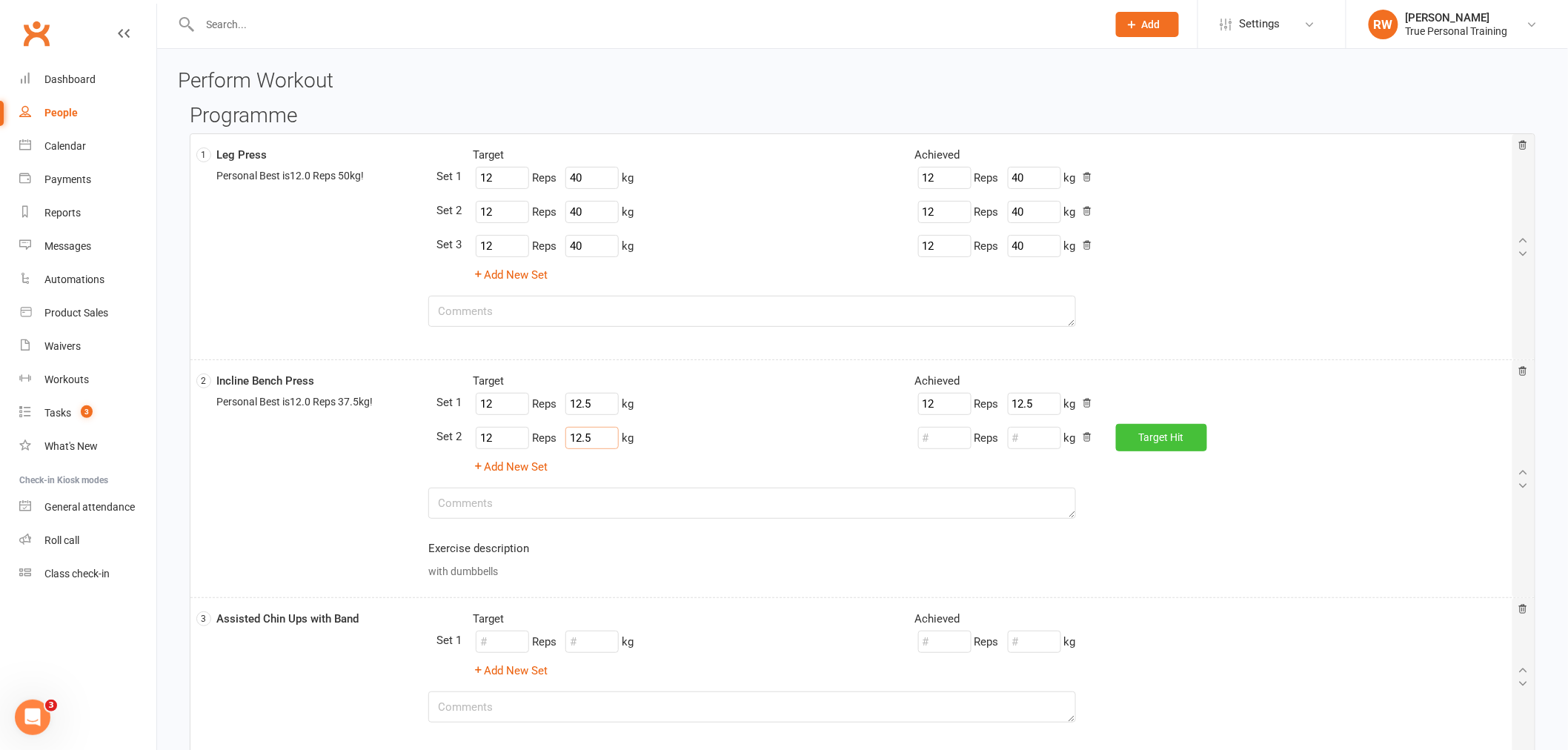
type input "12.5"
click at [1151, 434] on span "Target" at bounding box center [1154, 437] width 29 height 12
type input "12"
type input "12.5"
click at [494, 467] on button "Add New Set" at bounding box center [510, 467] width 75 height 18
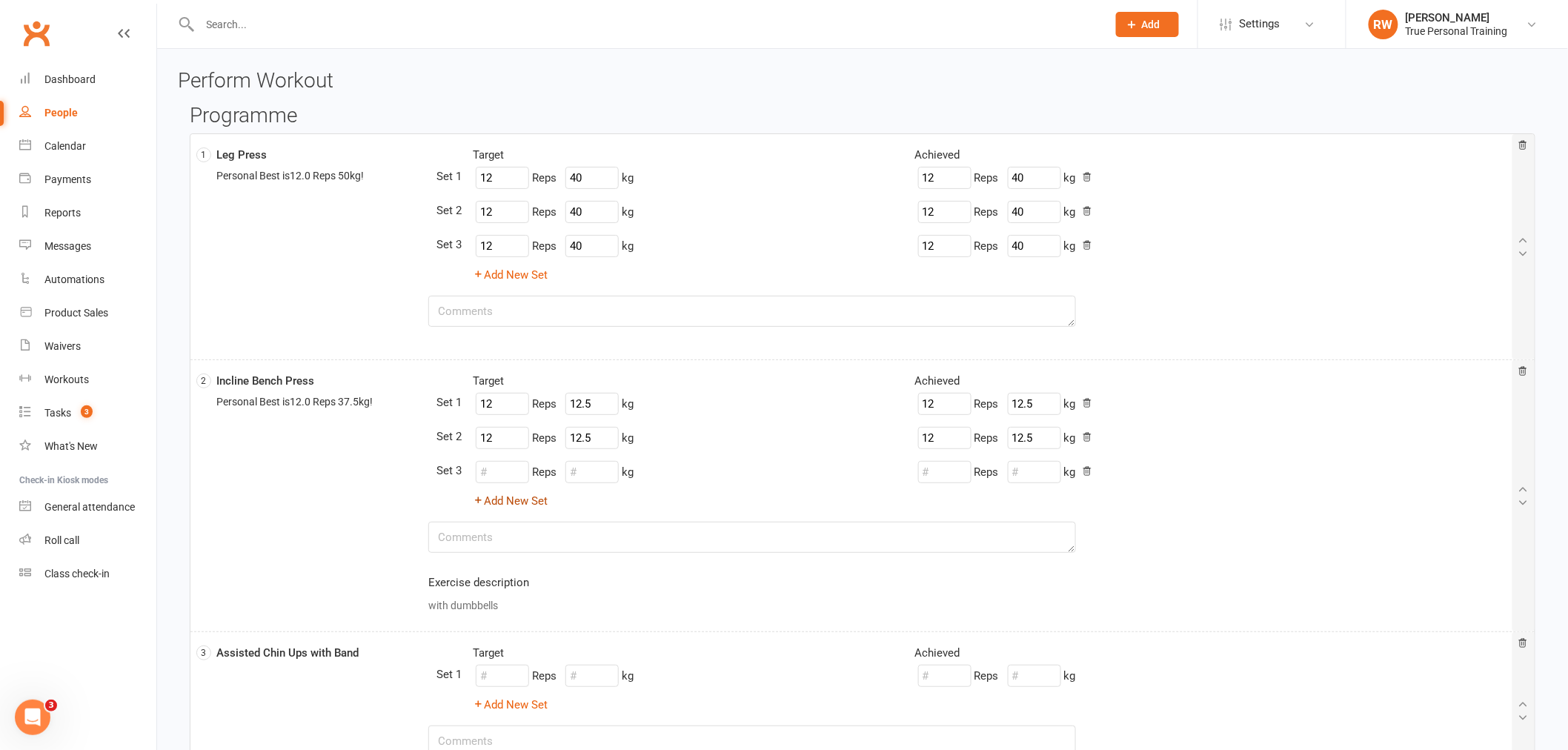
click at [501, 458] on div "Reps kg" at bounding box center [553, 472] width 161 height 28
click at [495, 471] on input "number" at bounding box center [502, 472] width 54 height 22
type input "12"
click at [587, 472] on input "number" at bounding box center [592, 472] width 54 height 22
type input "12.5"
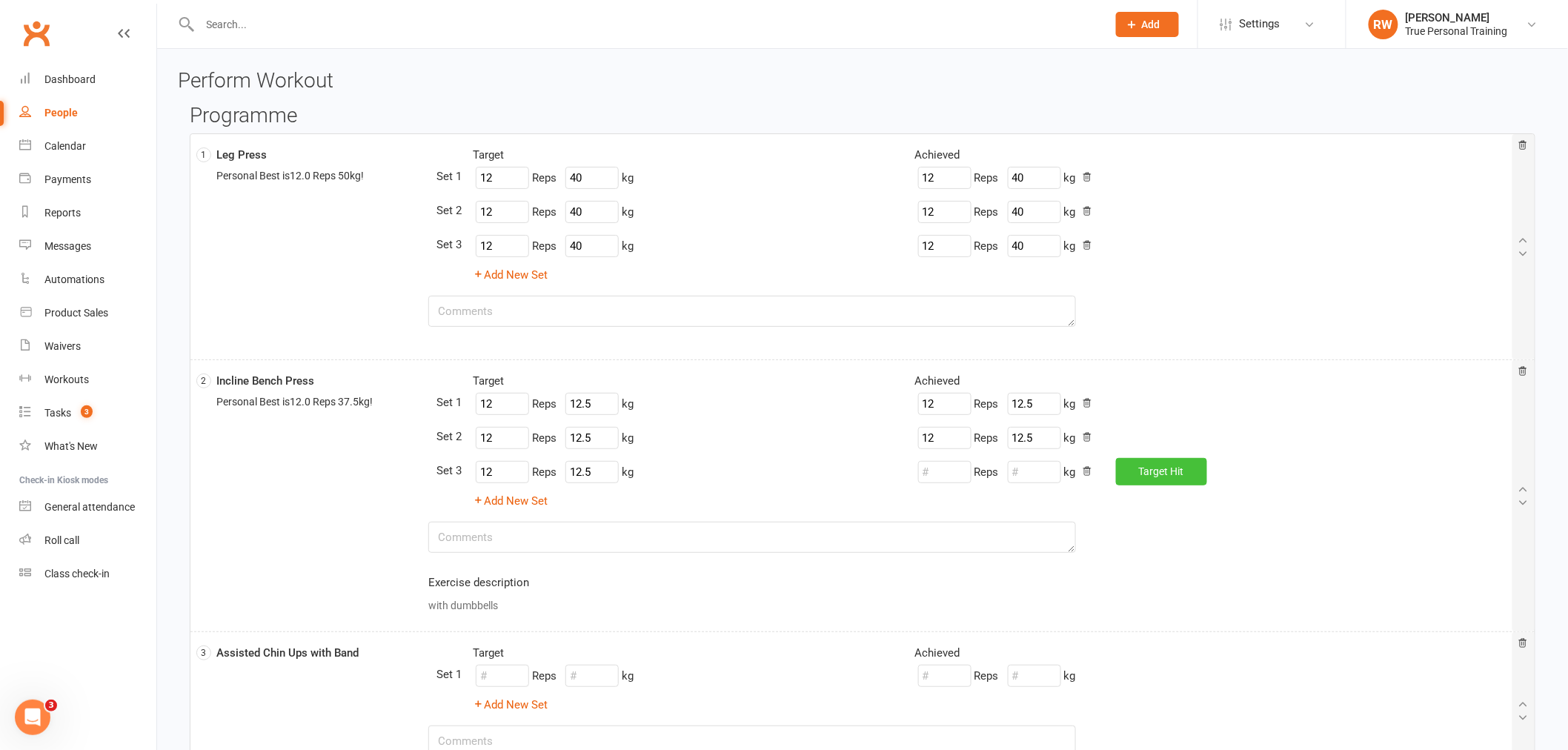
click at [1149, 477] on button "Target Hit" at bounding box center [1162, 471] width 91 height 26
type input "12"
type input "12.5"
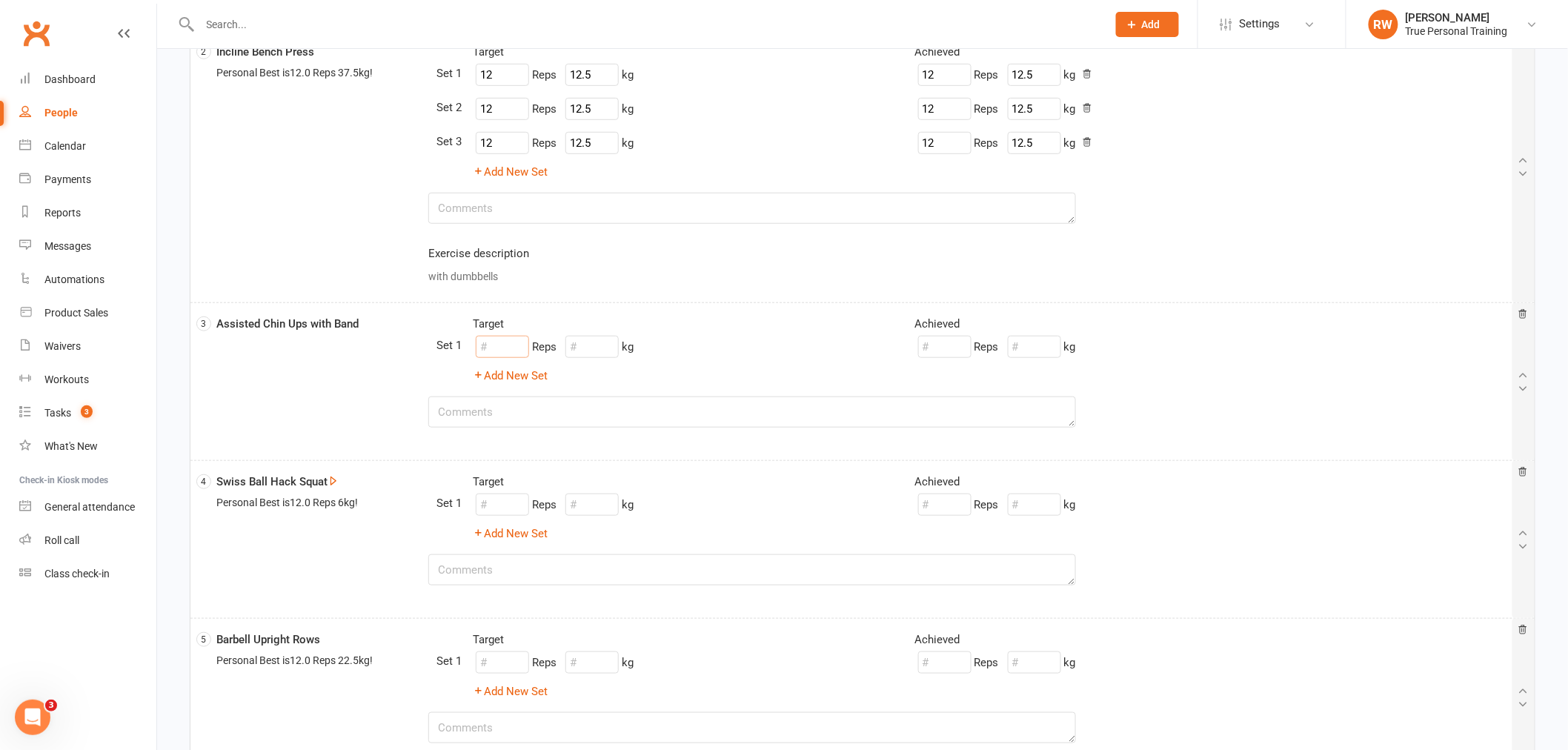
click at [484, 349] on input "number" at bounding box center [502, 346] width 54 height 22
type input "1"
type input "6"
click at [1139, 349] on span "Target" at bounding box center [1137, 347] width 29 height 12
type input "6"
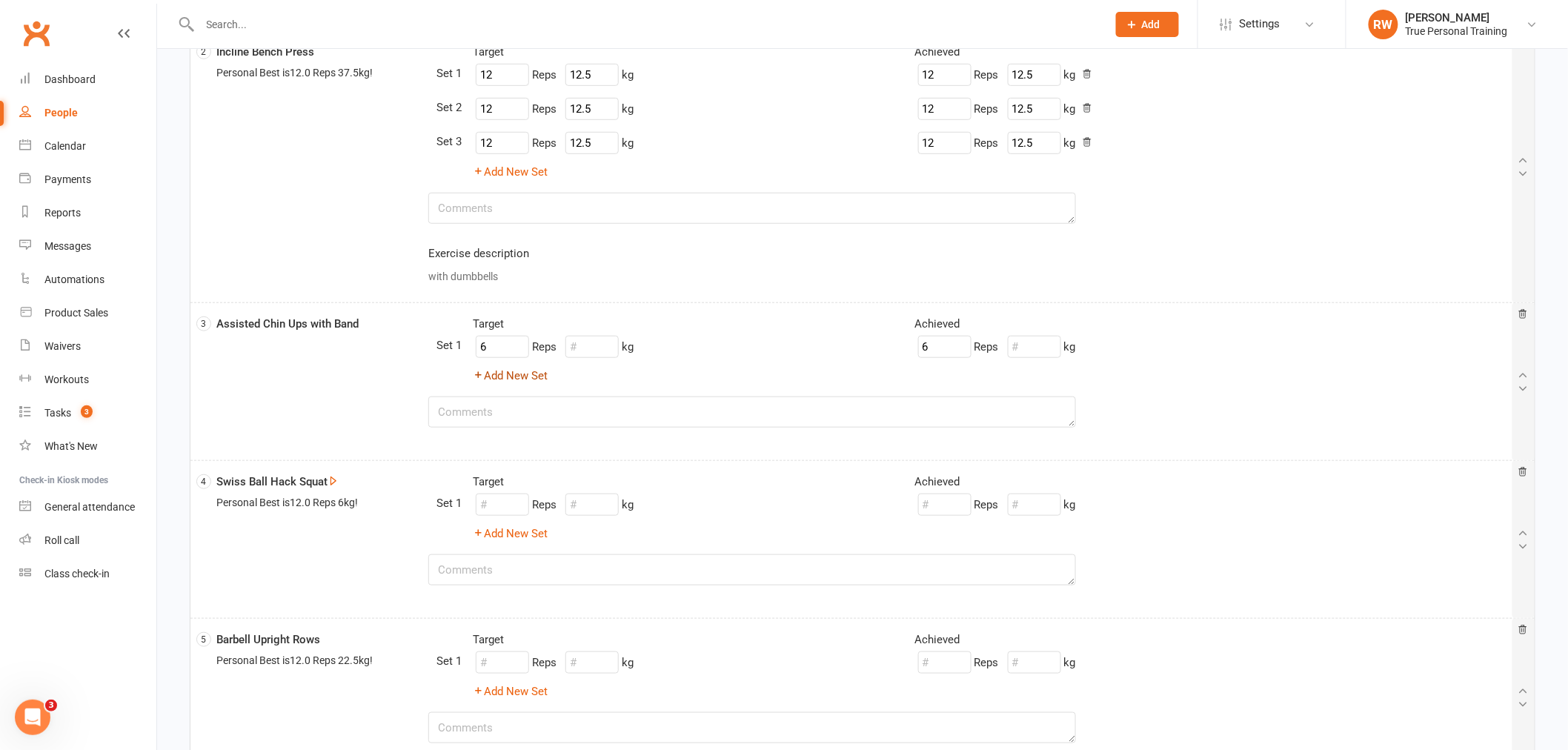
click at [507, 382] on button "Add New Set" at bounding box center [510, 376] width 75 height 18
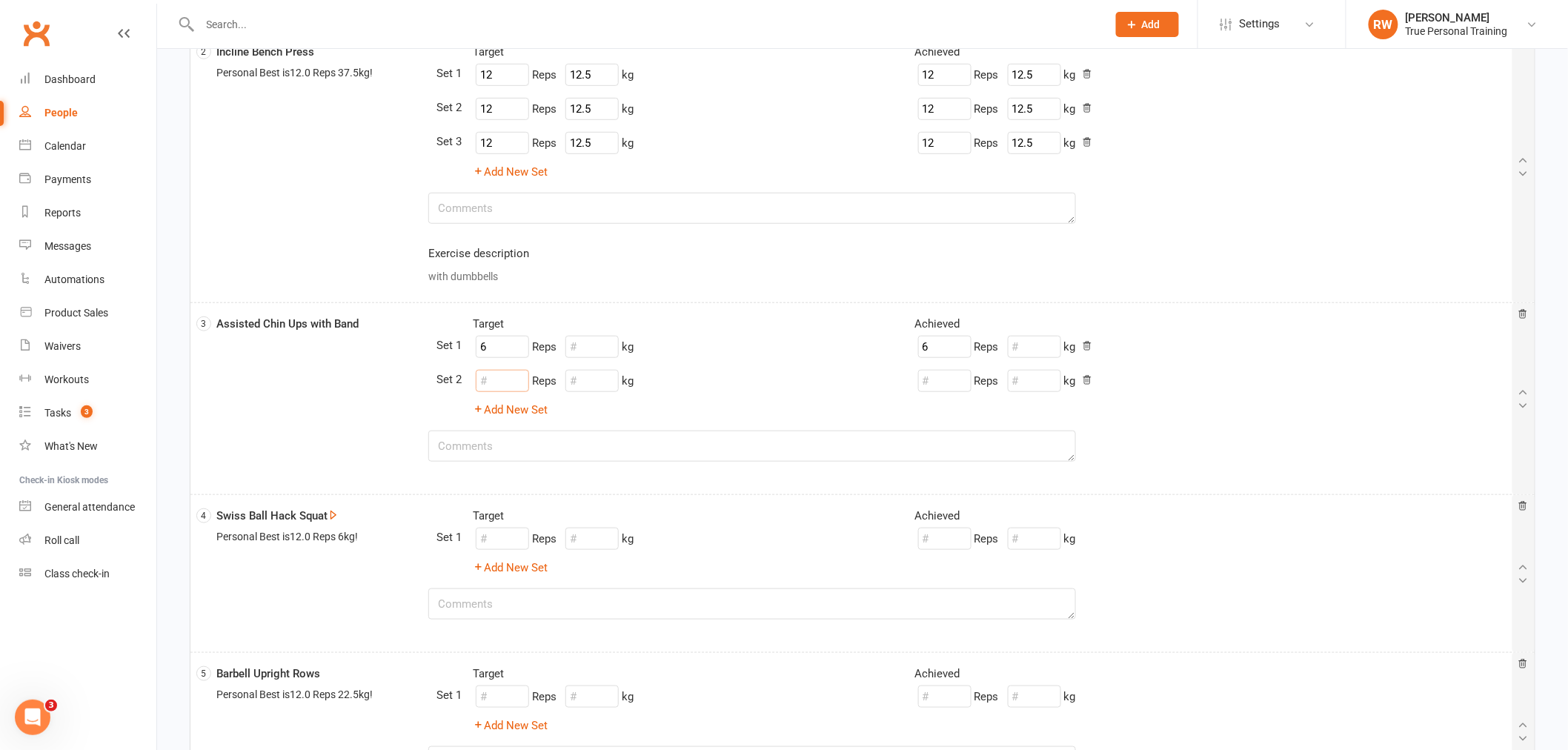
click at [502, 373] on input "number" at bounding box center [502, 380] width 54 height 22
type input "10"
click at [1153, 386] on span "Target" at bounding box center [1154, 381] width 29 height 12
type input "10"
click at [491, 413] on button "Add New Set" at bounding box center [510, 410] width 75 height 18
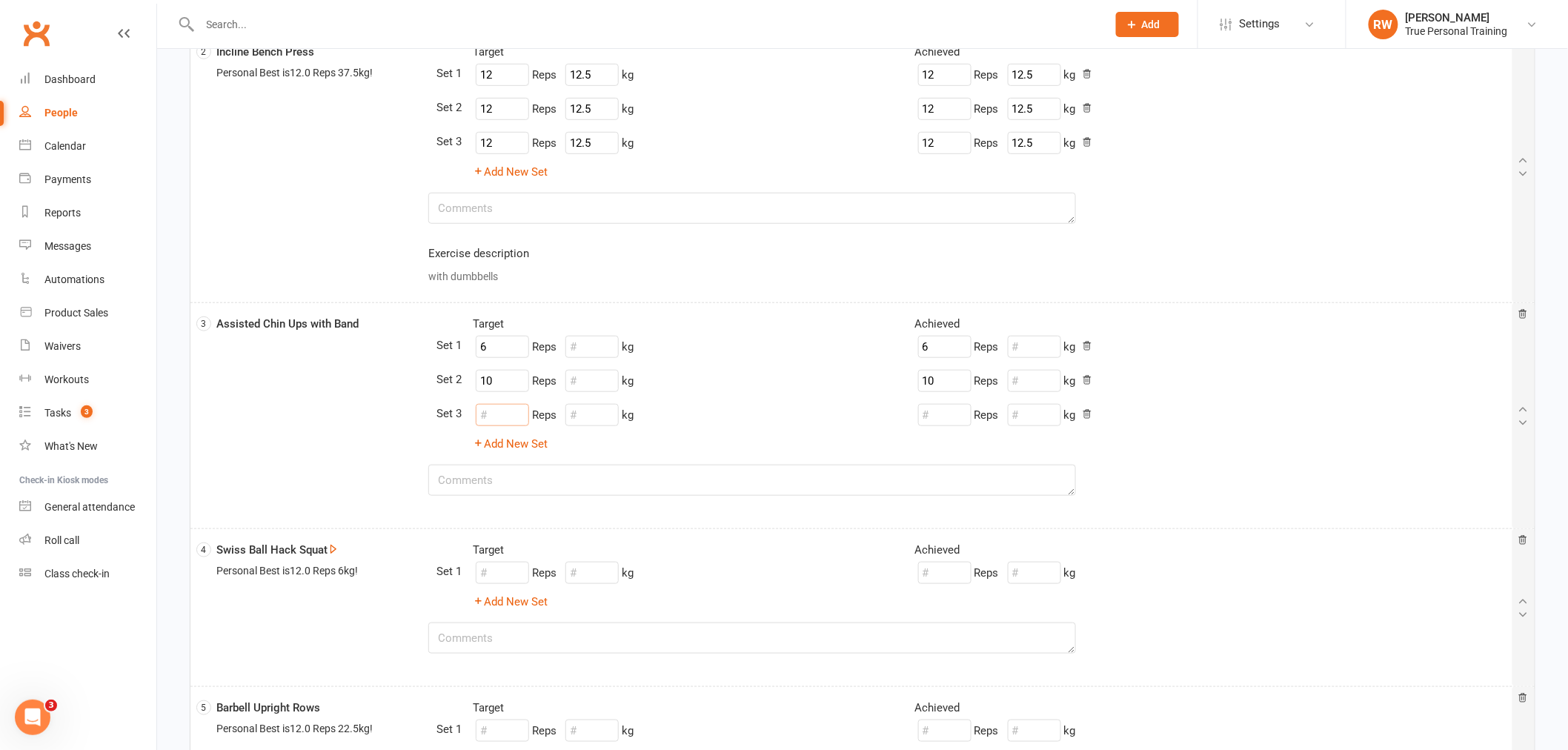
click at [491, 405] on input "number" at bounding box center [502, 414] width 54 height 22
type input "10"
click at [1172, 413] on button "Target Hit" at bounding box center [1162, 414] width 91 height 26
type input "10"
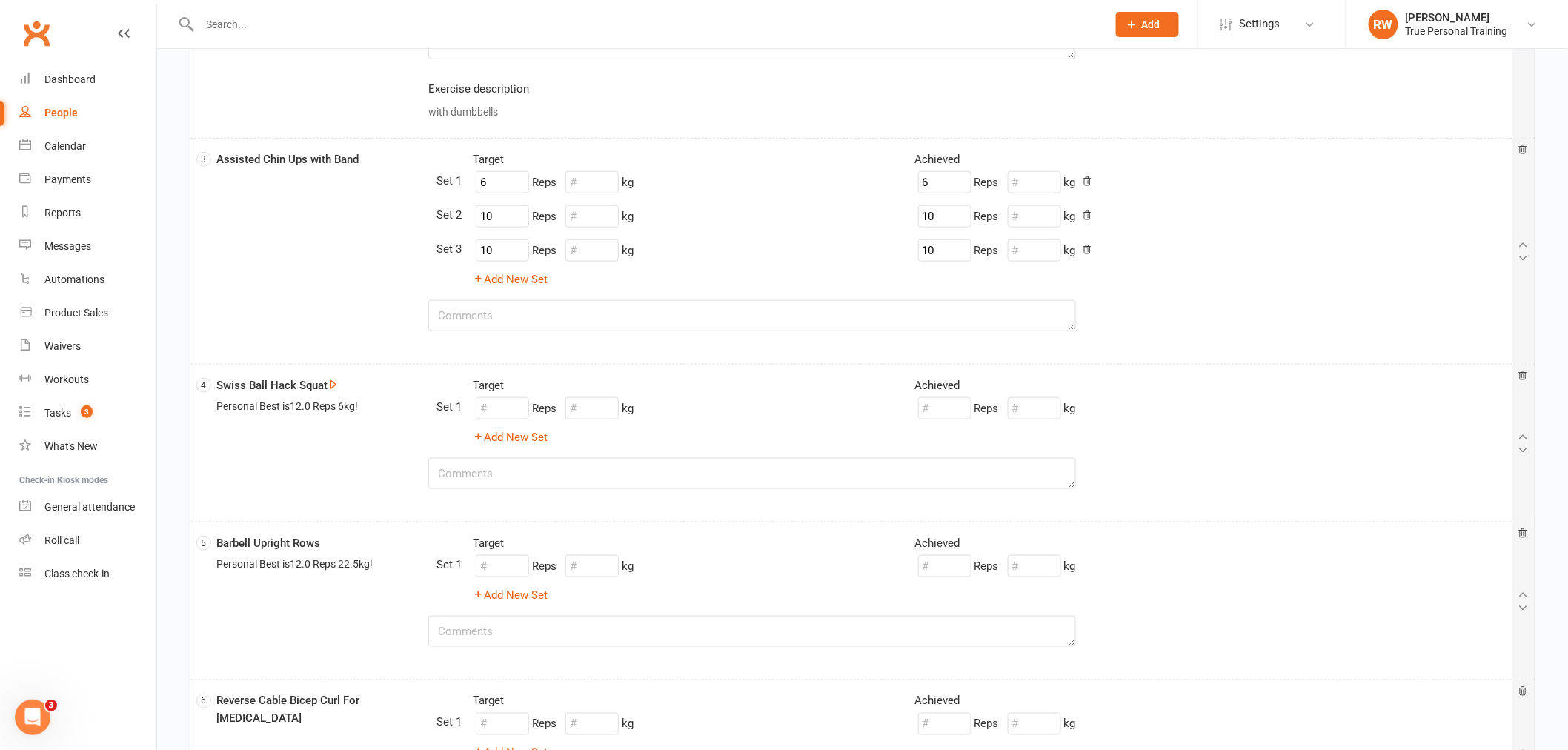
scroll to position [658, 0]
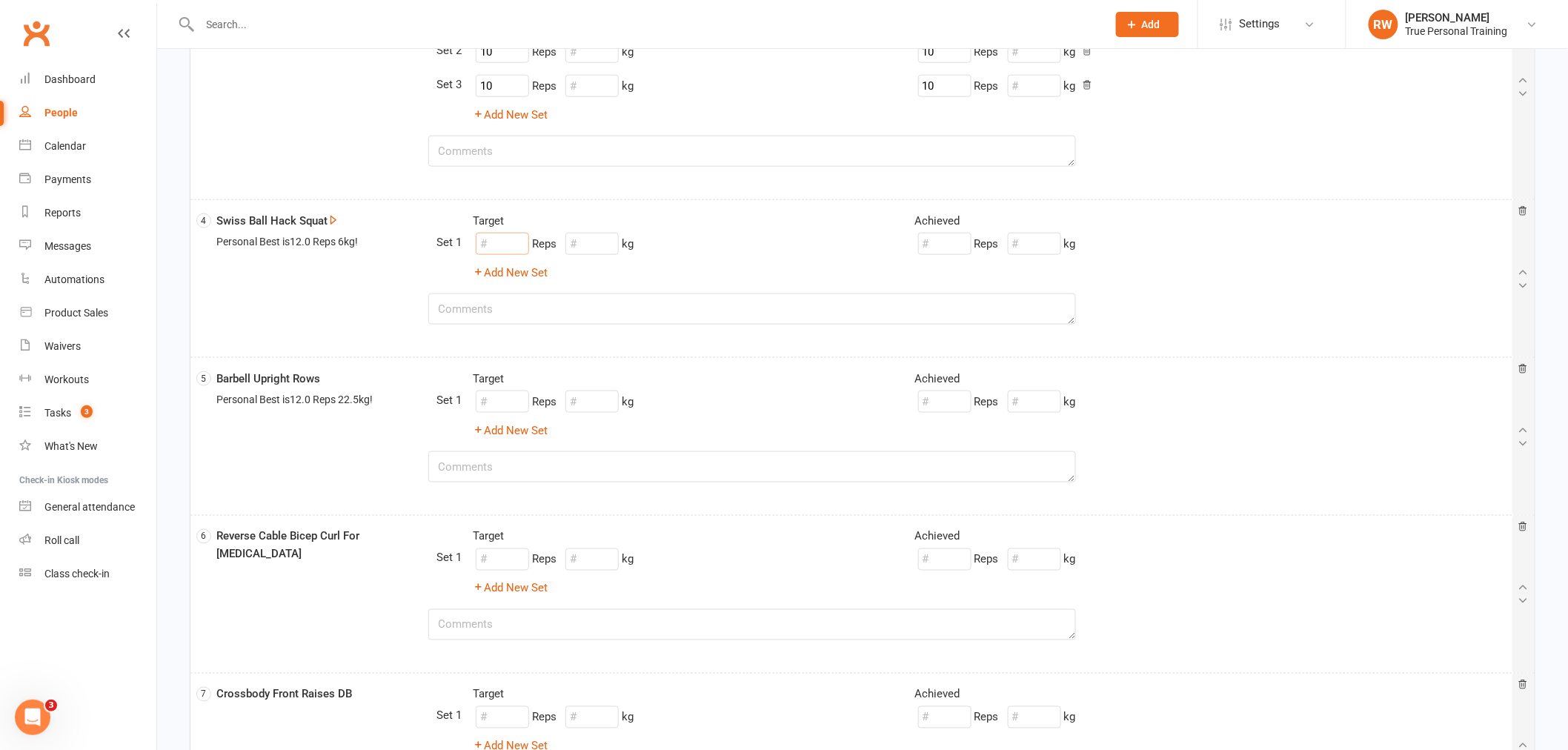
click at [509, 232] on input "number" at bounding box center [502, 243] width 54 height 22
type input "12"
click at [528, 270] on button "Add New Set" at bounding box center [510, 273] width 75 height 18
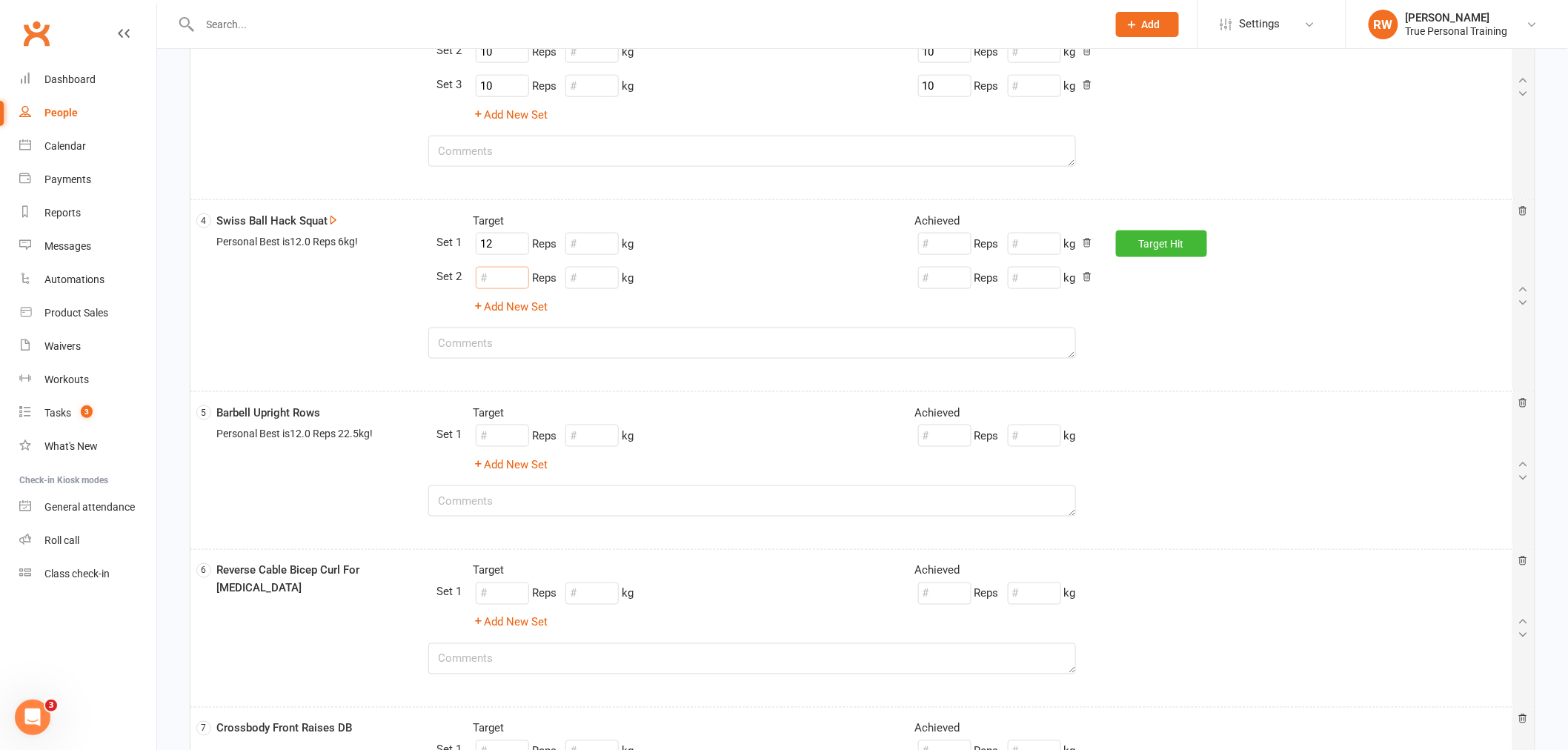
click at [501, 266] on input "number" at bounding box center [502, 277] width 54 height 22
type input "12"
click at [597, 277] on input "number" at bounding box center [592, 277] width 54 height 22
type input "6"
click at [545, 304] on button "Add New Set" at bounding box center [510, 307] width 75 height 18
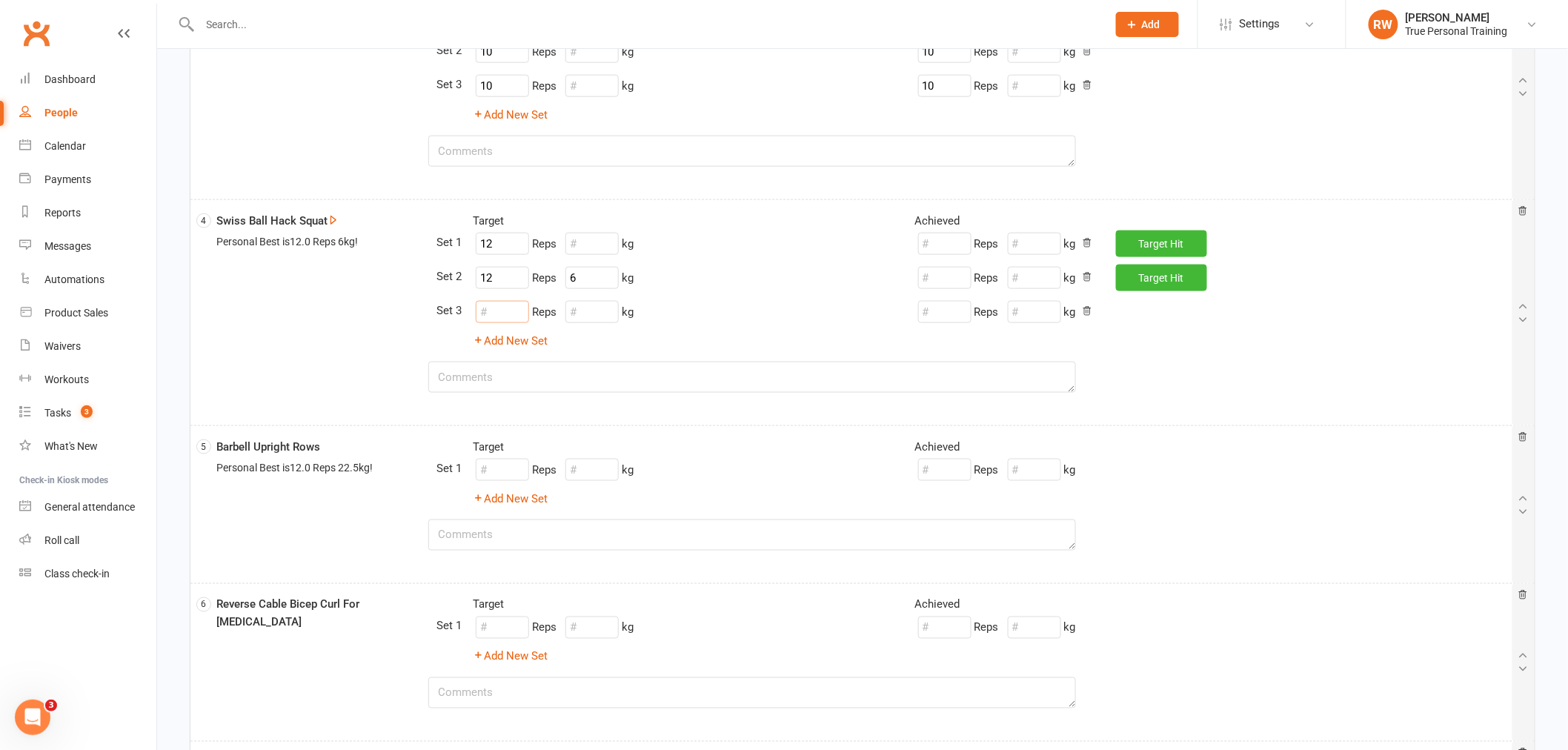
click at [507, 307] on input "number" at bounding box center [502, 312] width 54 height 22
click at [626, 322] on div "12 Reps kg" at bounding box center [553, 312] width 161 height 28
type input "12"
click at [603, 313] on input "number" at bounding box center [592, 312] width 54 height 22
type input "6"
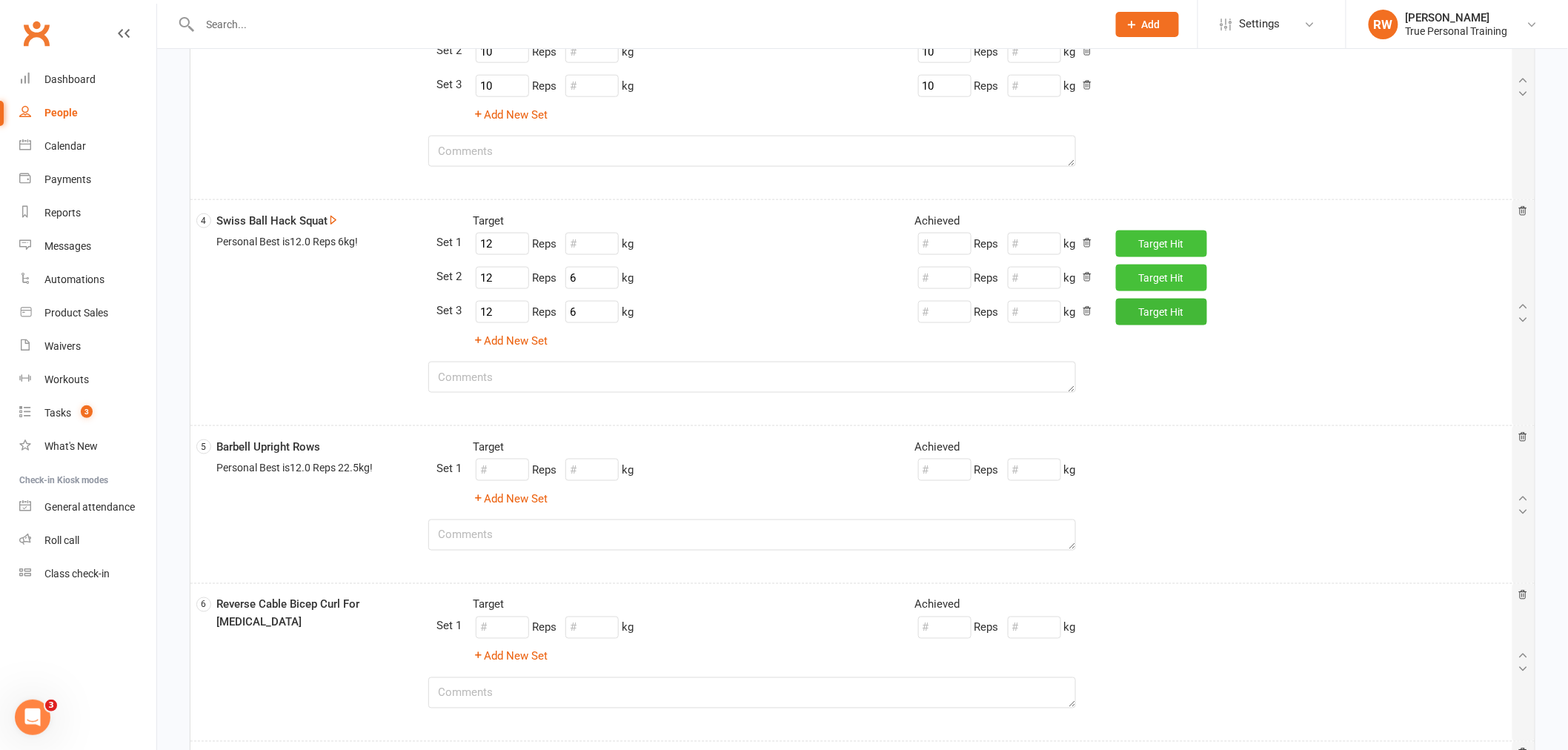
drag, startPoint x: 1151, startPoint y: 244, endPoint x: 1148, endPoint y: 284, distance: 40.1
click at [1152, 255] on button "Target Hit" at bounding box center [1162, 243] width 91 height 26
type input "12"
click at [1148, 283] on button "Target Hit" at bounding box center [1162, 277] width 91 height 26
type input "12"
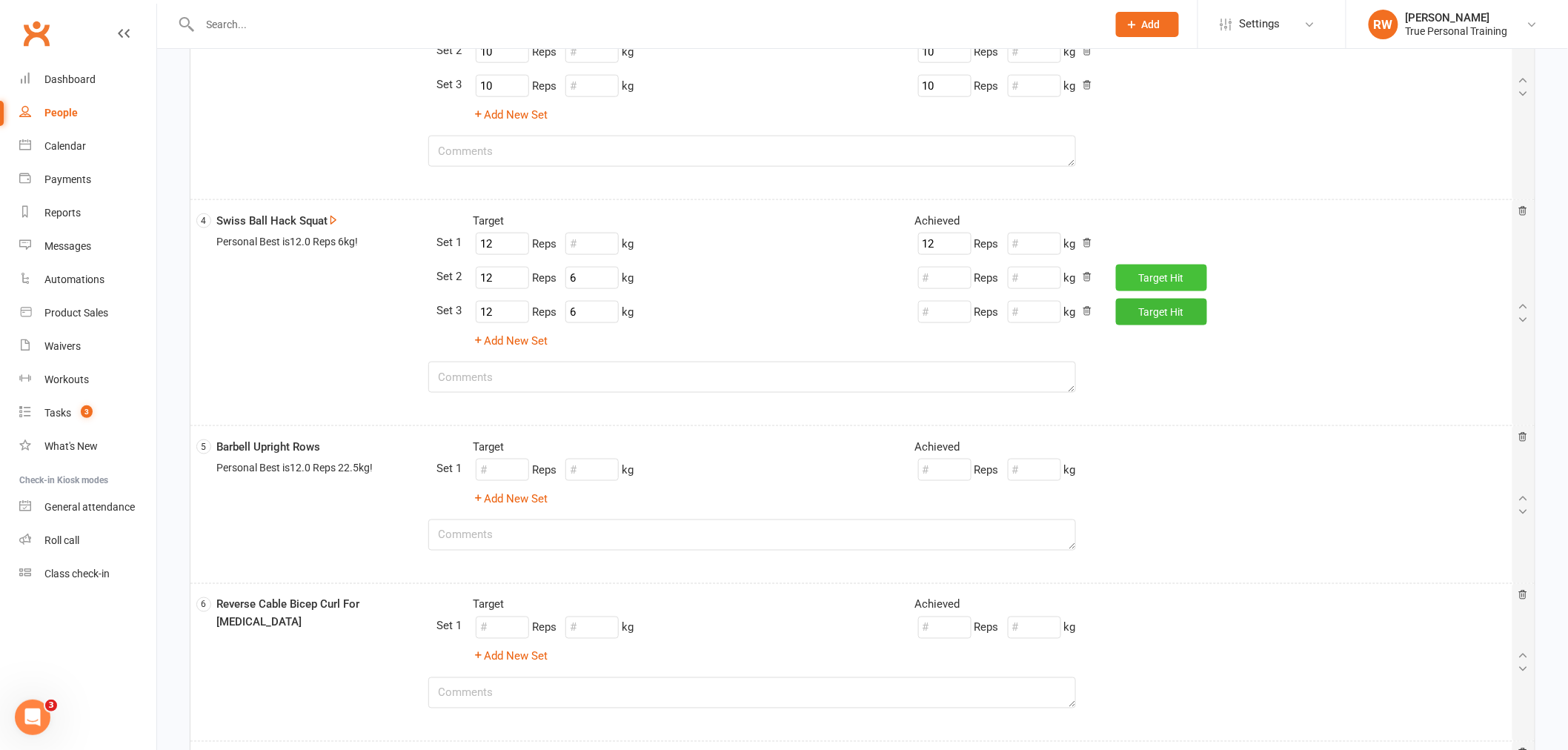
type input "6"
click at [1147, 303] on button "Target Hit" at bounding box center [1162, 312] width 91 height 26
type input "12"
type input "6"
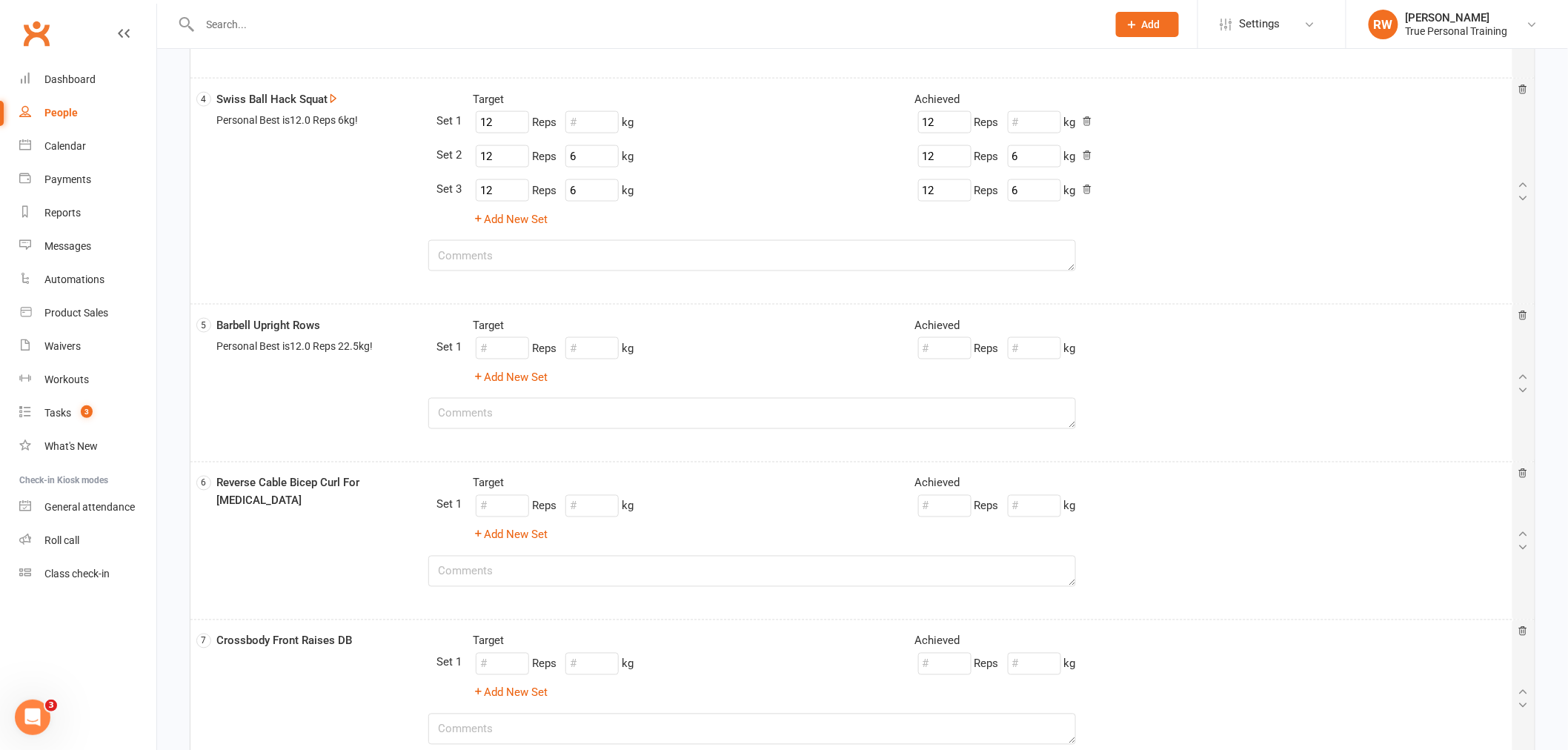
scroll to position [905, 0]
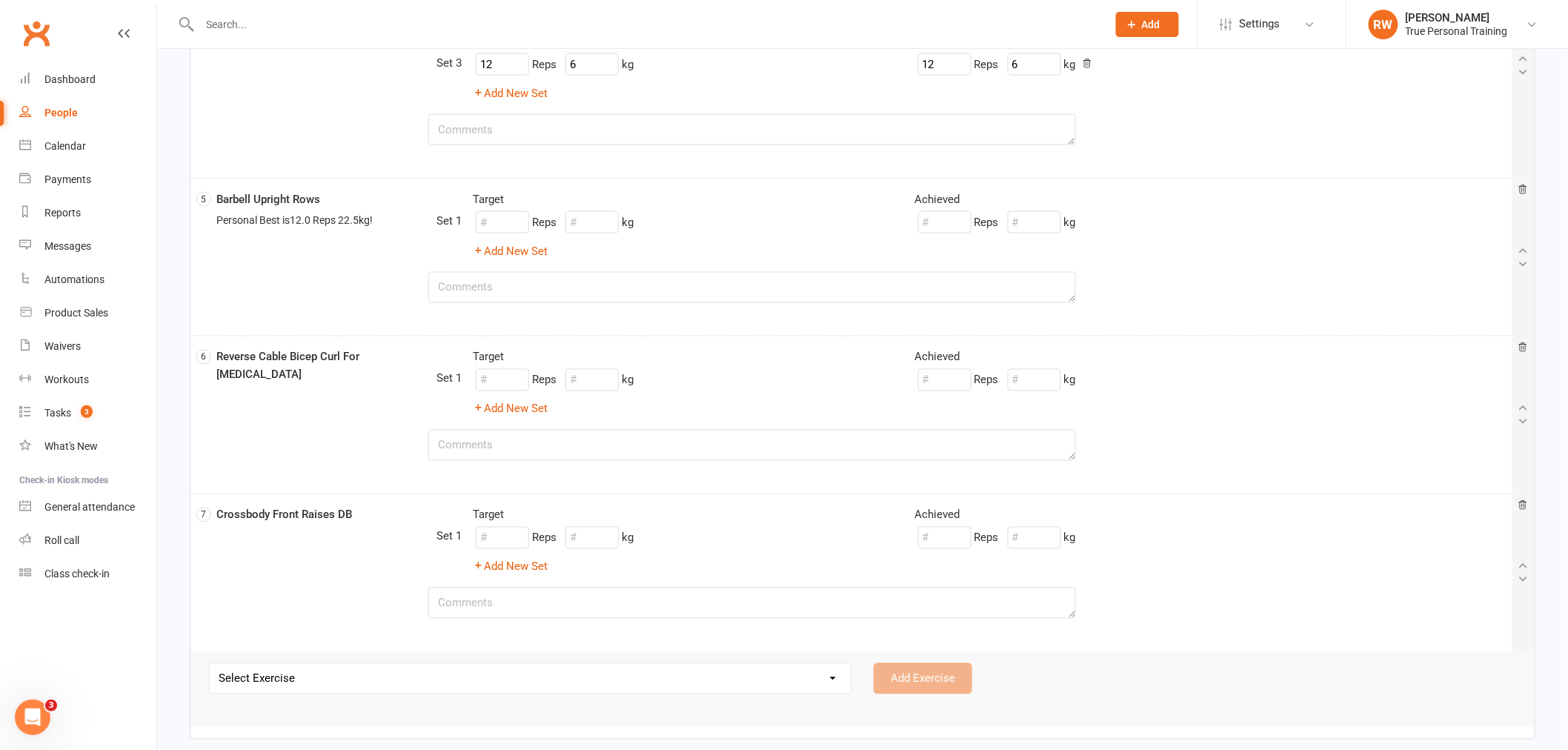
click at [498, 209] on div "Reps kg" at bounding box center [553, 222] width 161 height 28
click at [494, 226] on input "number" at bounding box center [502, 222] width 54 height 22
type input "12"
click at [568, 226] on input "number" at bounding box center [592, 222] width 54 height 22
type input "20"
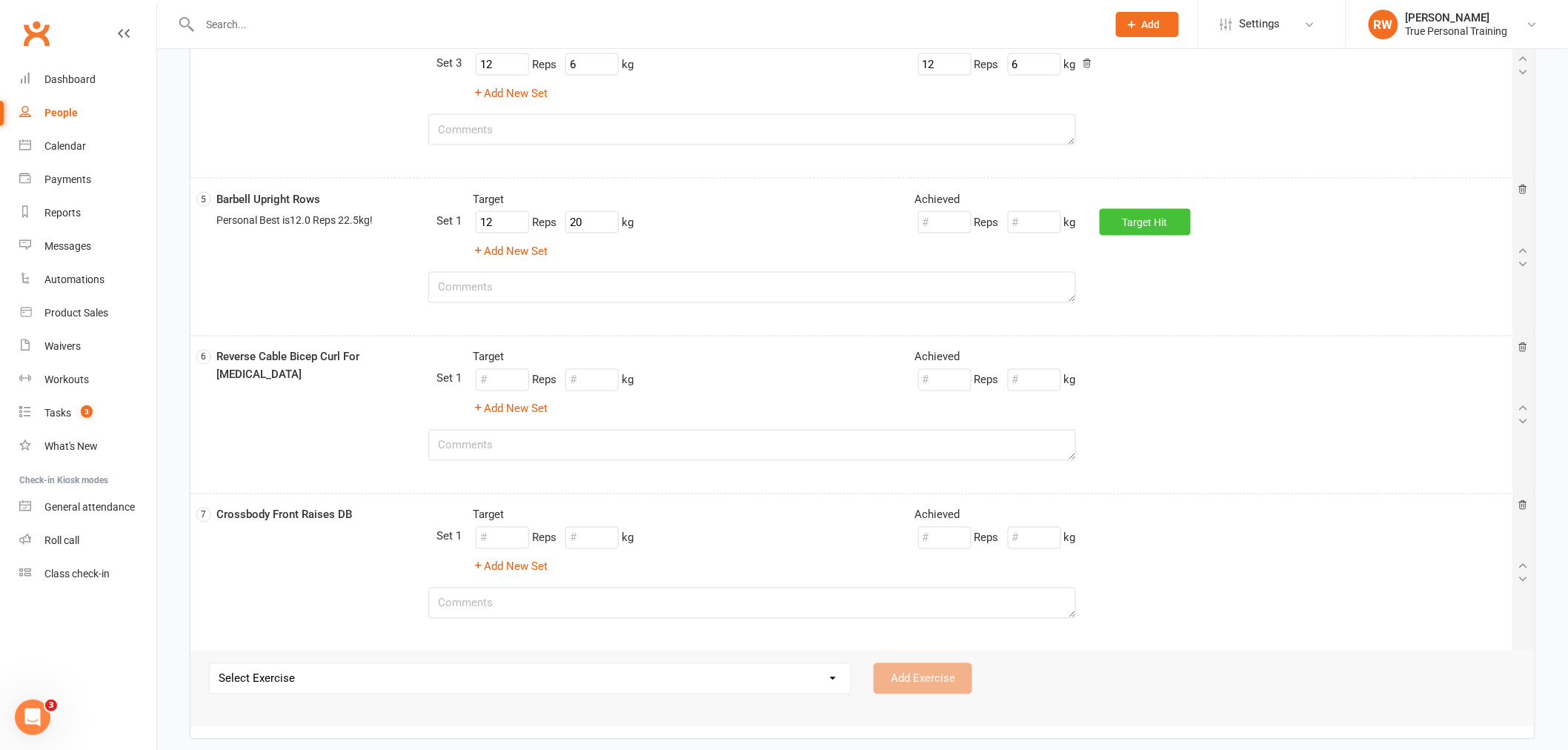
drag, startPoint x: 1154, startPoint y: 231, endPoint x: 861, endPoint y: 258, distance: 294.2
click at [1144, 235] on div "Reps kg Target Hit" at bounding box center [1126, 222] width 442 height 28
click at [534, 255] on button "Add New Set" at bounding box center [510, 251] width 75 height 18
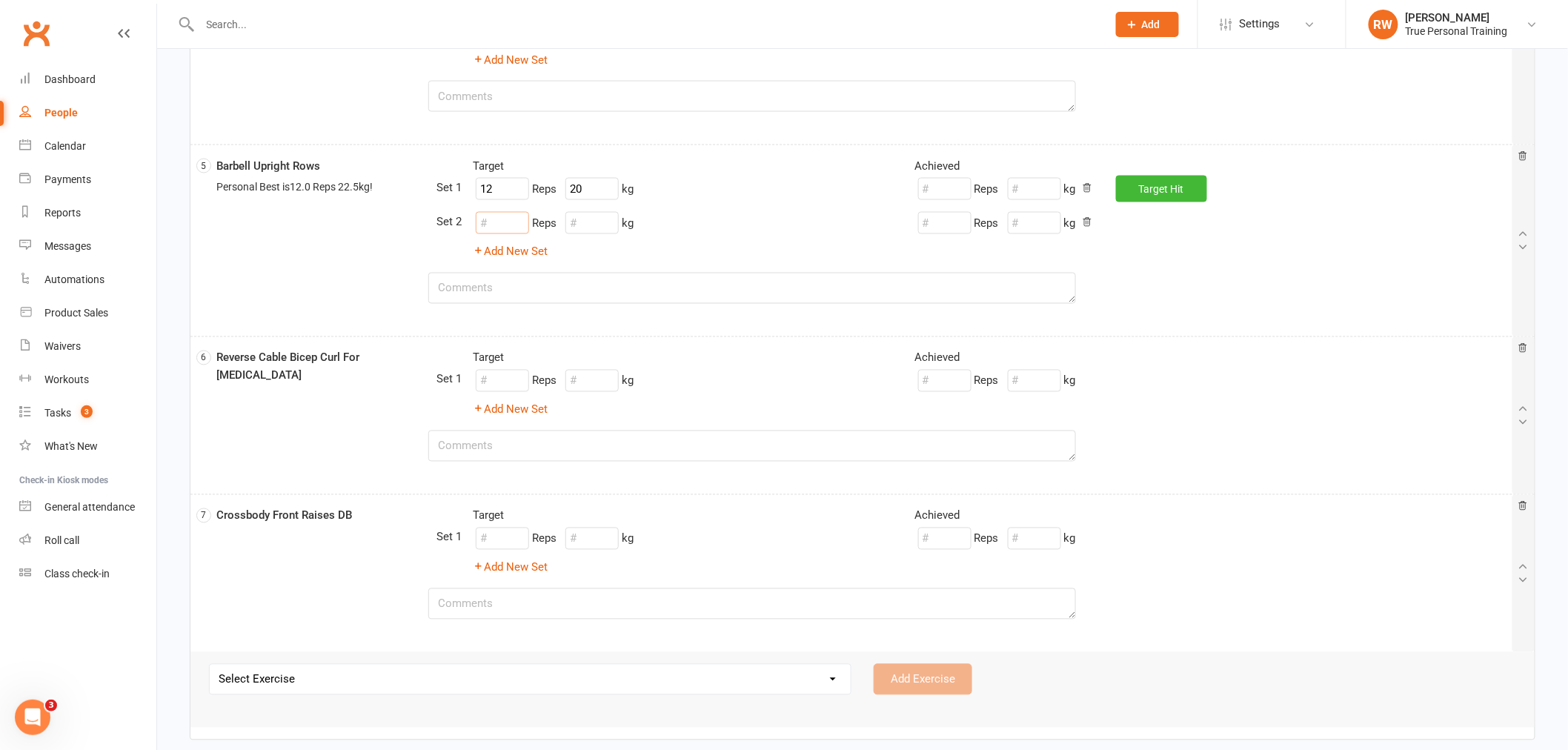
click at [516, 220] on input "number" at bounding box center [502, 223] width 54 height 22
type input "12"
click at [611, 224] on input "number" at bounding box center [592, 223] width 54 height 22
type input "22.5"
click at [1143, 231] on button "Target Hit" at bounding box center [1162, 223] width 91 height 26
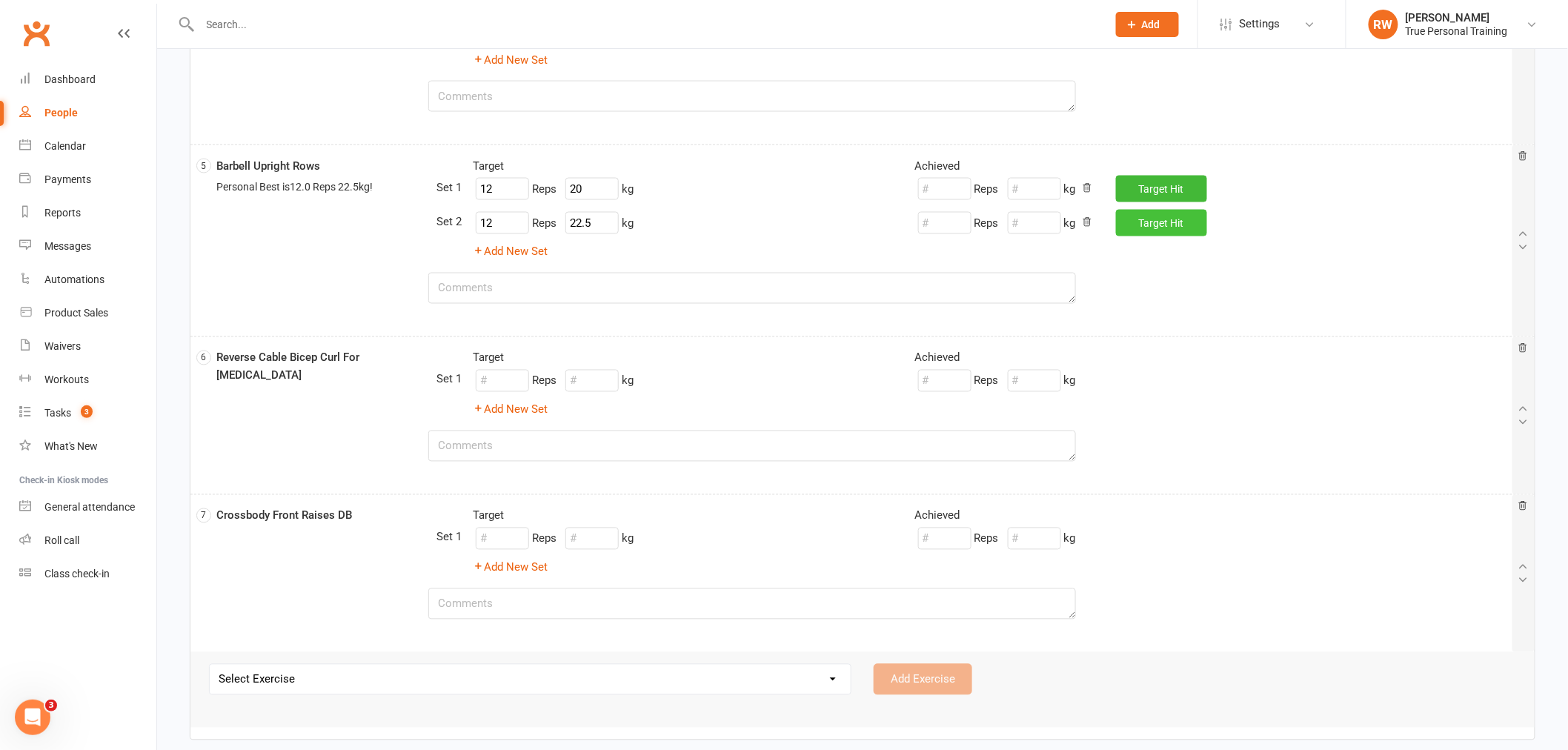
type input "12"
type input "22.5"
click at [500, 247] on button "Add New Set" at bounding box center [510, 252] width 75 height 18
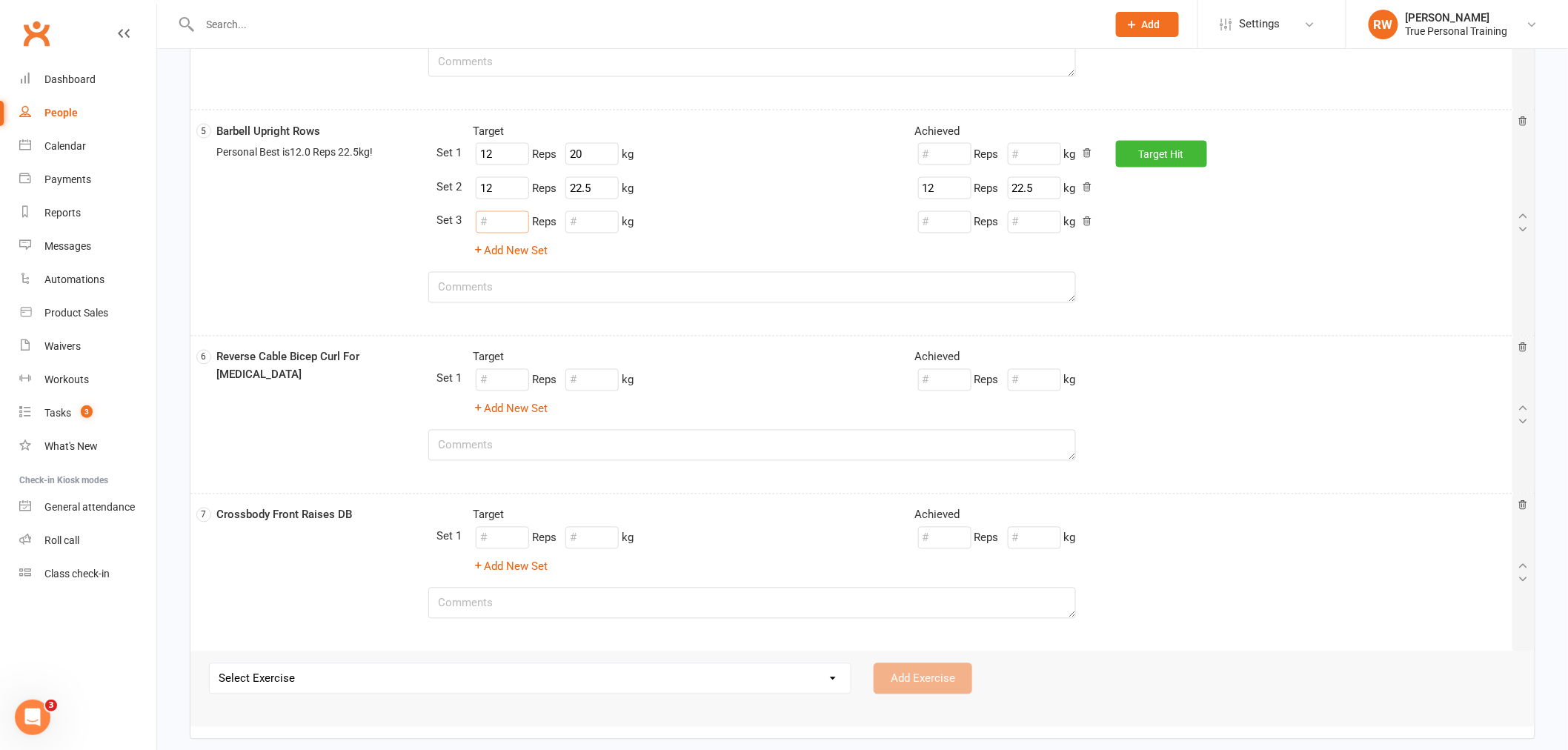
click at [494, 217] on input "number" at bounding box center [502, 222] width 54 height 22
click at [595, 233] on div "12 Reps kg" at bounding box center [553, 222] width 161 height 28
type input "12"
click at [596, 223] on input "number" at bounding box center [592, 222] width 54 height 22
type input "22.5"
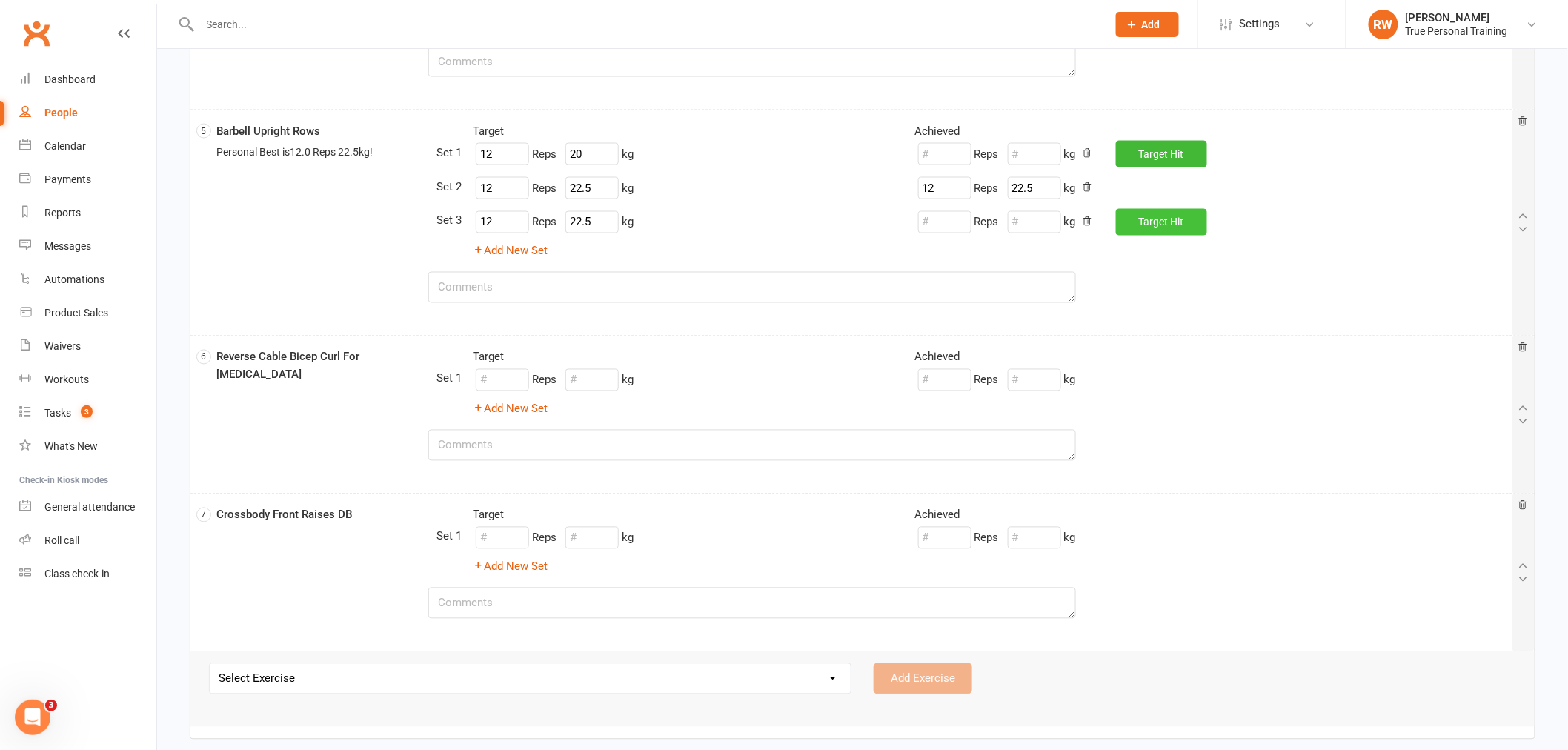
click at [1158, 235] on button "Target Hit" at bounding box center [1162, 222] width 91 height 26
type input "12"
type input "22.5"
click at [1158, 143] on button "Target Hit" at bounding box center [1162, 154] width 91 height 26
type input "12"
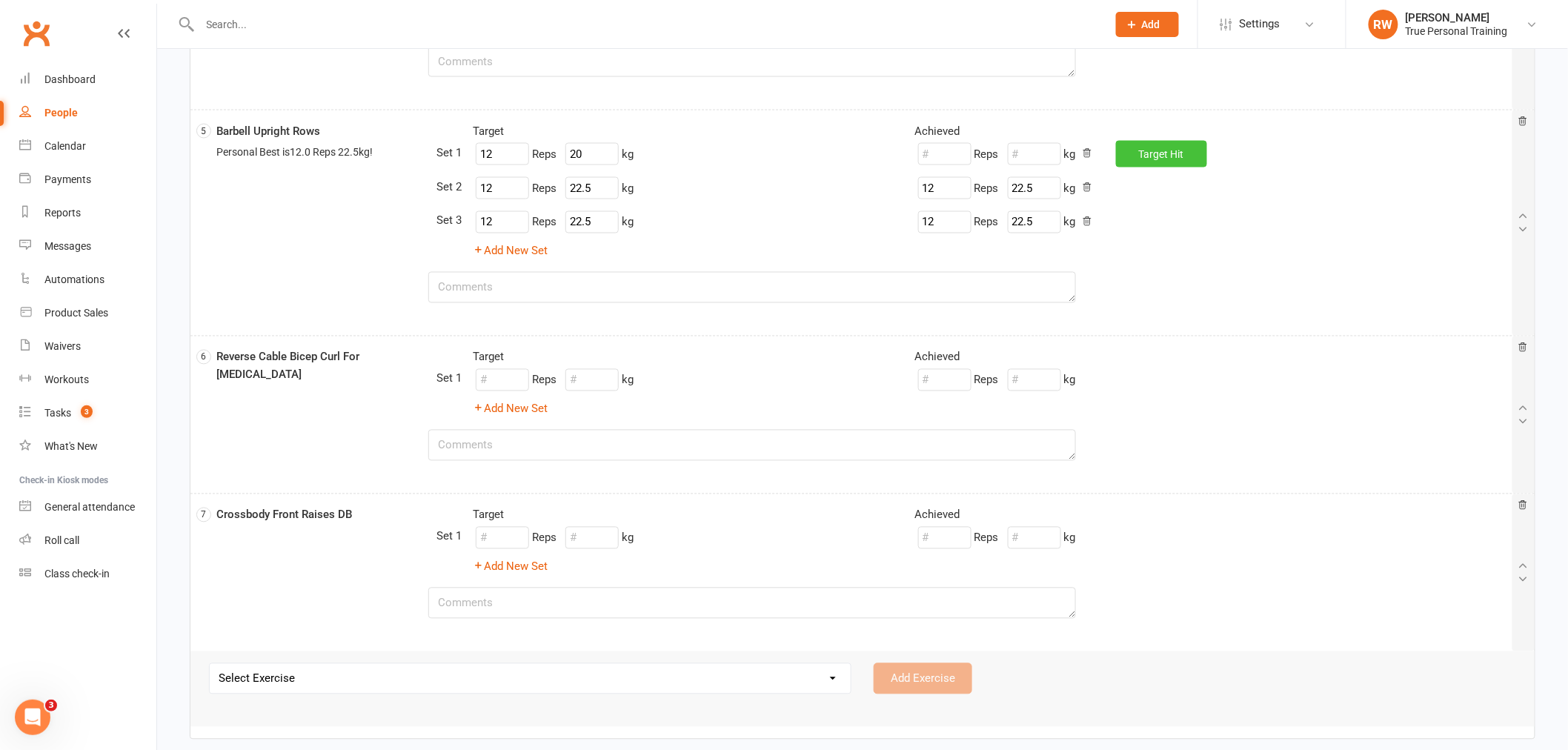
type input "20"
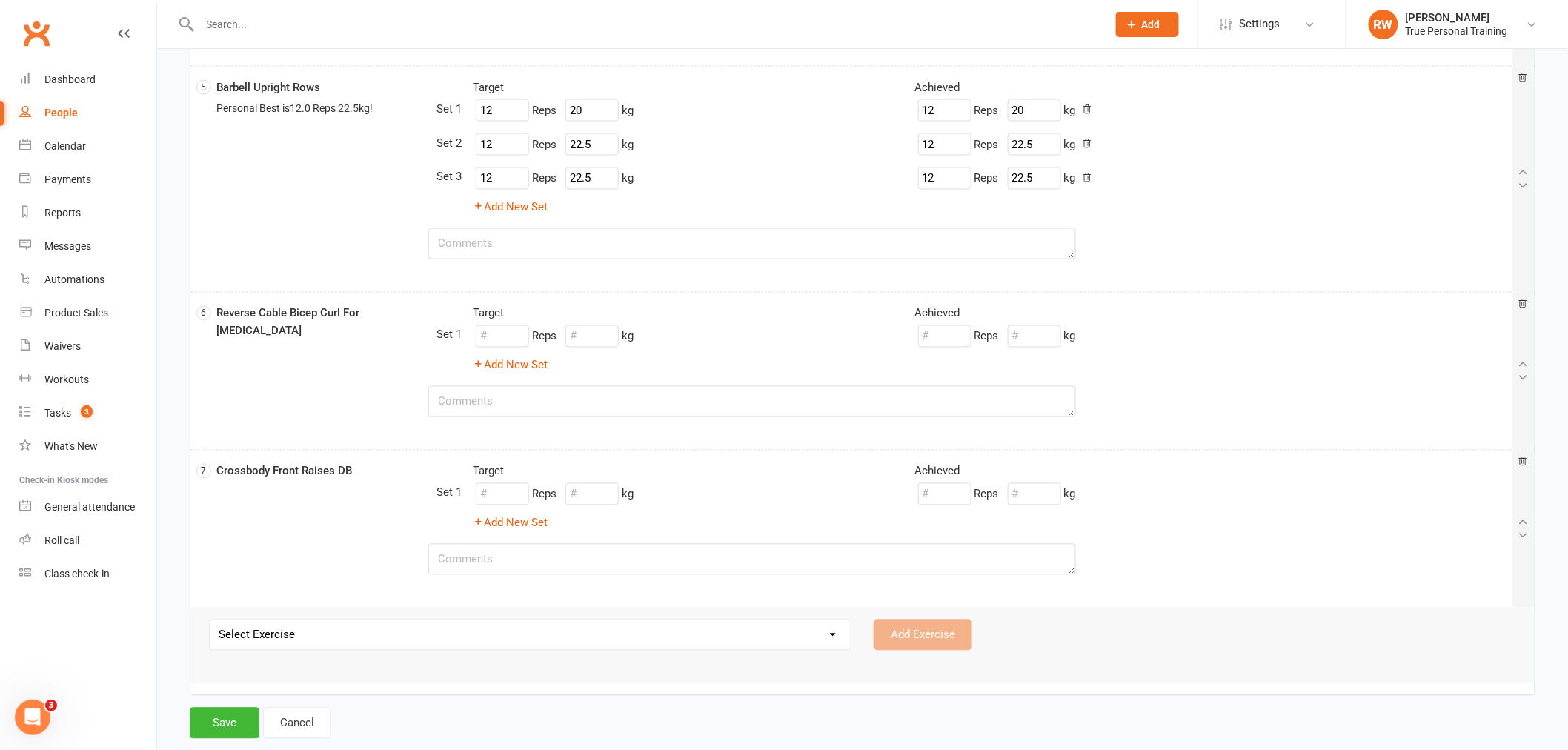
scroll to position [1040, 0]
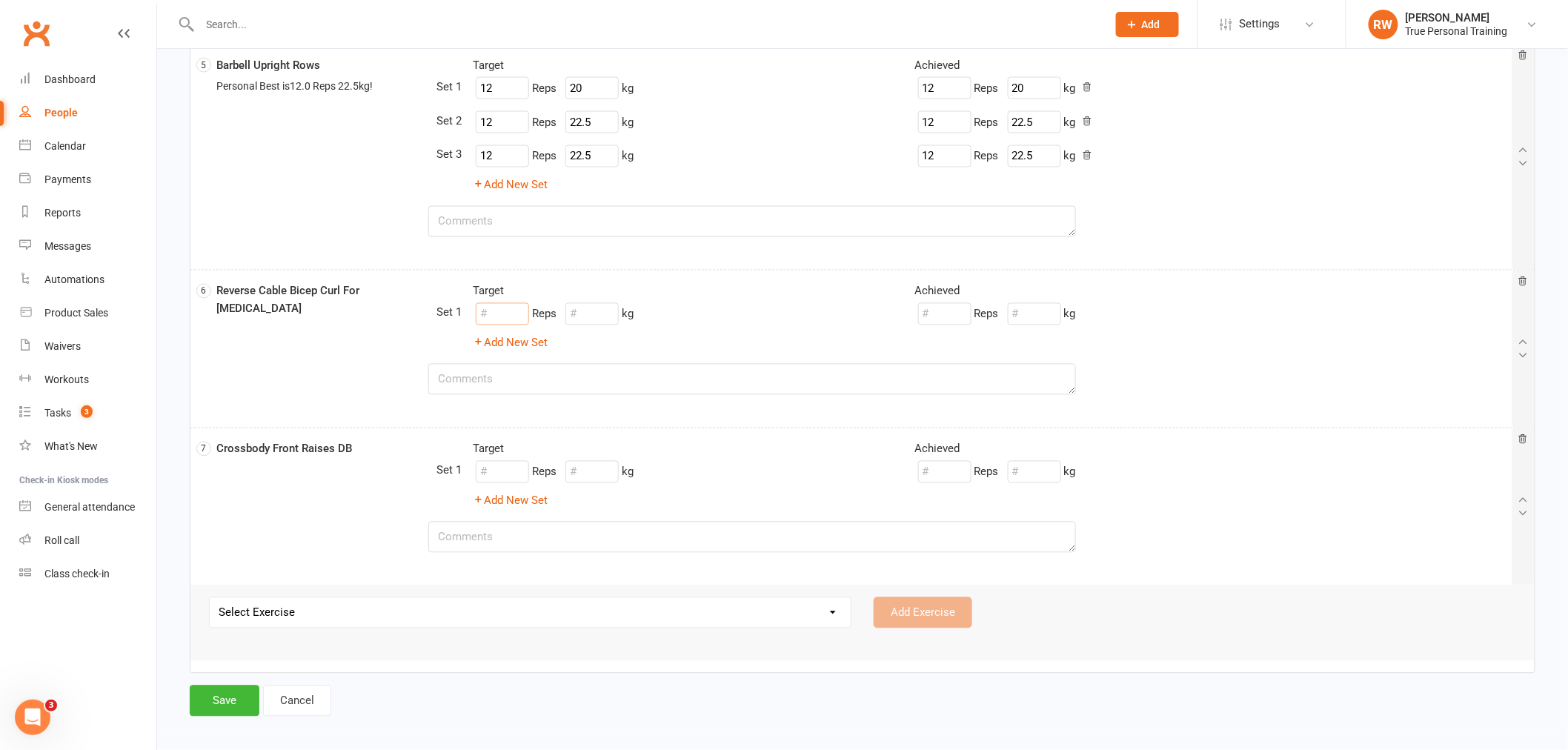
click at [511, 320] on input "number" at bounding box center [502, 314] width 54 height 22
type input "12"
click at [584, 315] on input "number" at bounding box center [592, 314] width 54 height 22
type input "32"
click at [1181, 321] on button "Target Hit" at bounding box center [1145, 314] width 91 height 26
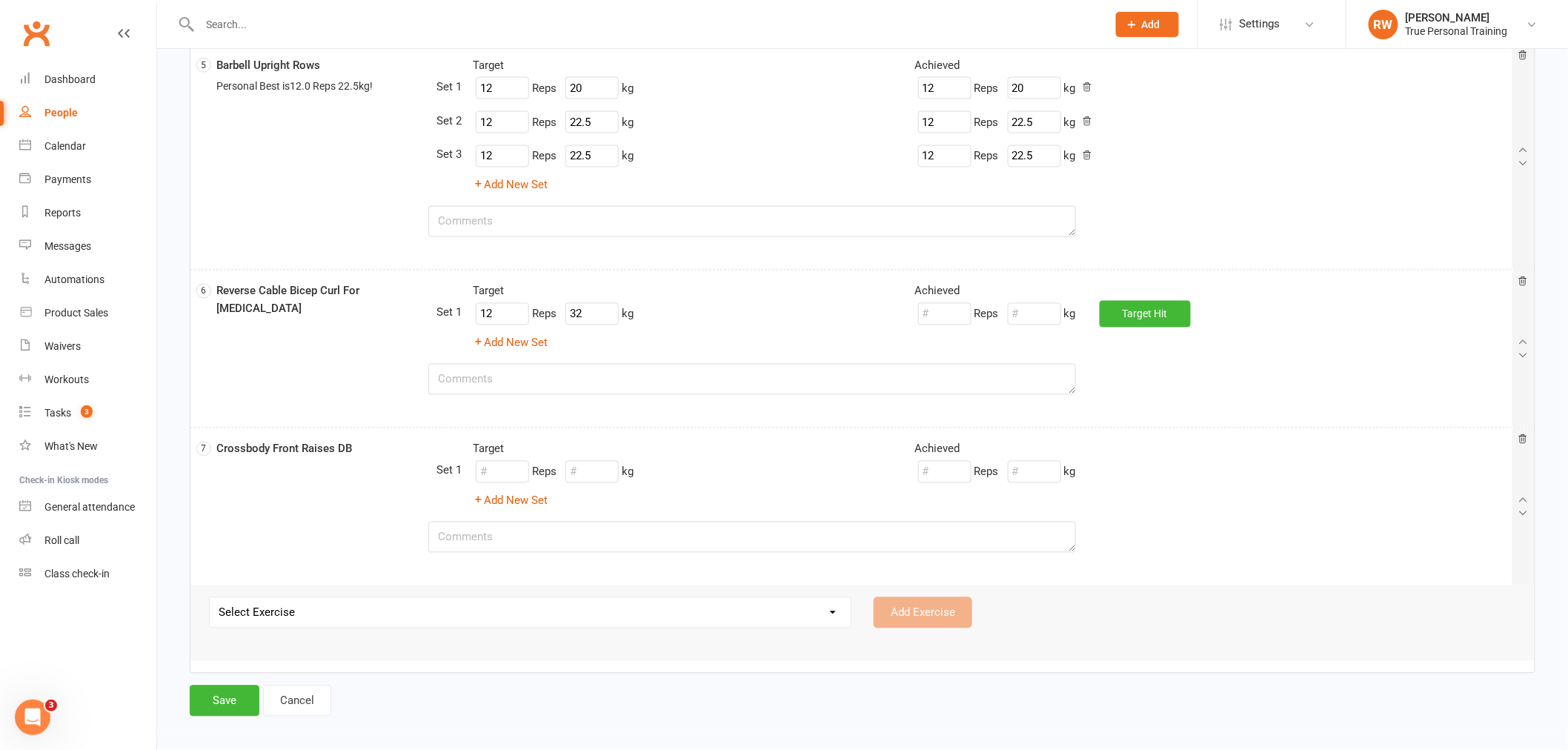
type input "12"
type input "32"
click at [542, 341] on button "Add New Set" at bounding box center [510, 343] width 75 height 18
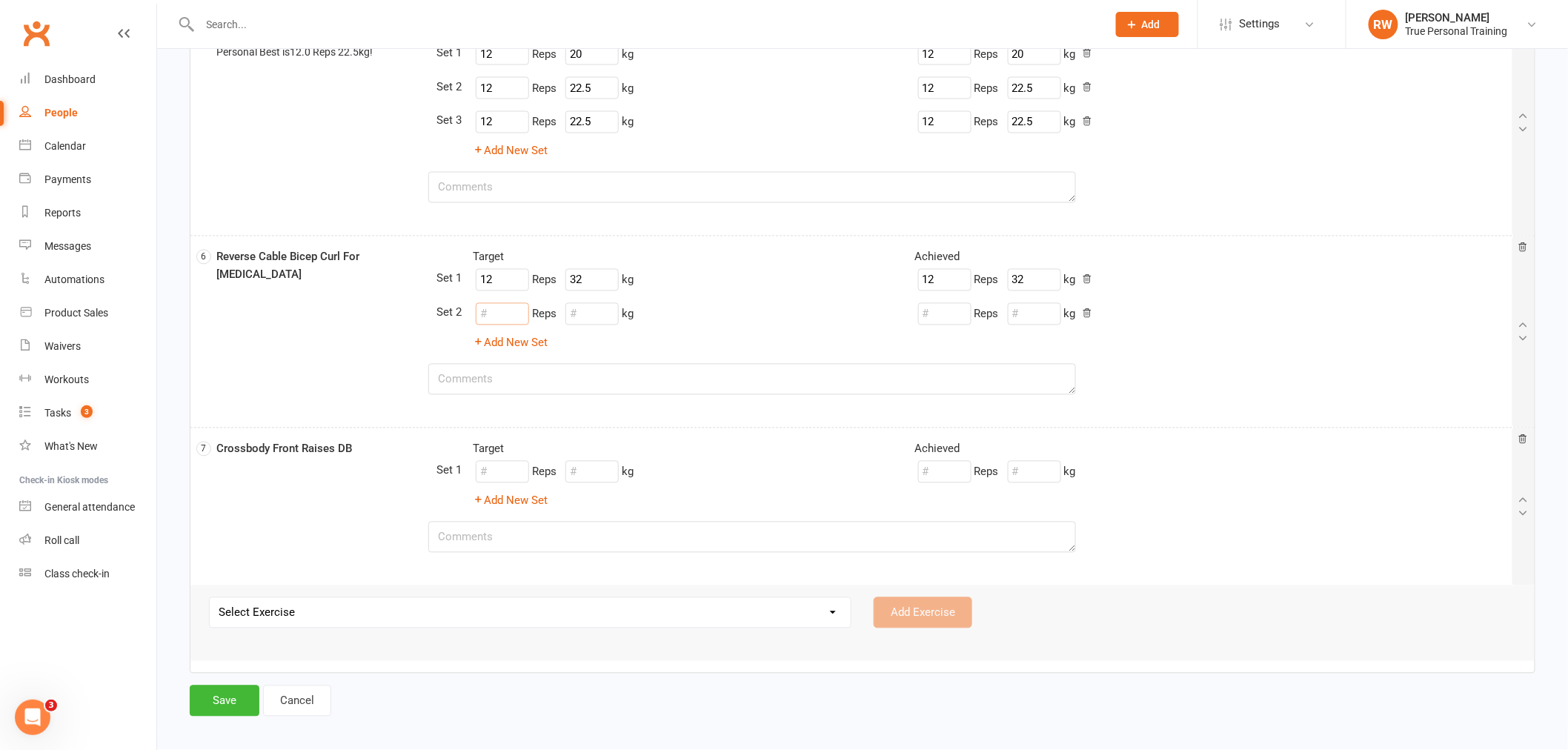
click at [502, 313] on input "number" at bounding box center [502, 314] width 54 height 22
type input "12"
click at [600, 312] on input "number" at bounding box center [592, 314] width 54 height 22
type input "32"
click at [1154, 309] on span "Target" at bounding box center [1154, 314] width 29 height 12
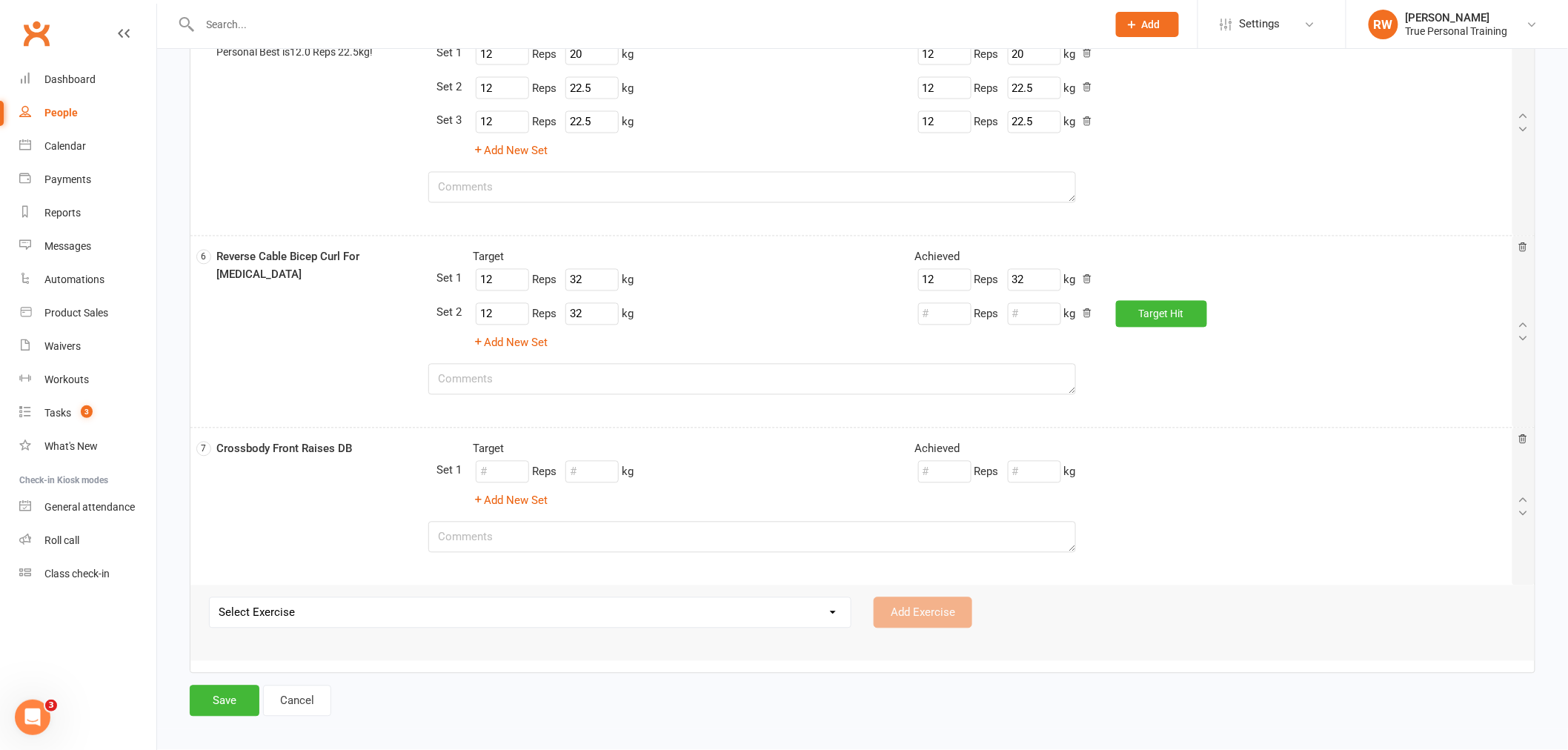
type input "12"
type input "32"
click at [526, 346] on button "Add New Set" at bounding box center [510, 343] width 75 height 18
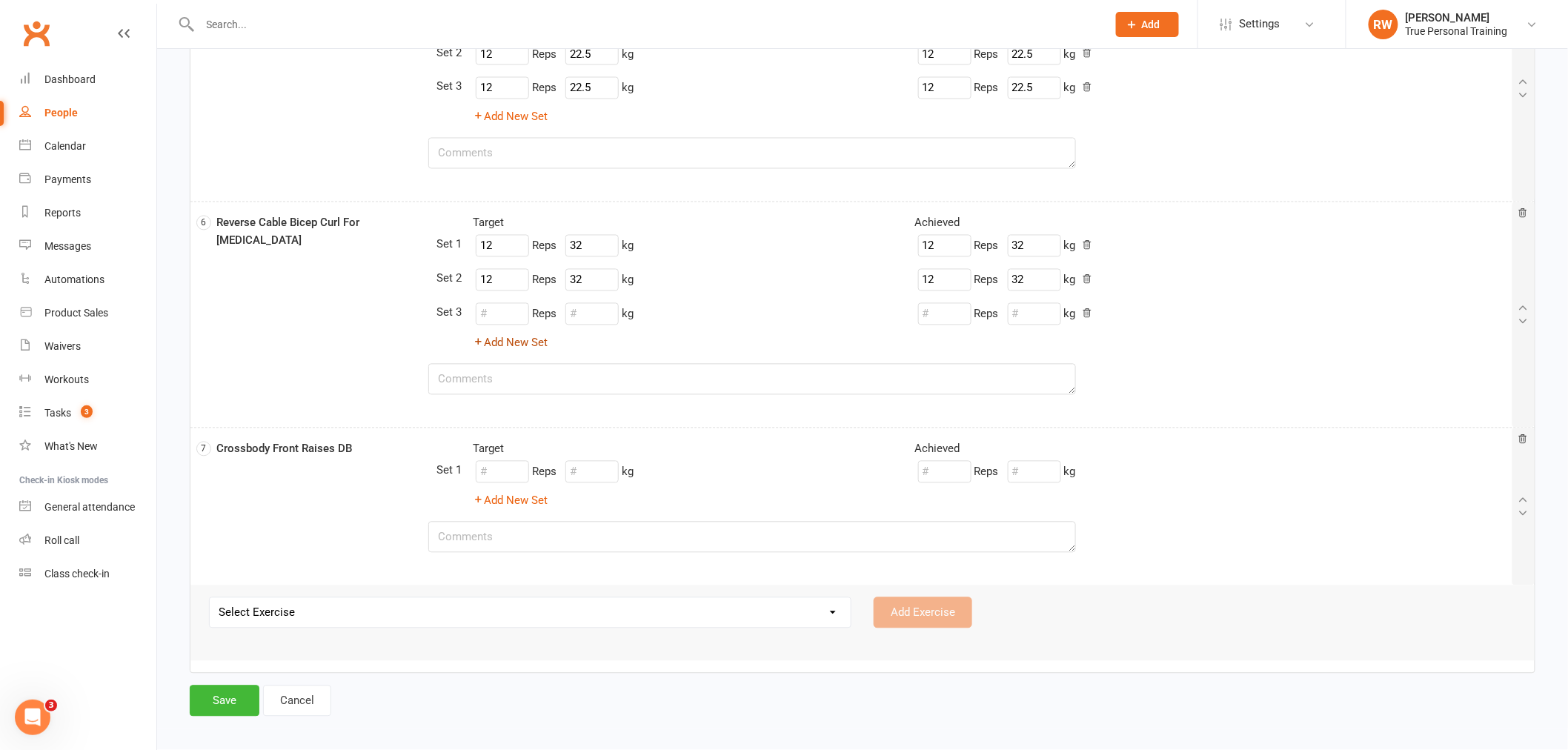
drag, startPoint x: 475, startPoint y: 337, endPoint x: 493, endPoint y: 321, distance: 24.1
click at [480, 334] on div "Target Achieved Target 12 Reps 32 kg Achieved 12 Reps 32 kg Target 12 Reps 32 k…" at bounding box center [974, 283] width 1077 height 138
click at [494, 319] on input "number" at bounding box center [502, 314] width 54 height 22
type input "12"
click at [591, 311] on input "number" at bounding box center [592, 314] width 54 height 22
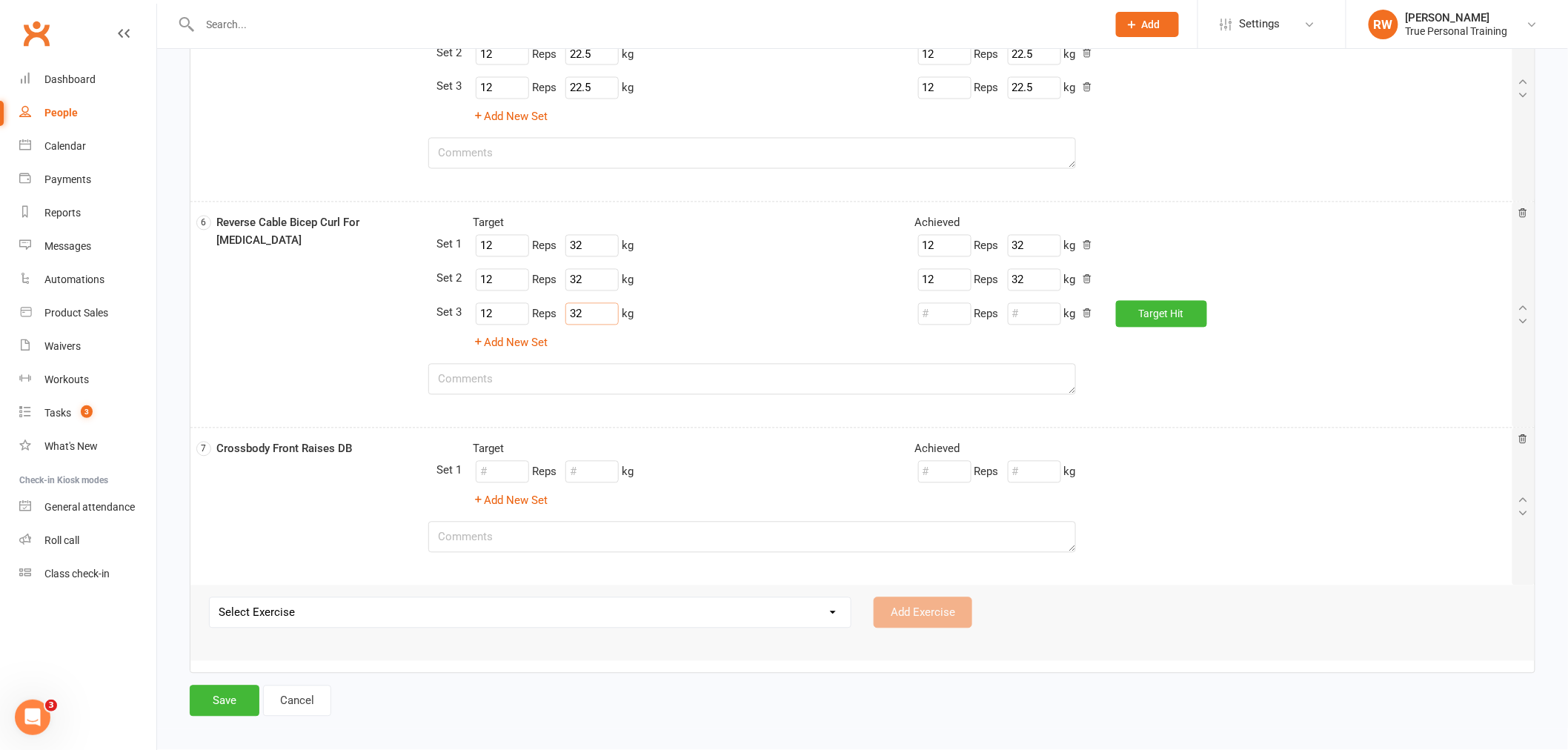
type input "32"
click at [513, 368] on textarea at bounding box center [752, 379] width 648 height 31
type textarea "lbs not kg"
click at [1160, 319] on span "Target" at bounding box center [1154, 314] width 29 height 12
type input "12"
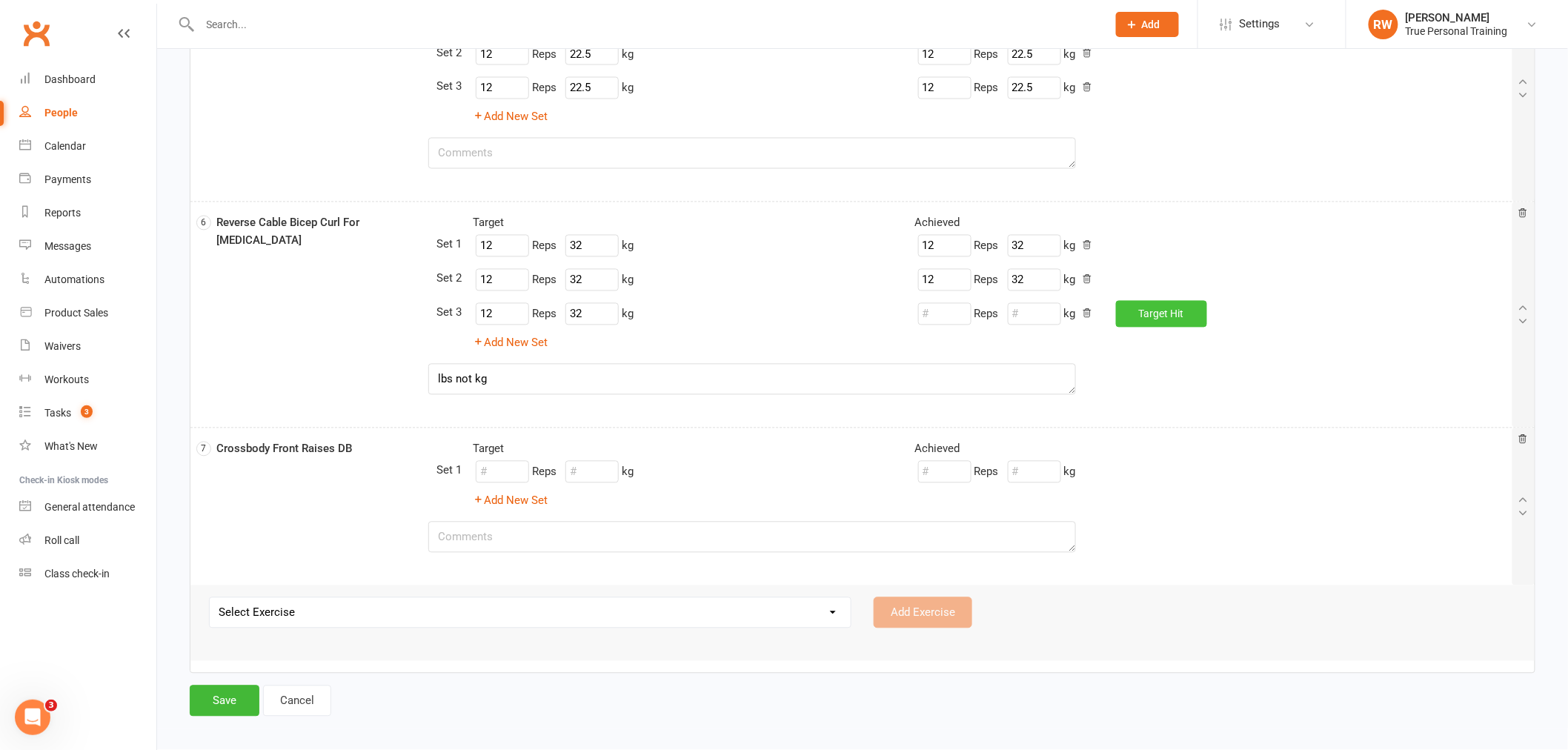
type input "32"
drag, startPoint x: 497, startPoint y: 468, endPoint x: 497, endPoint y: 454, distance: 14.0
click at [497, 468] on input "number" at bounding box center [502, 472] width 54 height 22
type input "1"
type input "20"
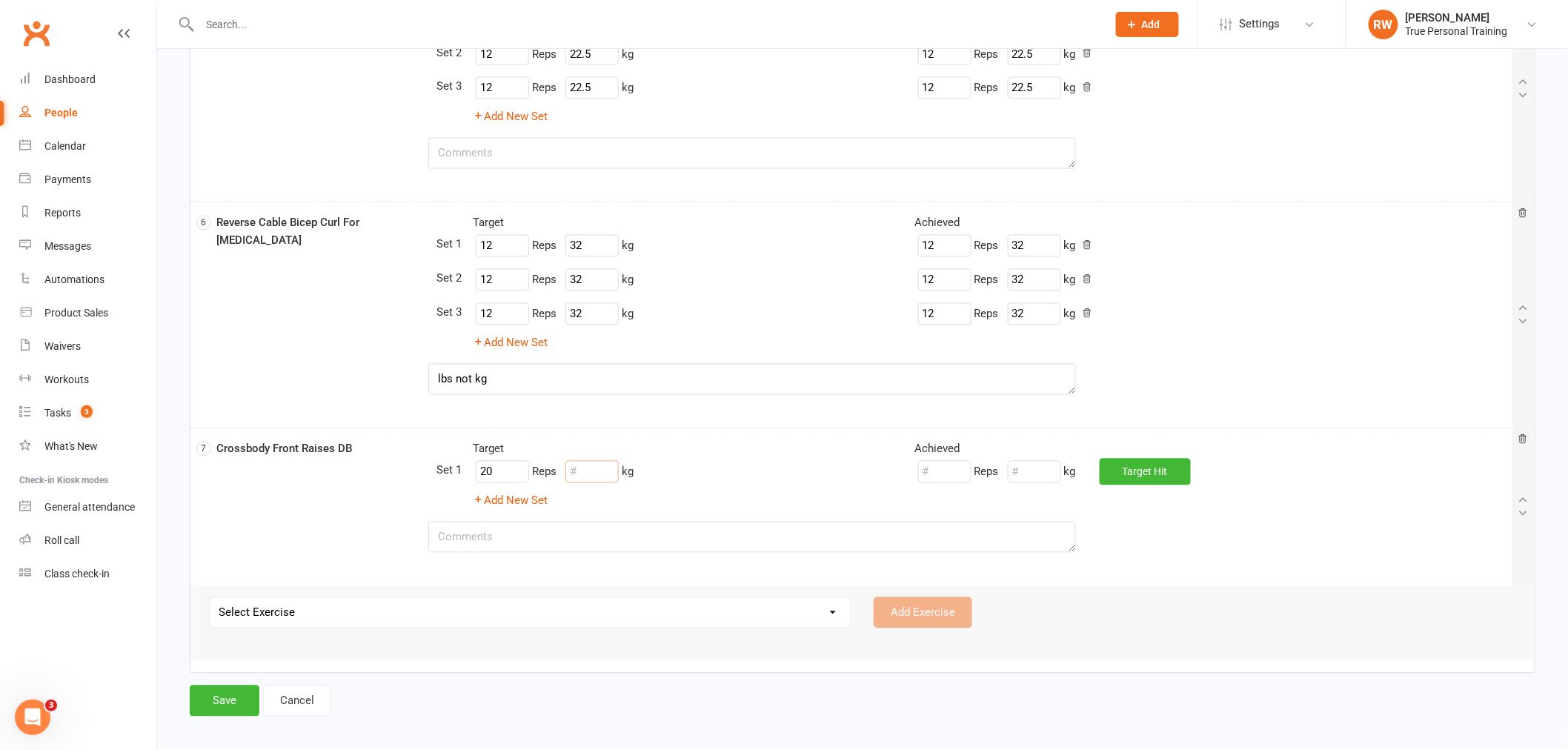
click at [590, 475] on input "number" at bounding box center [592, 472] width 54 height 22
type input "6"
click at [510, 499] on button "Add New Set" at bounding box center [510, 501] width 75 height 18
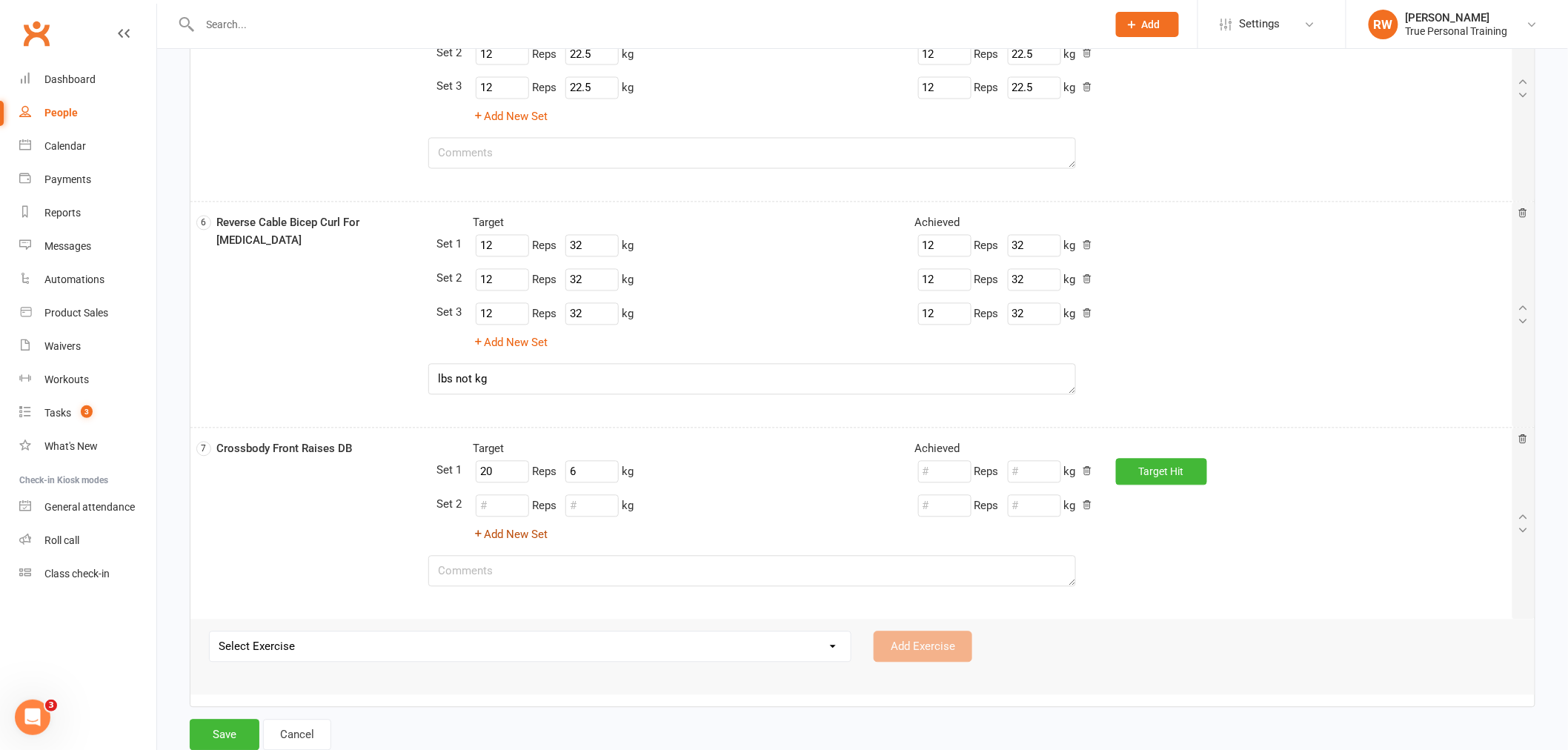
scroll to position [1142, 0]
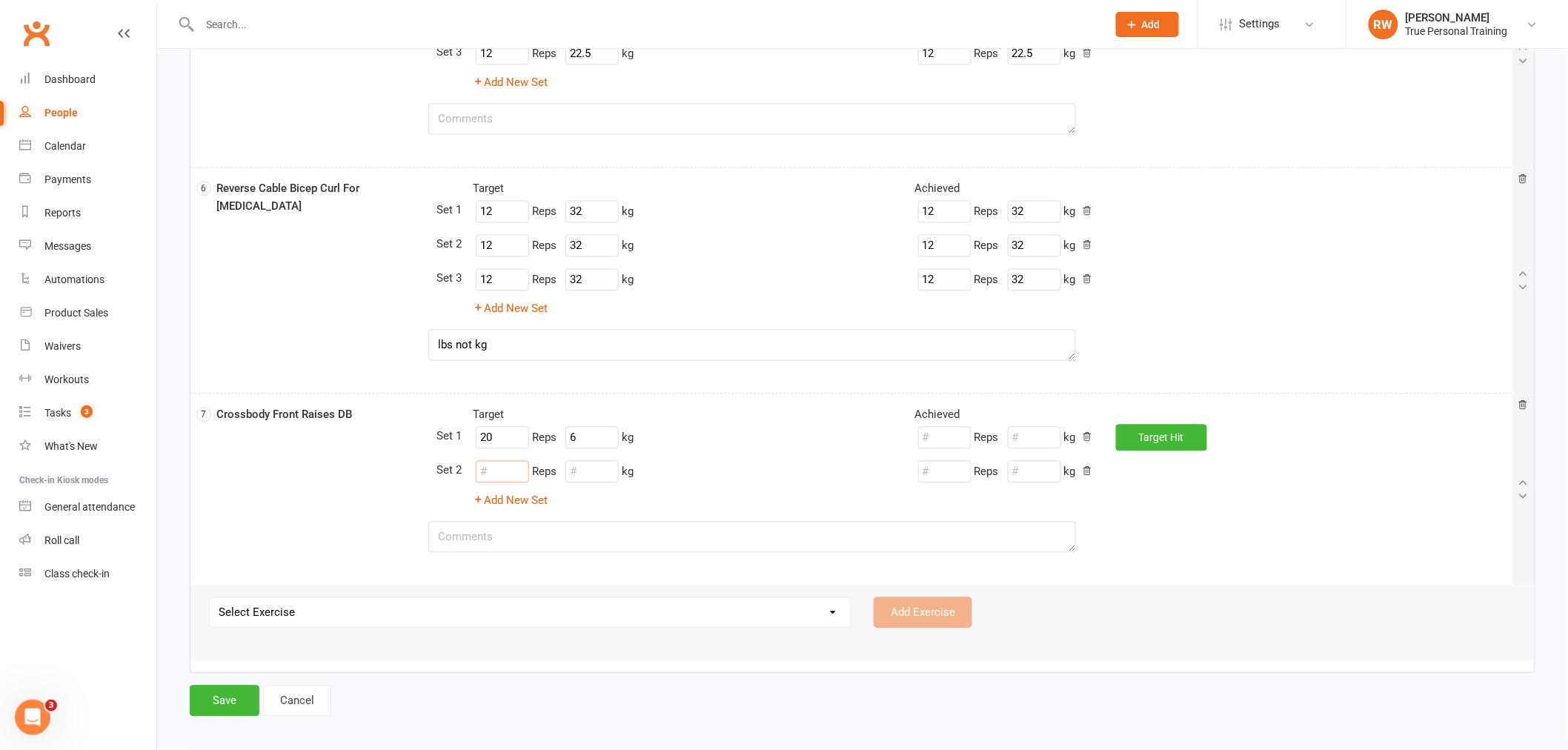
click at [494, 471] on input "number" at bounding box center [502, 472] width 54 height 22
type input "20"
click at [602, 475] on input "number" at bounding box center [592, 472] width 54 height 22
type input "6"
click at [531, 495] on button "Add New Set" at bounding box center [510, 501] width 75 height 18
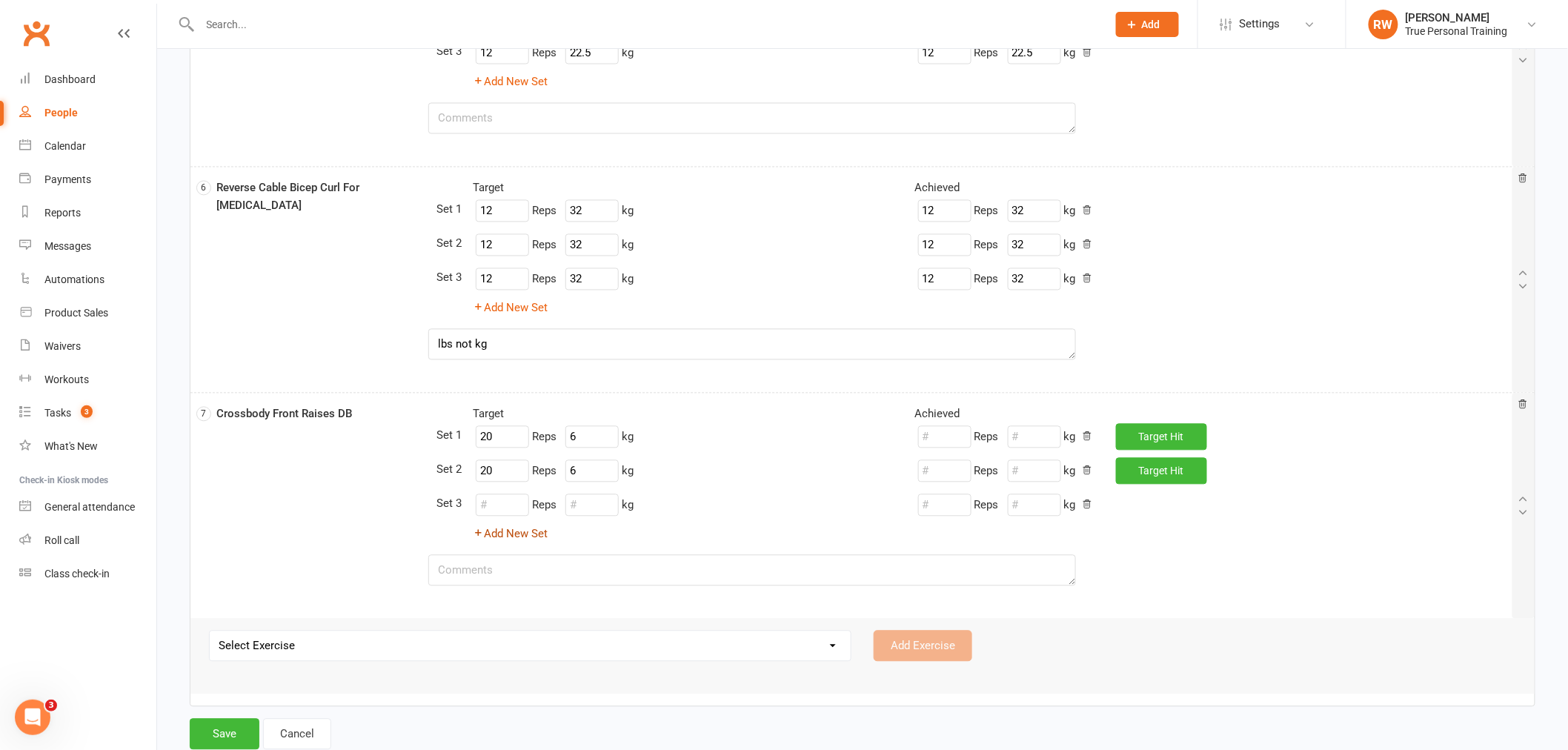
scroll to position [1176, 0]
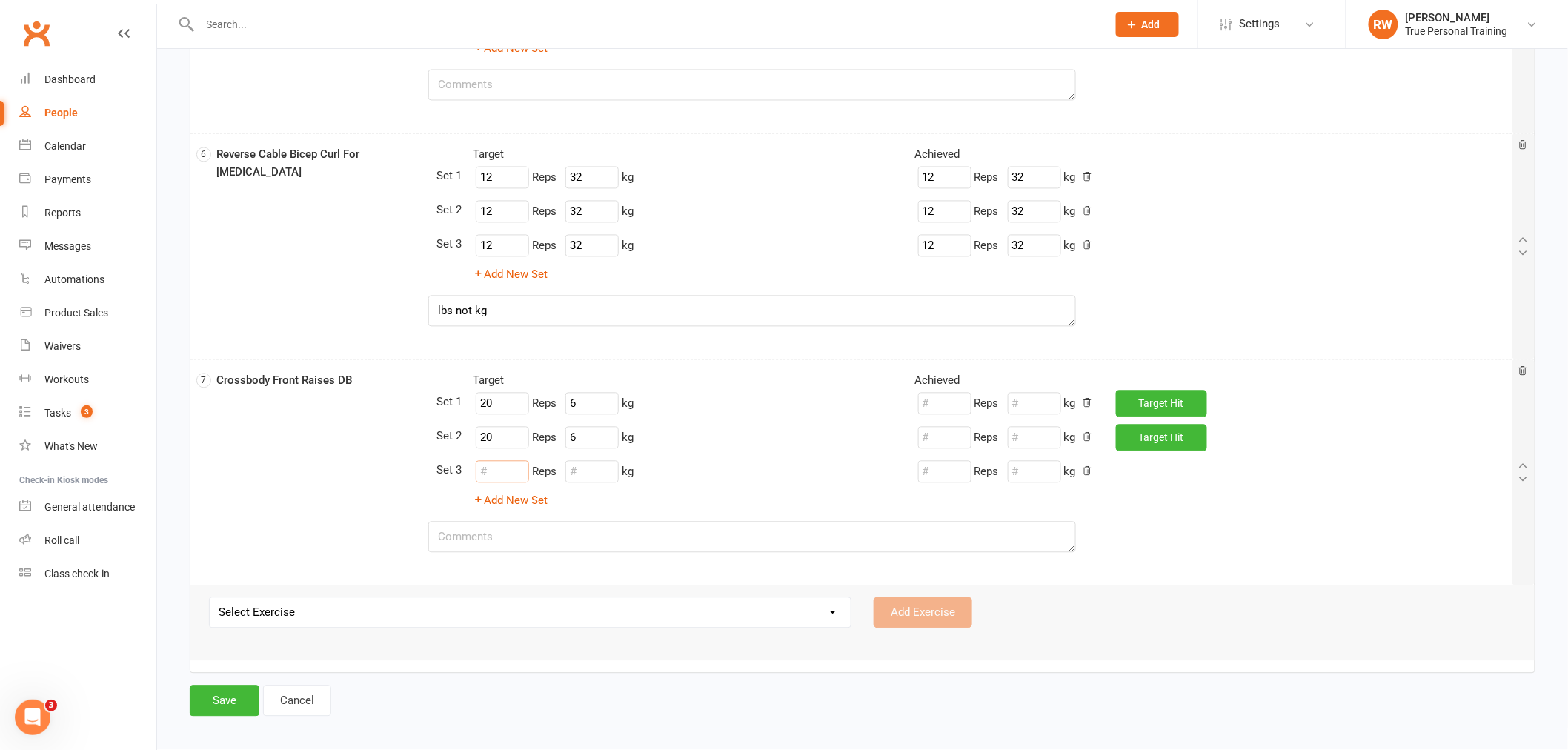
click at [515, 482] on input "number" at bounding box center [502, 472] width 54 height 22
type input "20"
click at [606, 471] on input "number" at bounding box center [592, 472] width 54 height 22
type input "5"
type input "6"
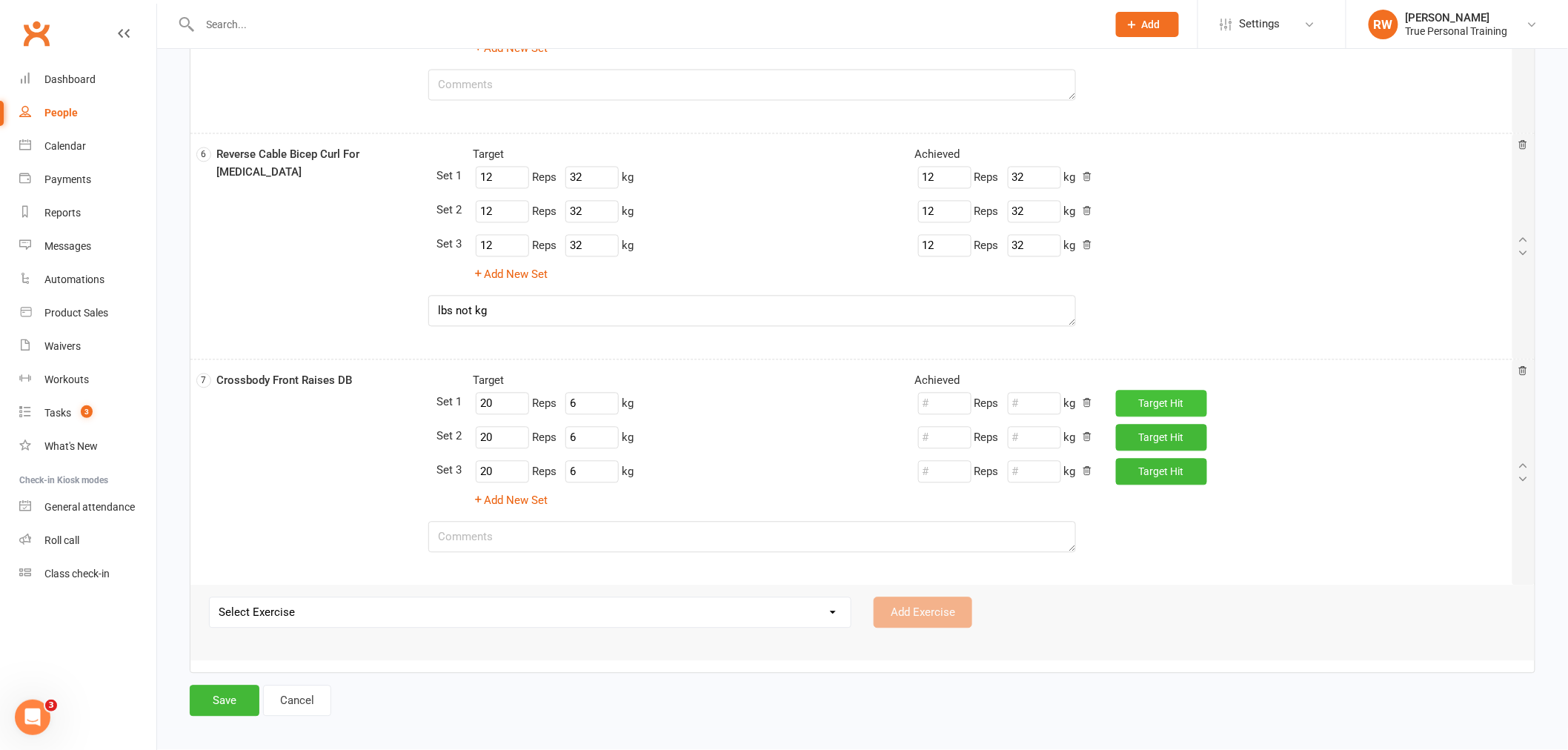
click at [1135, 404] on button "Target Hit" at bounding box center [1162, 403] width 91 height 26
type input "20"
type input "6"
click at [1144, 432] on span "Target" at bounding box center [1154, 438] width 29 height 12
type input "20"
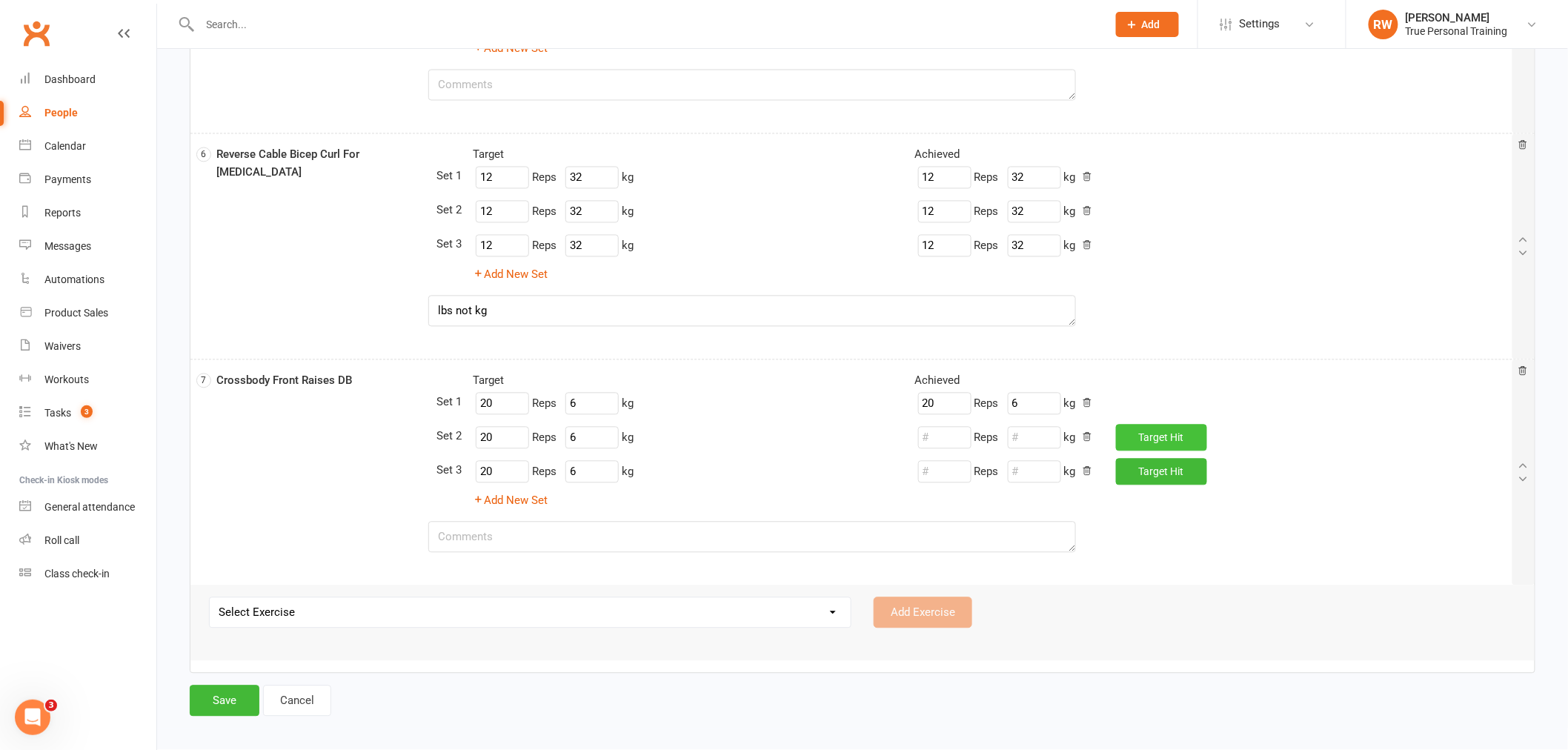
type input "6"
click at [1152, 463] on button "Target Hit" at bounding box center [1162, 472] width 91 height 26
type input "20"
type input "6"
click at [217, 702] on button "Save" at bounding box center [224, 700] width 69 height 31
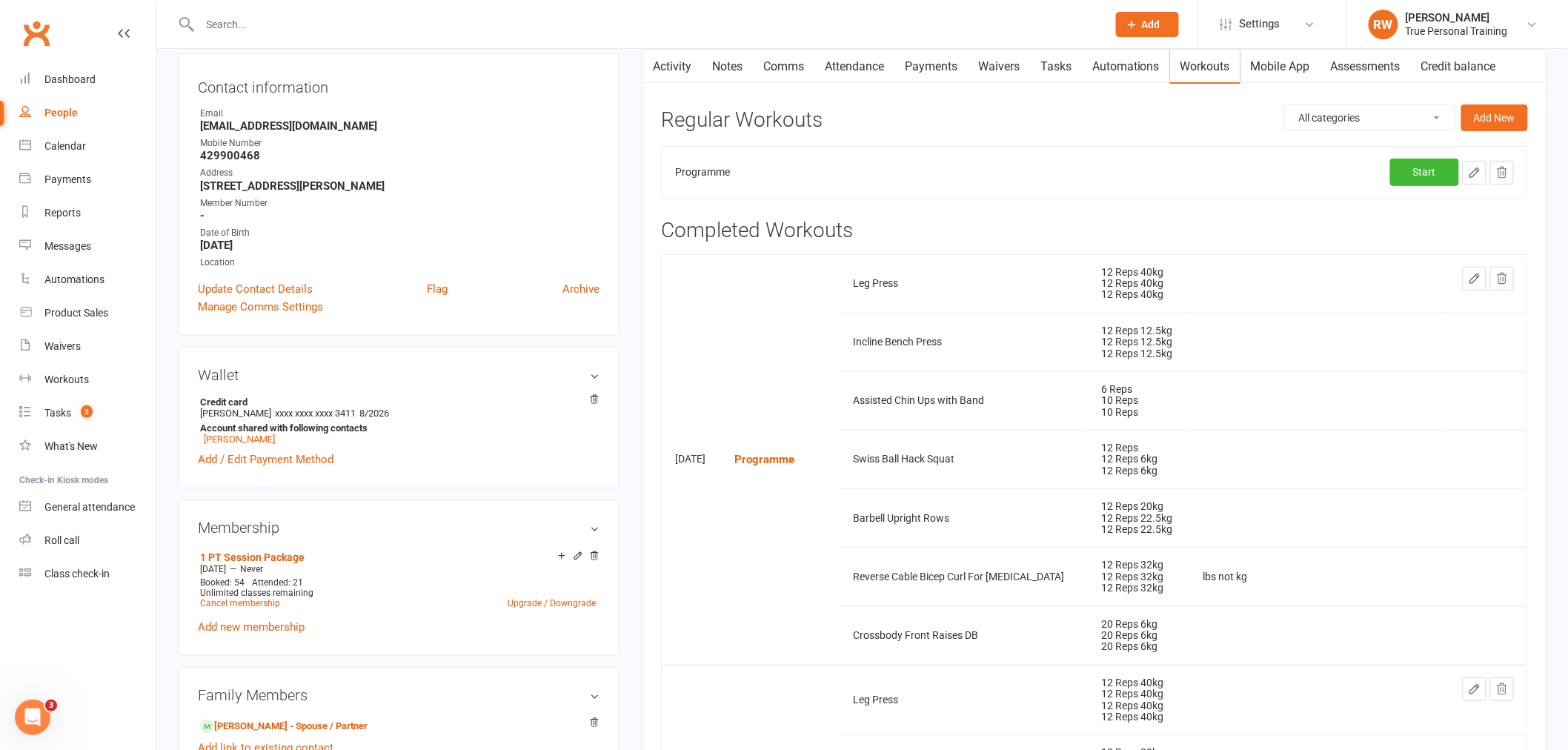
scroll to position [164, 0]
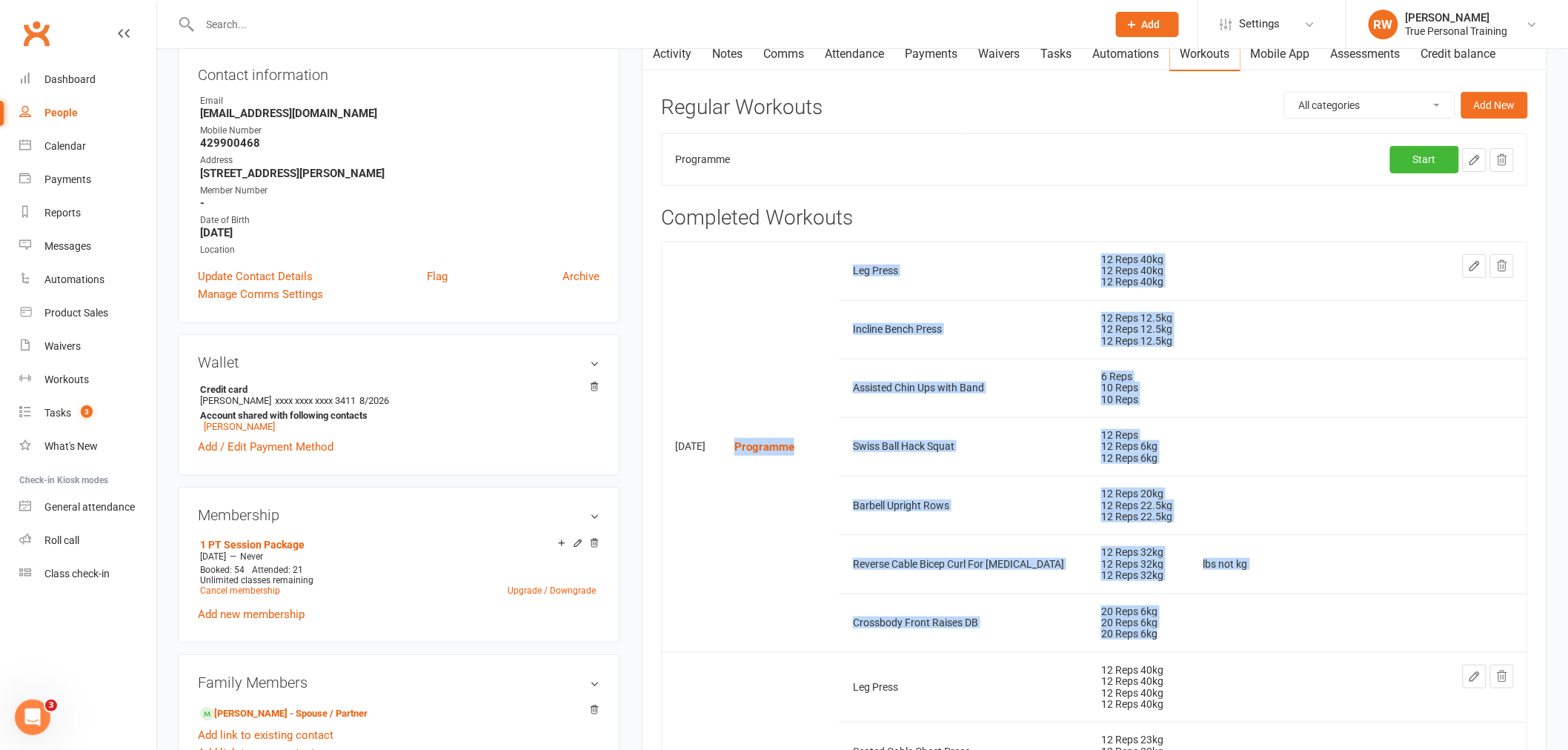
drag, startPoint x: 757, startPoint y: 409, endPoint x: 1127, endPoint y: 576, distance: 405.9
click at [1172, 626] on tbody "[DATE] Programme Leg Press 12 Reps 40kg 12 Reps 40kg 12 Reps 40kg Incline Bench…" at bounding box center [1095, 447] width 866 height 410
drag, startPoint x: 1127, startPoint y: 571, endPoint x: 1168, endPoint y: 610, distance: 56.6
click at [1168, 610] on div "20 Reps 6kg" at bounding box center [1139, 611] width 75 height 11
drag, startPoint x: 1173, startPoint y: 635, endPoint x: 762, endPoint y: 445, distance: 452.8
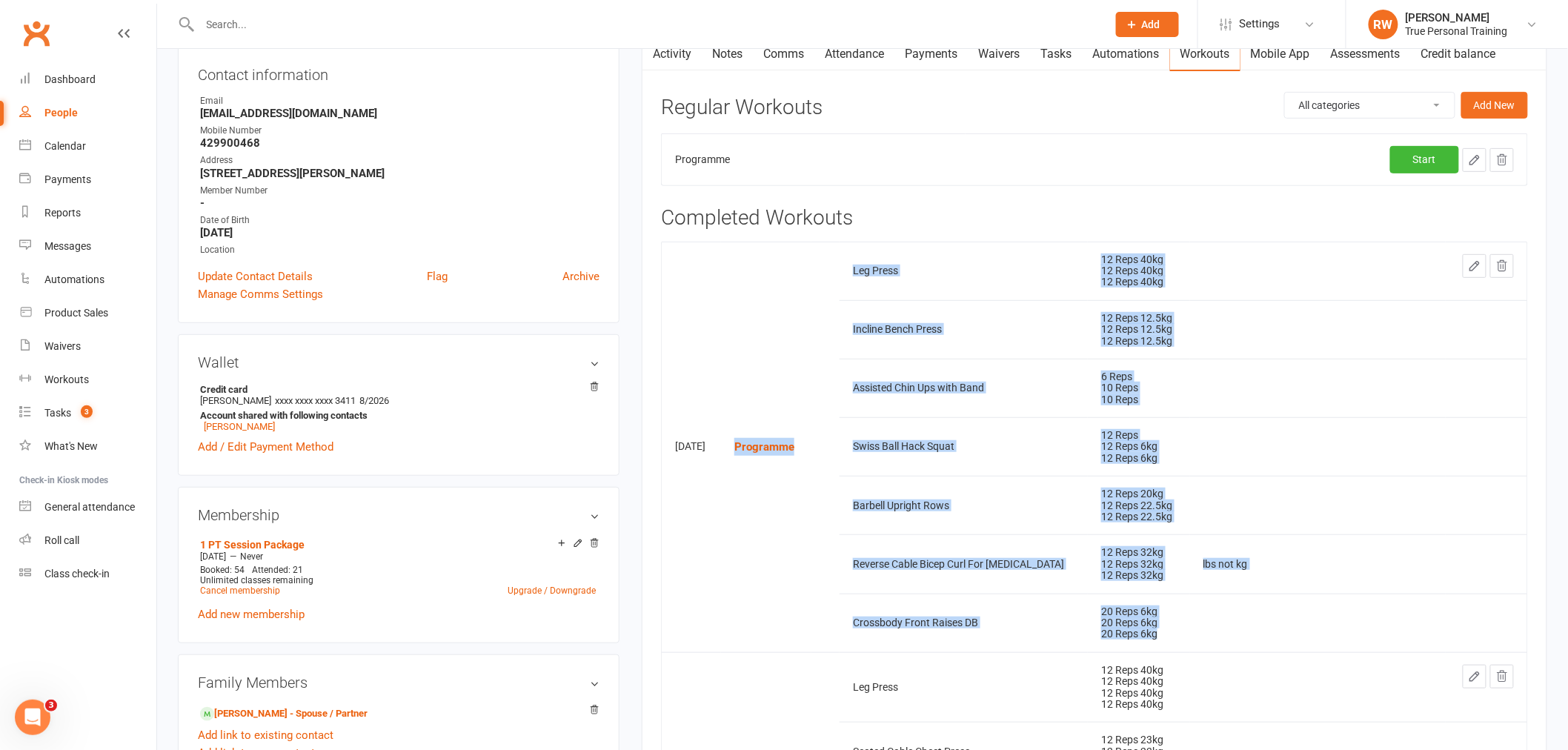
click at [762, 445] on tbody "[DATE] Programme Leg Press 12 Reps 40kg 12 Reps 40kg 12 Reps 40kg Incline Bench…" at bounding box center [1095, 447] width 866 height 410
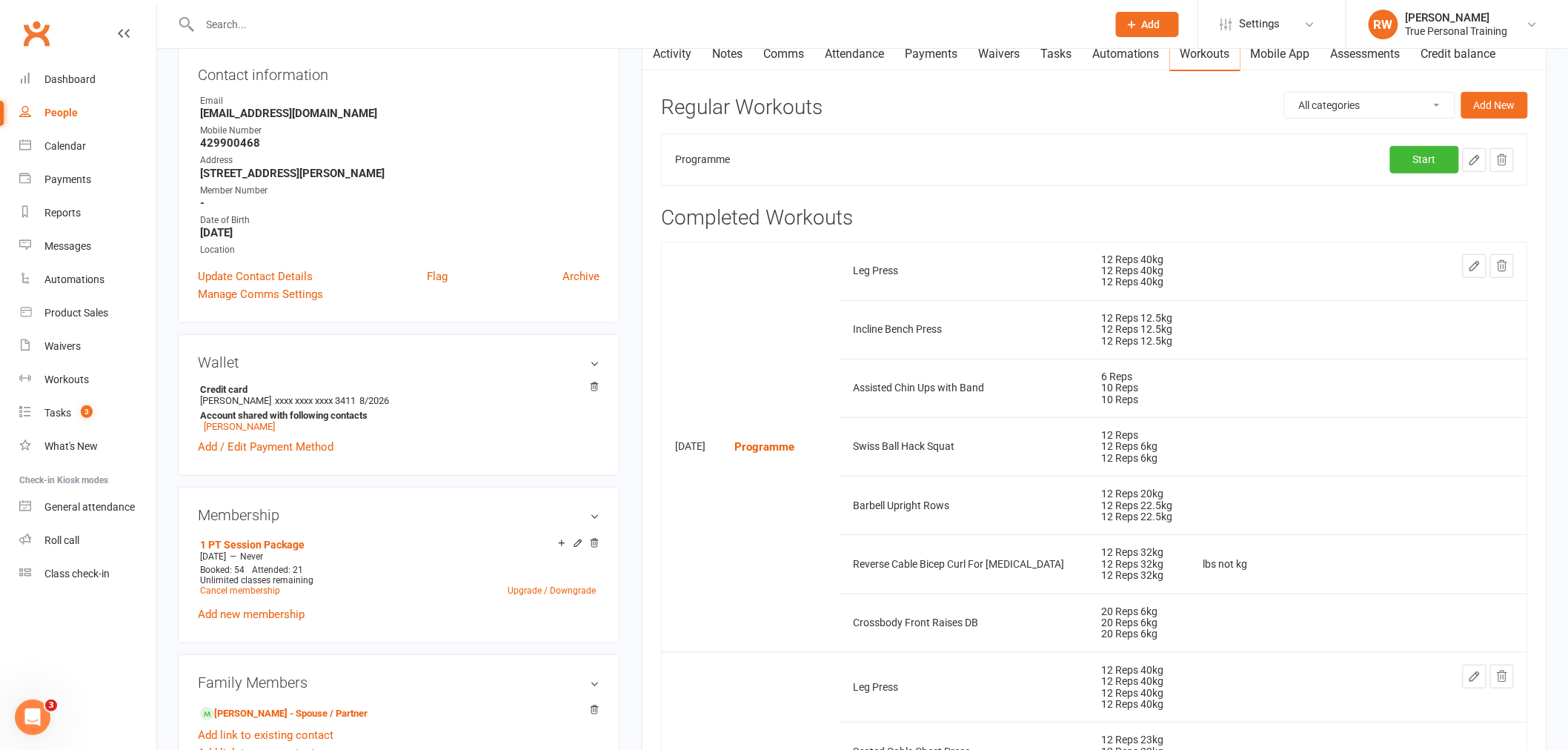
click at [766, 443] on td "Programme" at bounding box center [766, 447] width 91 height 410
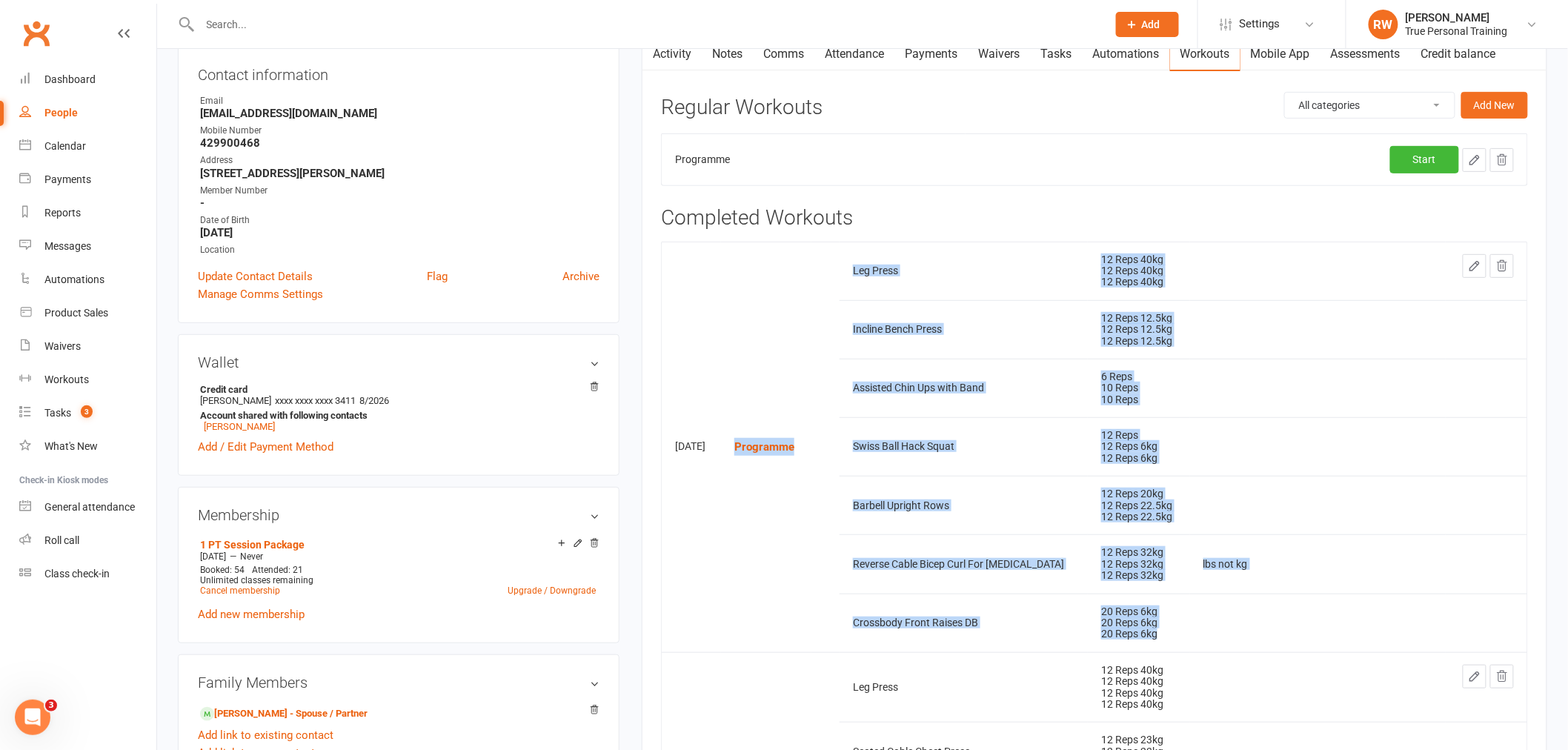
drag, startPoint x: 761, startPoint y: 442, endPoint x: 1101, endPoint y: 579, distance: 366.6
click at [1239, 642] on tbody "[DATE] Programme Leg Press 12 Reps 40kg 12 Reps 40kg 12 Reps 40kg Incline Bench…" at bounding box center [1095, 447] width 866 height 410
copy tbody "Programme Leg Press 12 Reps 40kg 12 Reps 40kg 12 Reps 40kg Incline Bench Press …"
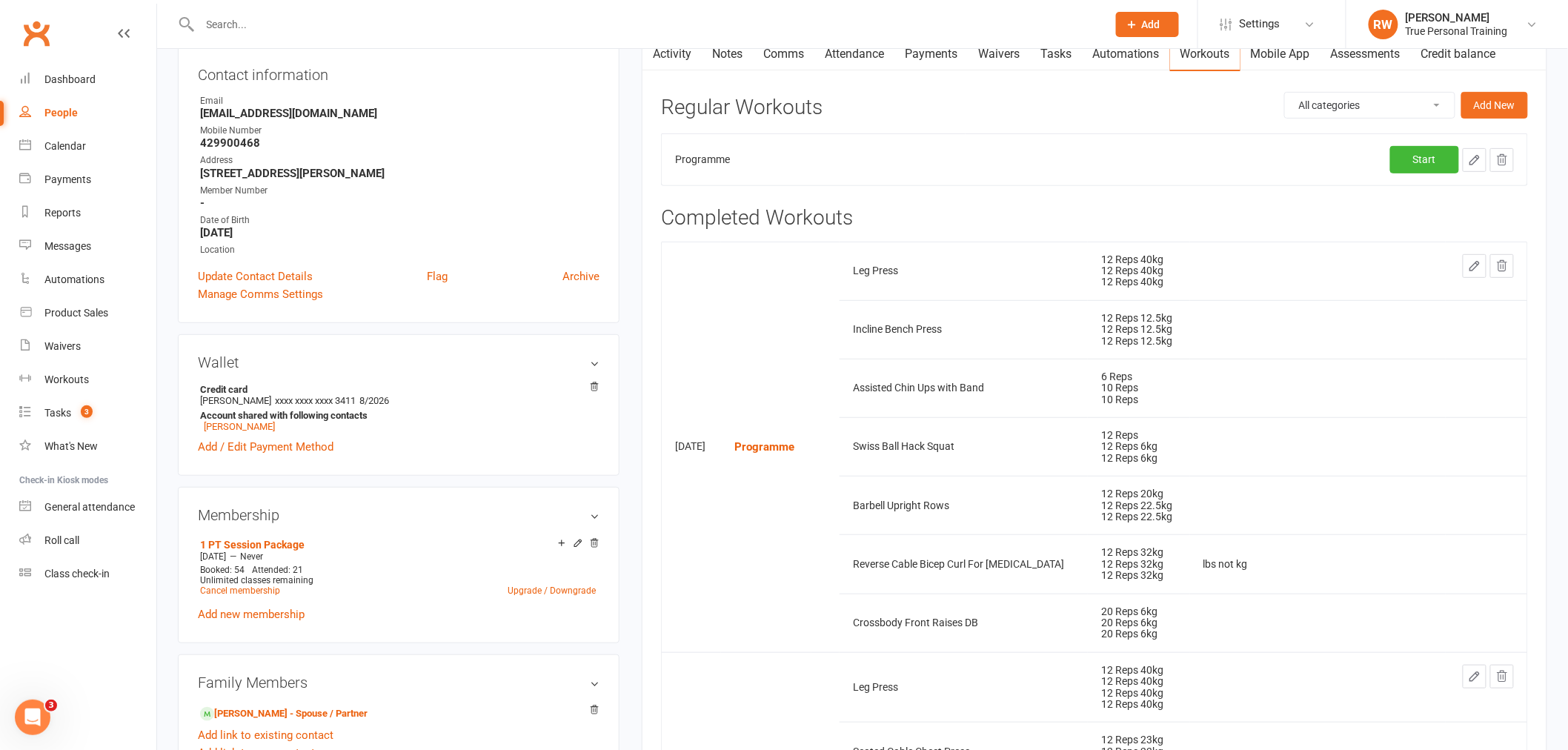
click at [898, 179] on td "Programme" at bounding box center [814, 159] width 304 height 51
click at [100, 89] on link "Dashboard" at bounding box center [88, 79] width 137 height 33
